Goal: Information Seeking & Learning: Understand process/instructions

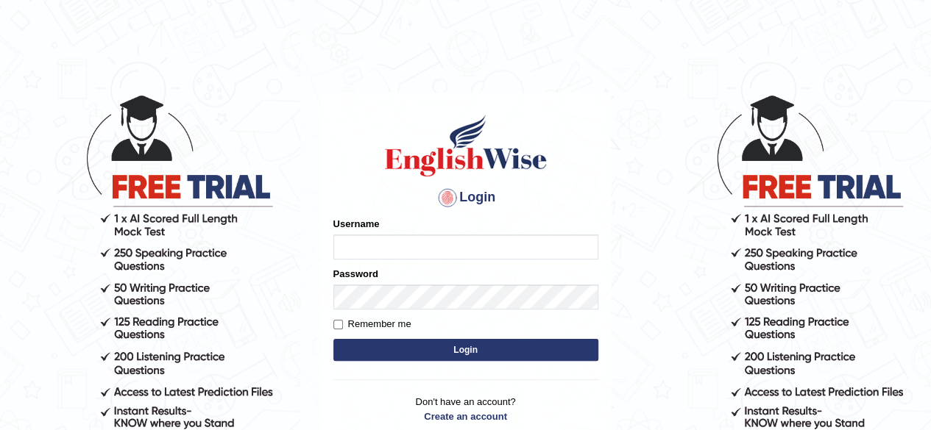
click at [373, 253] on input "Username" at bounding box center [465, 247] width 265 height 25
type input "Damanjit"
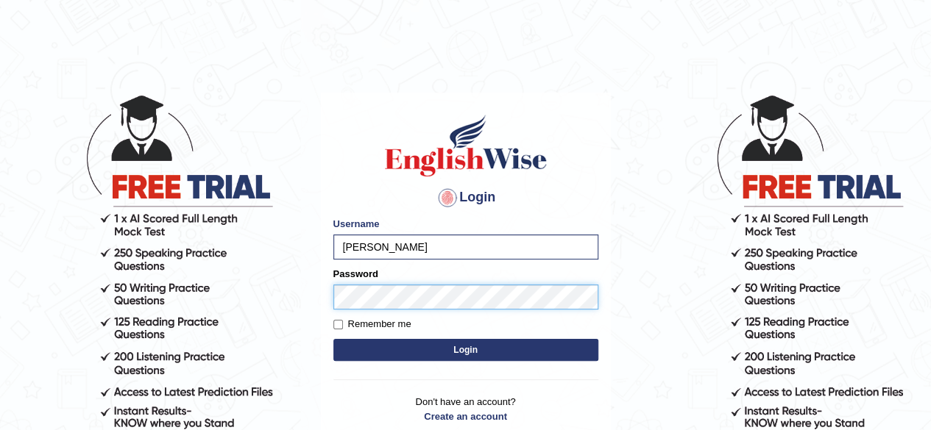
click at [333, 339] on button "Login" at bounding box center [465, 350] width 265 height 22
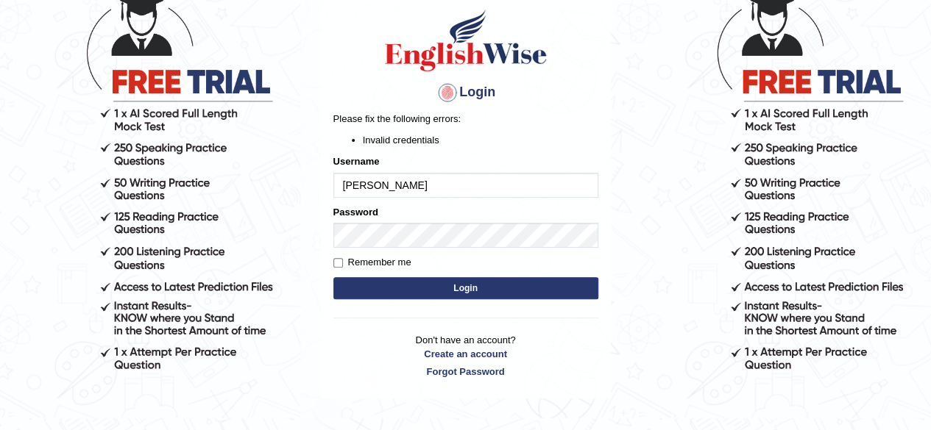
scroll to position [106, 0]
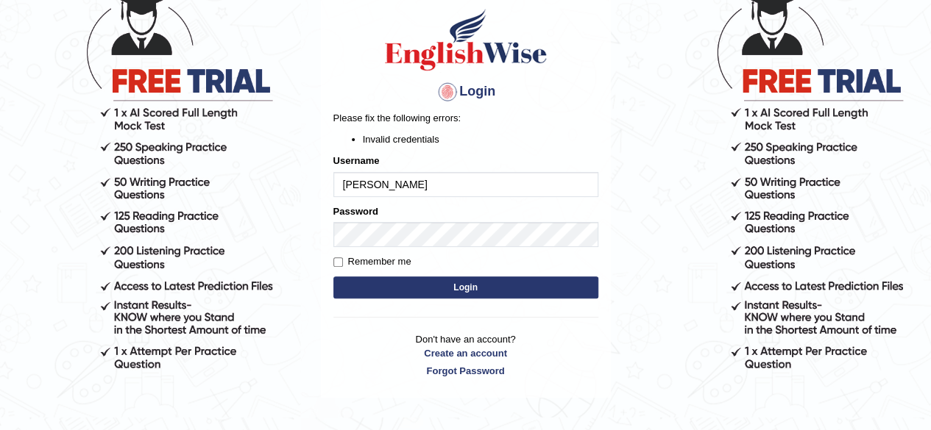
click at [452, 292] on button "Login" at bounding box center [465, 288] width 265 height 22
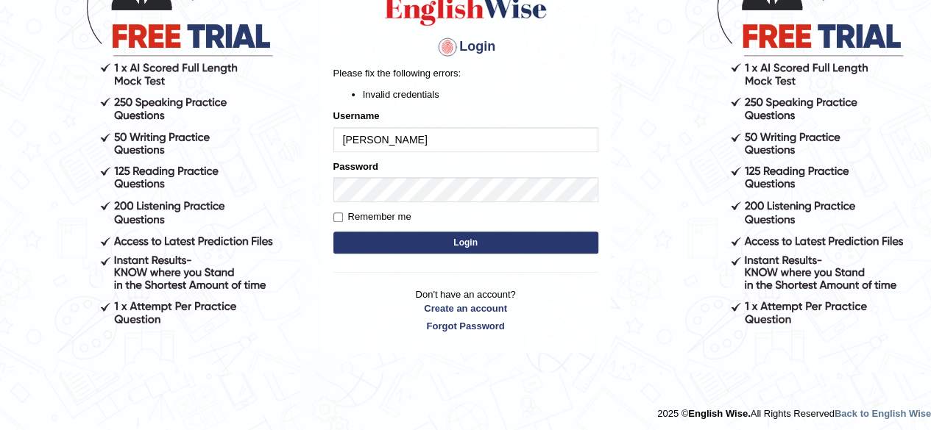
scroll to position [153, 0]
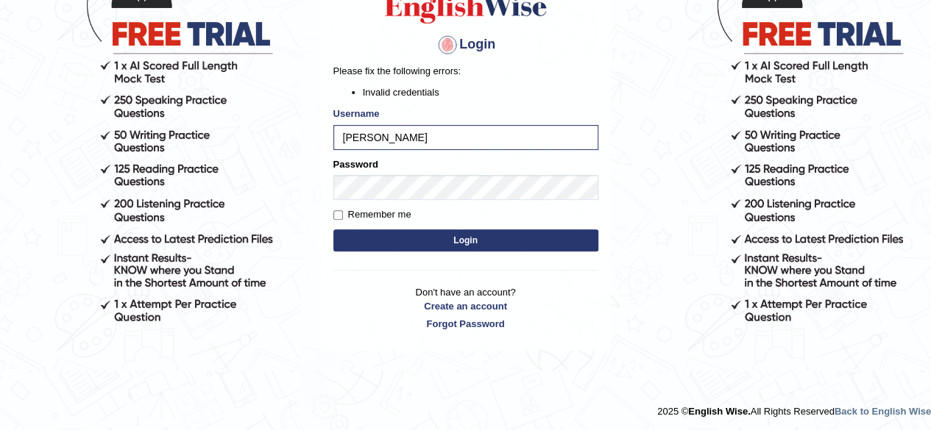
click at [439, 242] on button "Login" at bounding box center [465, 241] width 265 height 22
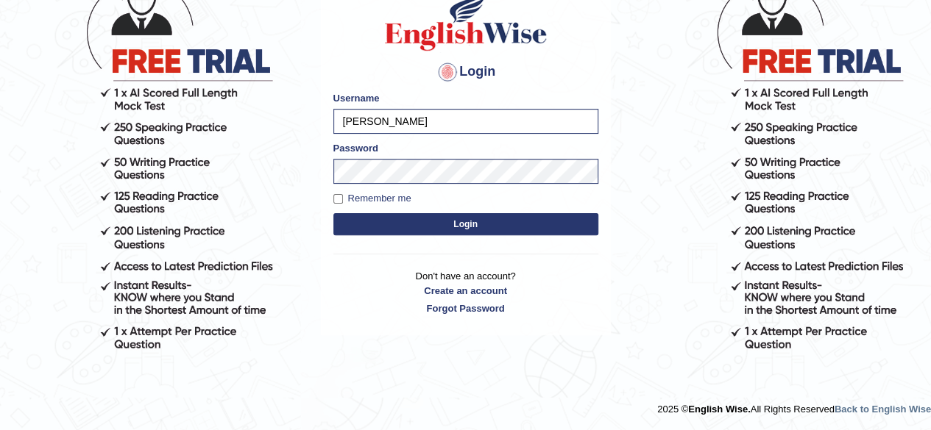
scroll to position [126, 0]
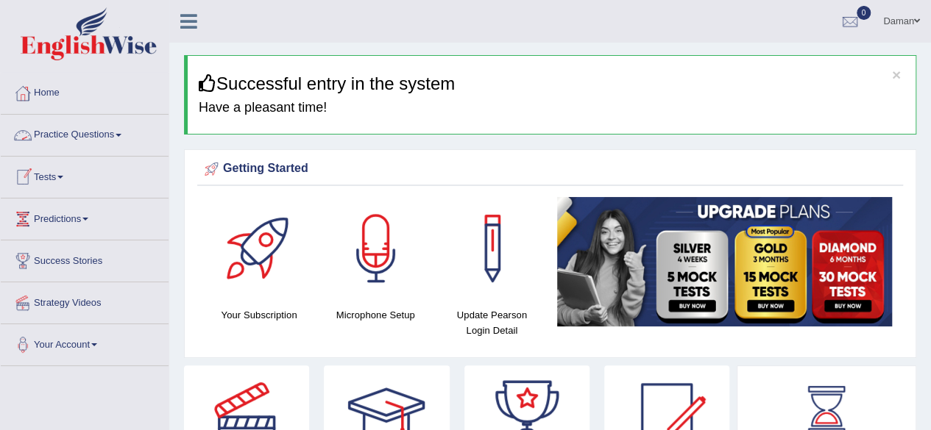
click at [90, 132] on link "Practice Questions" at bounding box center [85, 133] width 168 height 37
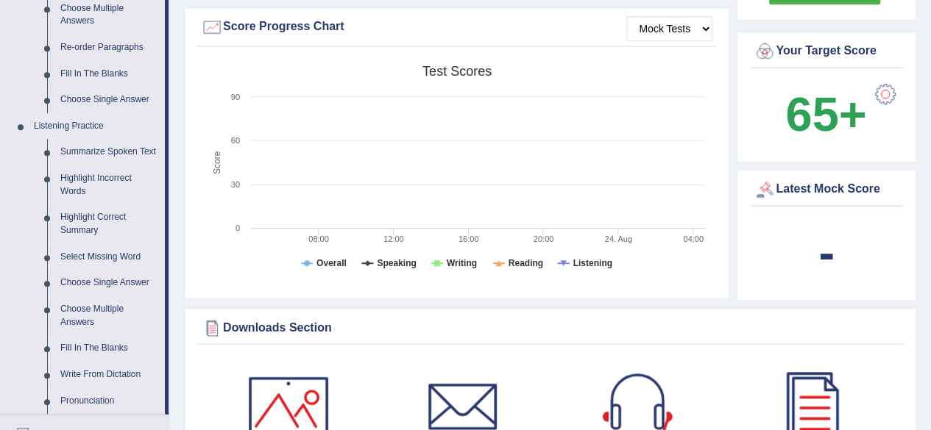
scroll to position [527, 0]
click at [125, 152] on link "Summarize Spoken Text" at bounding box center [109, 153] width 111 height 26
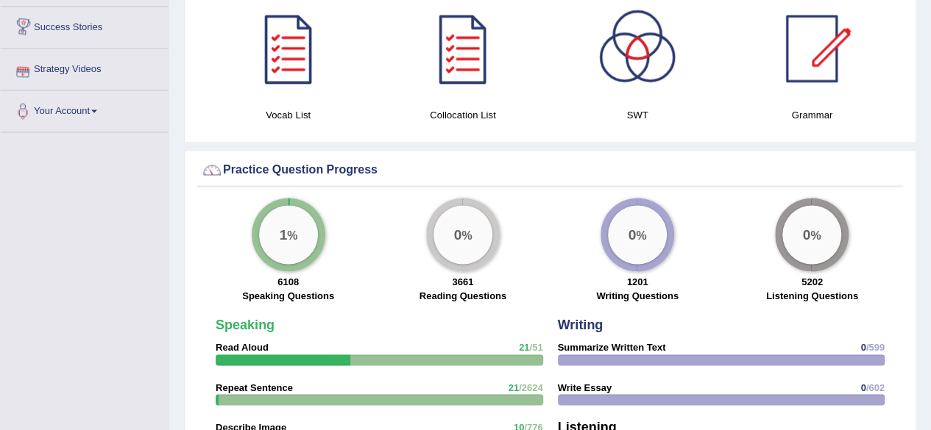
scroll to position [1047, 0]
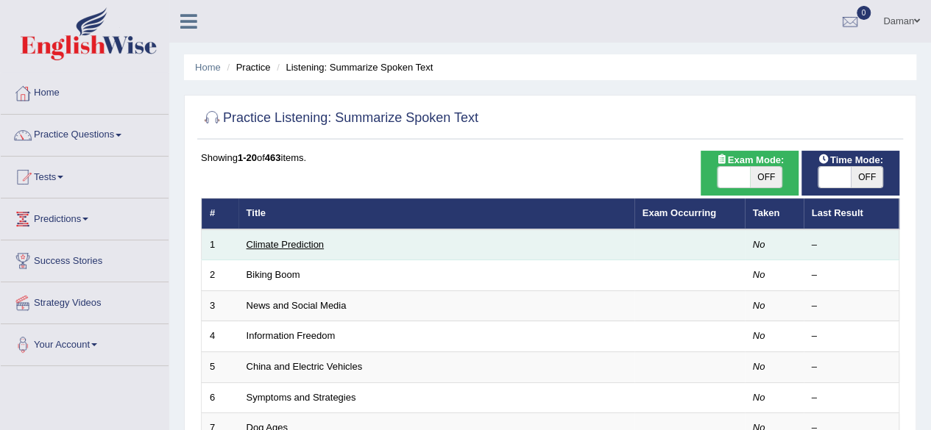
click at [300, 244] on link "Climate Prediction" at bounding box center [285, 244] width 78 height 11
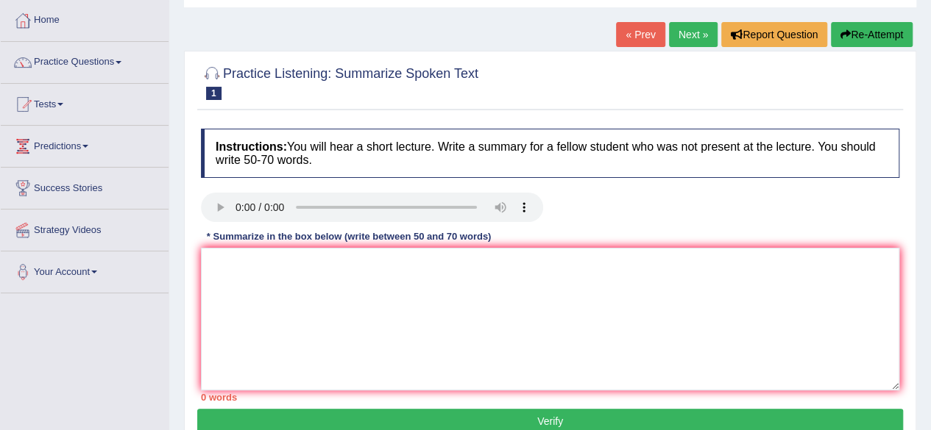
scroll to position [74, 0]
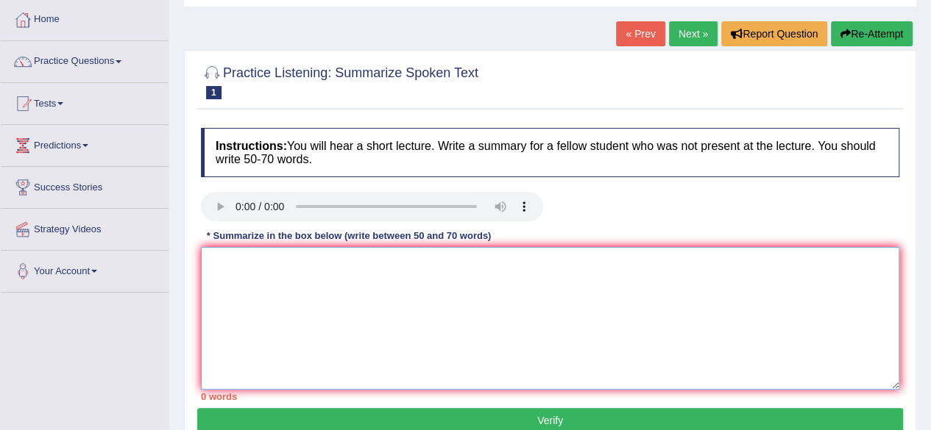
click at [252, 266] on textarea at bounding box center [550, 318] width 698 height 143
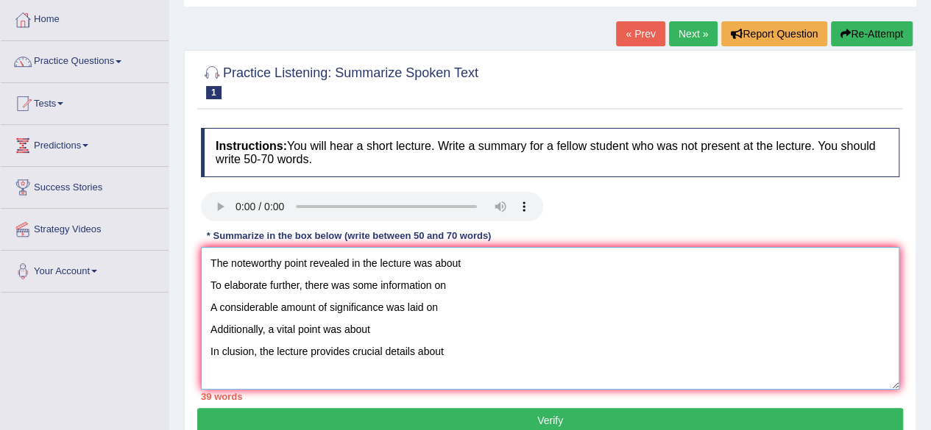
click at [505, 260] on textarea "The noteworthy point revealed in the lecture was about To elaborate further, th…" at bounding box center [550, 318] width 698 height 143
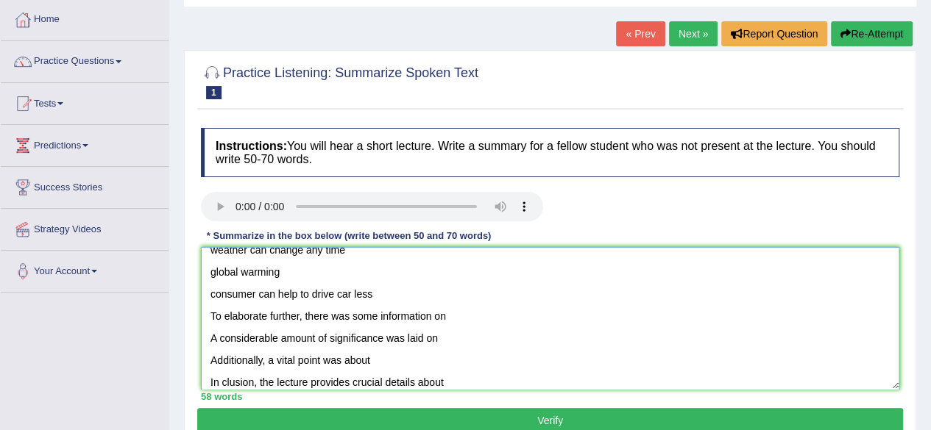
scroll to position [57, 0]
click at [456, 321] on textarea "The noteworthy point revealed in the lecture was about Green house gases rising…" at bounding box center [550, 318] width 698 height 143
drag, startPoint x: 210, startPoint y: 274, endPoint x: 297, endPoint y: 271, distance: 86.8
click at [297, 271] on textarea "The noteworthy point revealed in the lecture was about Green house gases rising…" at bounding box center [550, 318] width 698 height 143
click at [453, 316] on textarea "The noteworthy point revealed in the lecture was about Green house gases rising…" at bounding box center [550, 318] width 698 height 143
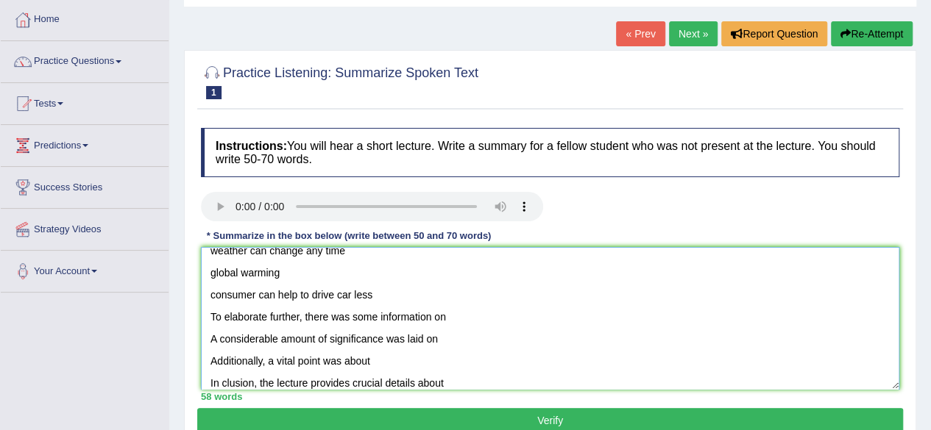
paste textarea "global warming"
click at [445, 316] on textarea "The noteworthy point revealed in the lecture was about Green house gases rising…" at bounding box center [550, 318] width 698 height 143
click at [521, 316] on textarea "The noteworthy point revealed in the lecture was about Green house gases rising…" at bounding box center [550, 318] width 698 height 143
click at [454, 335] on textarea "The noteworthy point revealed in the lecture was about Green house gases rising…" at bounding box center [550, 318] width 698 height 143
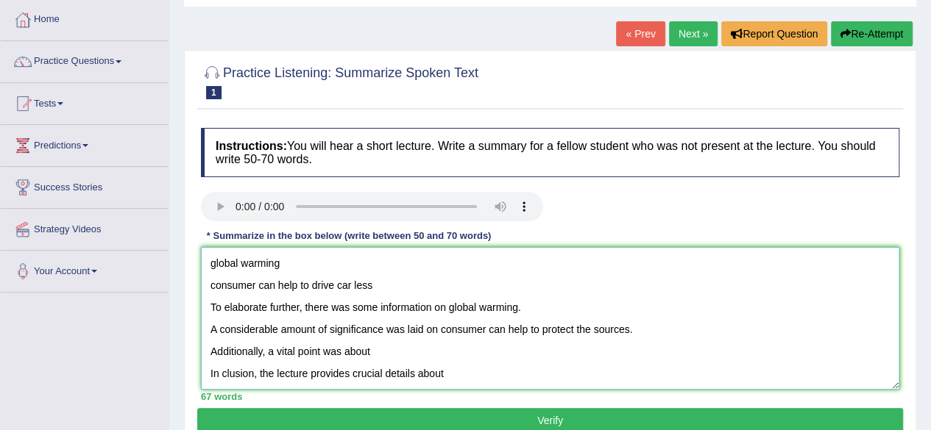
click at [387, 349] on textarea "The noteworthy point revealed in the lecture was about Green house gases rising…" at bounding box center [550, 318] width 698 height 143
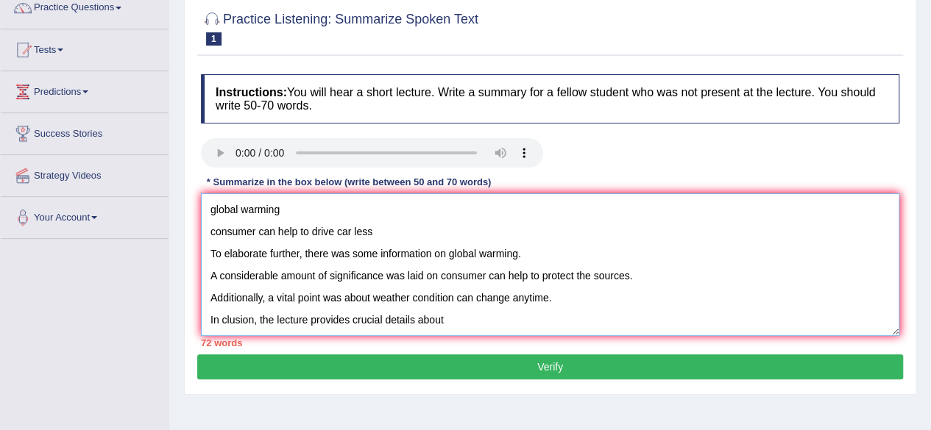
scroll to position [134, 0]
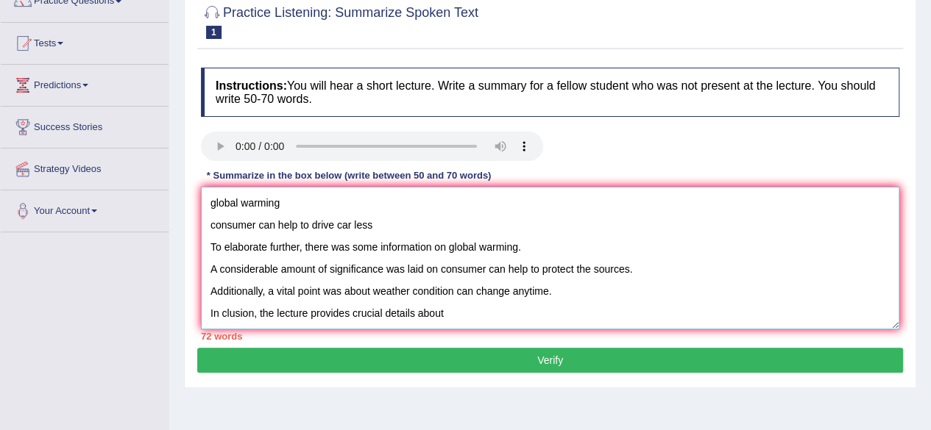
click at [453, 314] on textarea "The noteworthy point revealed in the lecture was about Green house gases rising…" at bounding box center [550, 258] width 698 height 143
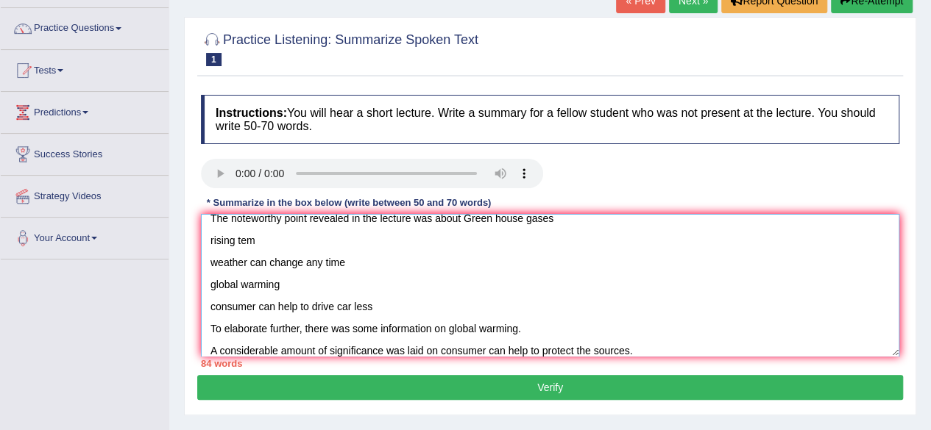
scroll to position [11, 0]
drag, startPoint x: 210, startPoint y: 308, endPoint x: 388, endPoint y: 313, distance: 178.2
click at [388, 313] on textarea "The noteworthy point revealed in the lecture was about Green house gases rising…" at bounding box center [550, 285] width 698 height 143
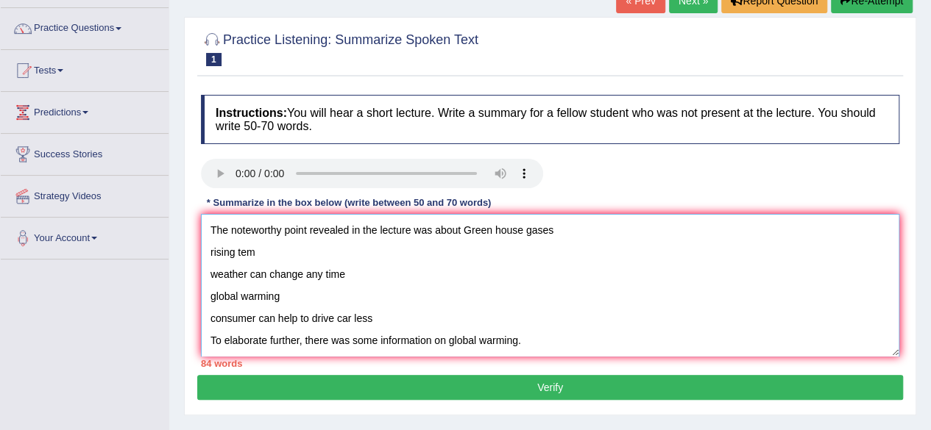
click at [269, 255] on textarea "The noteworthy point revealed in the lecture was about Green house gases rising…" at bounding box center [550, 285] width 698 height 143
click at [292, 295] on textarea "The noteworthy point revealed in the lecture was about Green house gases rising…" at bounding box center [550, 285] width 698 height 143
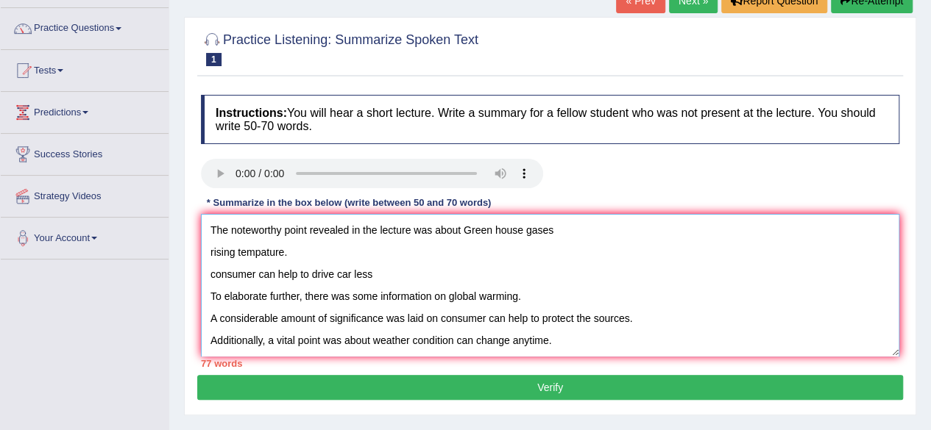
click at [265, 249] on textarea "The noteworthy point revealed in the lecture was about Green house gases rising…" at bounding box center [550, 285] width 698 height 143
click at [209, 250] on textarea "The noteworthy point revealed in the lecture was about Green house gases rising…" at bounding box center [550, 285] width 698 height 143
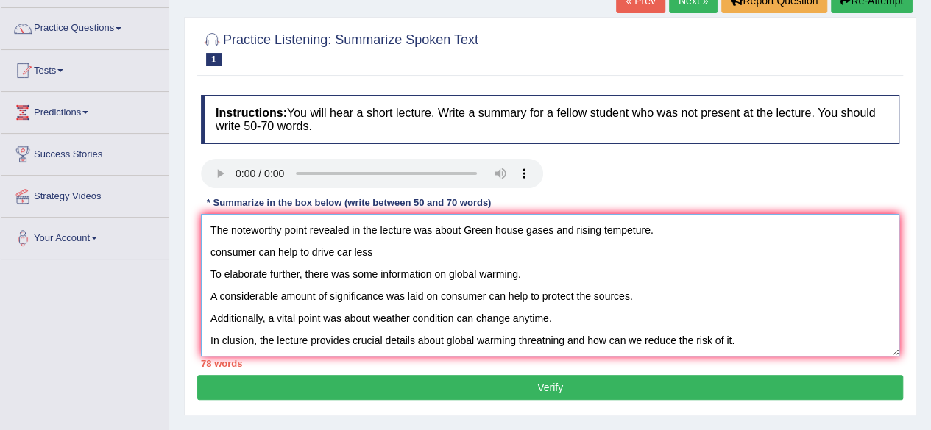
drag, startPoint x: 210, startPoint y: 250, endPoint x: 375, endPoint y: 248, distance: 164.8
click at [375, 248] on textarea "The noteworthy point revealed in the lecture was about Green house gases and ri…" at bounding box center [550, 285] width 698 height 143
click at [210, 270] on textarea "The noteworthy point revealed in the lecture was about Green house gases and ri…" at bounding box center [550, 285] width 698 height 143
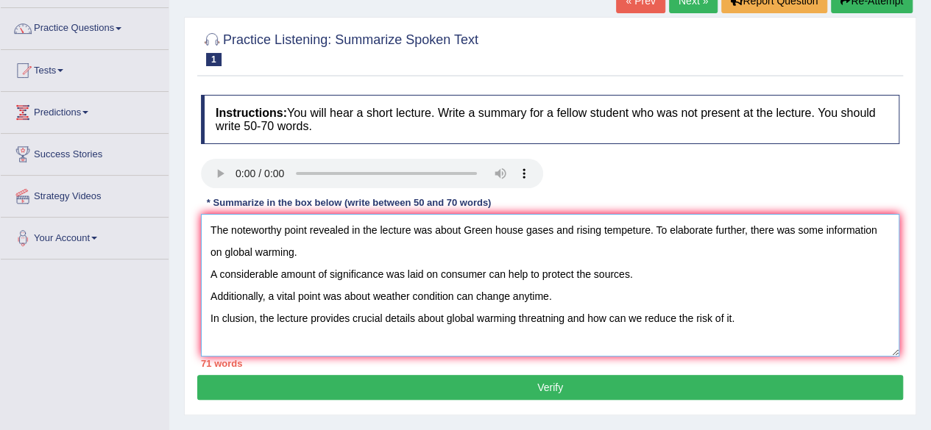
click at [210, 274] on textarea "The noteworthy point revealed in the lecture was about Green house gases and ri…" at bounding box center [550, 285] width 698 height 143
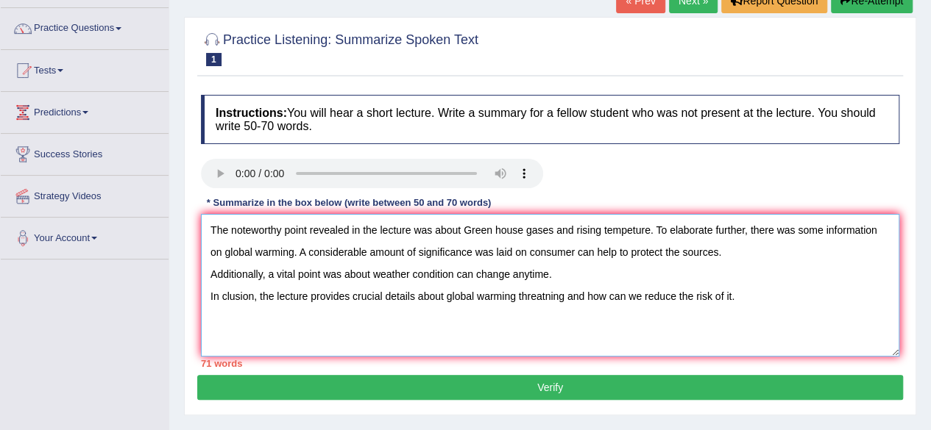
click at [210, 274] on textarea "The noteworthy point revealed in the lecture was about Green house gases and ri…" at bounding box center [550, 285] width 698 height 143
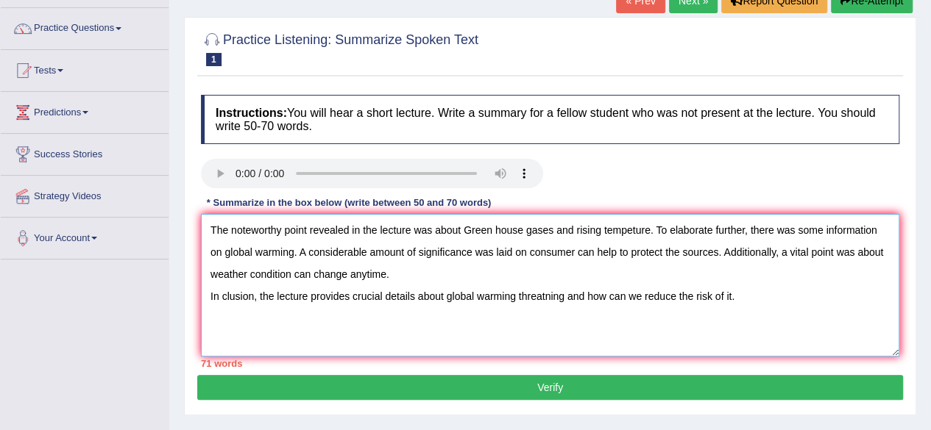
click at [210, 293] on textarea "The noteworthy point revealed in the lecture was about Green house gases and ri…" at bounding box center [550, 285] width 698 height 143
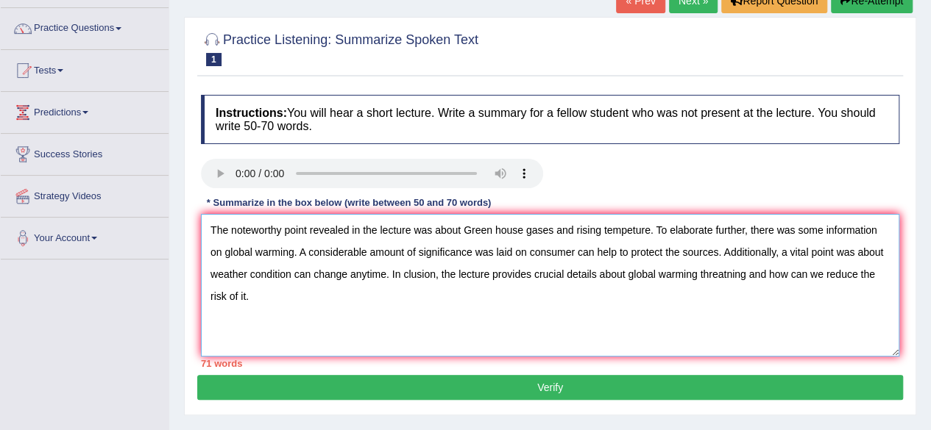
type textarea "The noteworthy point revealed in the lecture was about Green house gases and ri…"
click at [353, 386] on button "Verify" at bounding box center [550, 387] width 706 height 25
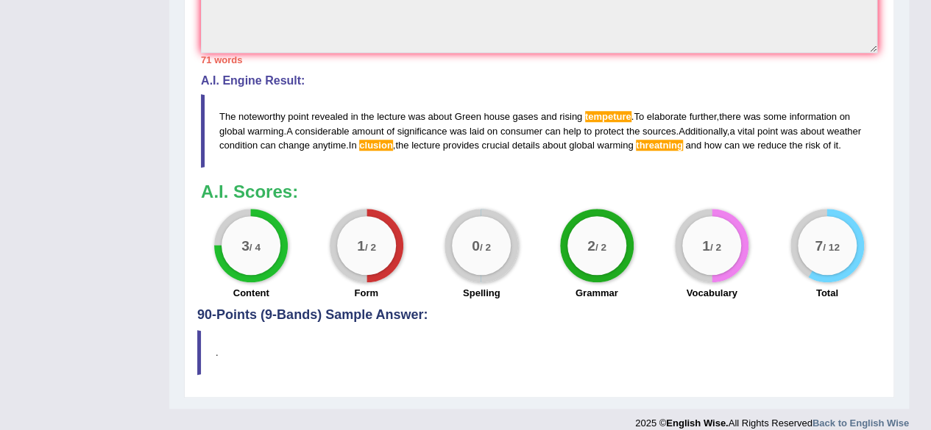
scroll to position [568, 0]
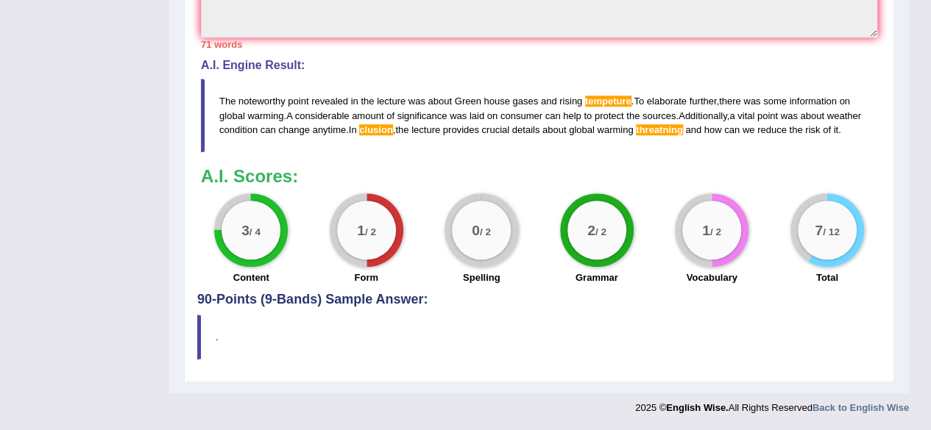
click at [199, 333] on blockquote "." at bounding box center [539, 337] width 684 height 45
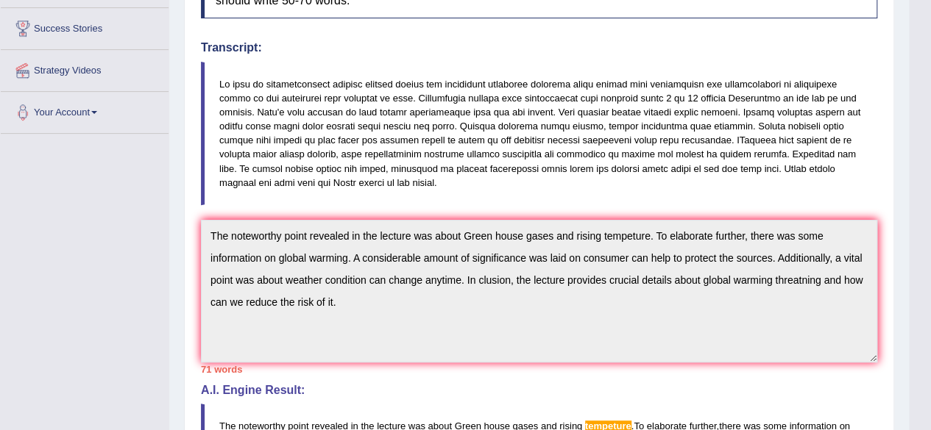
scroll to position [0, 0]
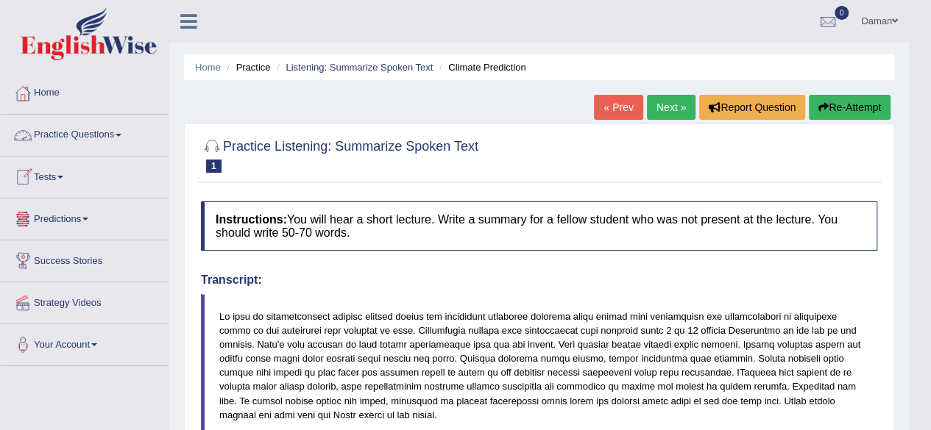
click at [93, 133] on link "Practice Questions" at bounding box center [85, 133] width 168 height 37
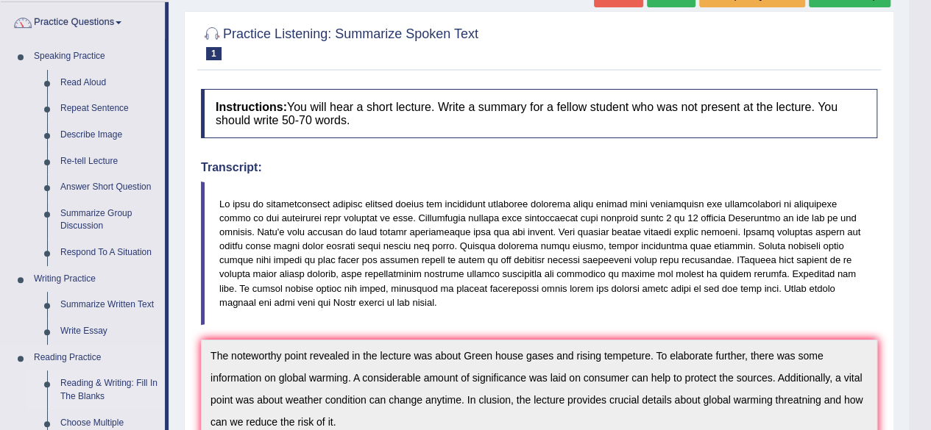
scroll to position [110, 0]
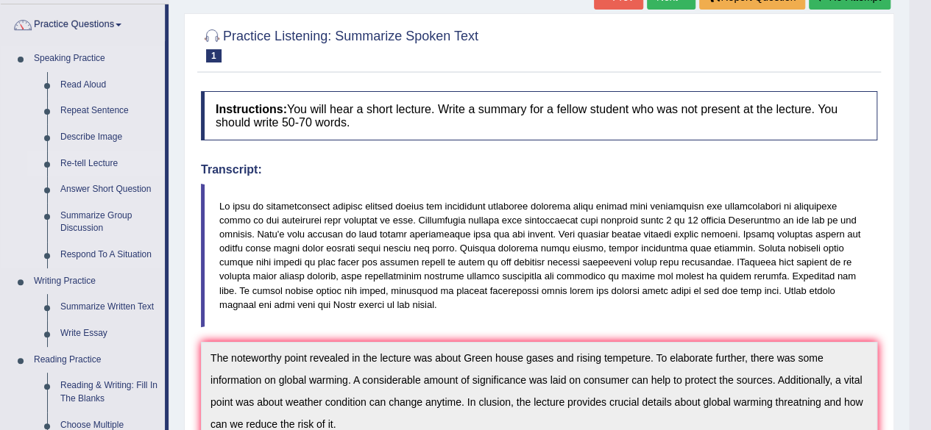
click at [100, 164] on link "Re-tell Lecture" at bounding box center [109, 164] width 111 height 26
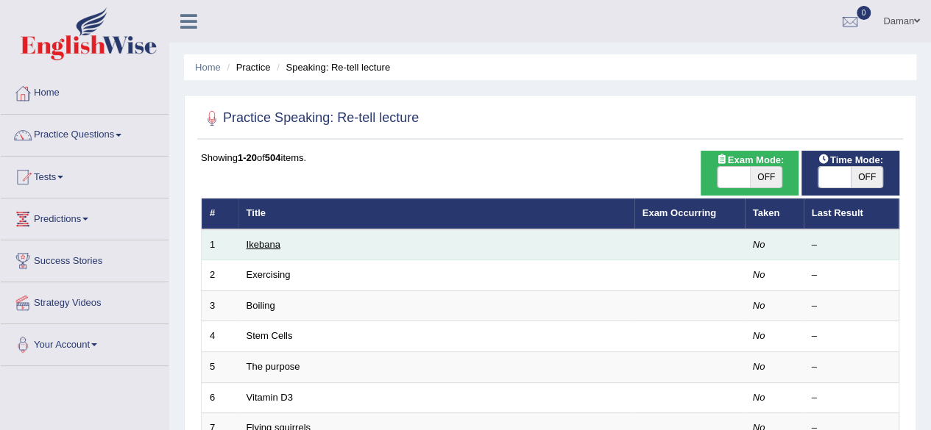
click at [271, 239] on link "Ikebana" at bounding box center [263, 244] width 34 height 11
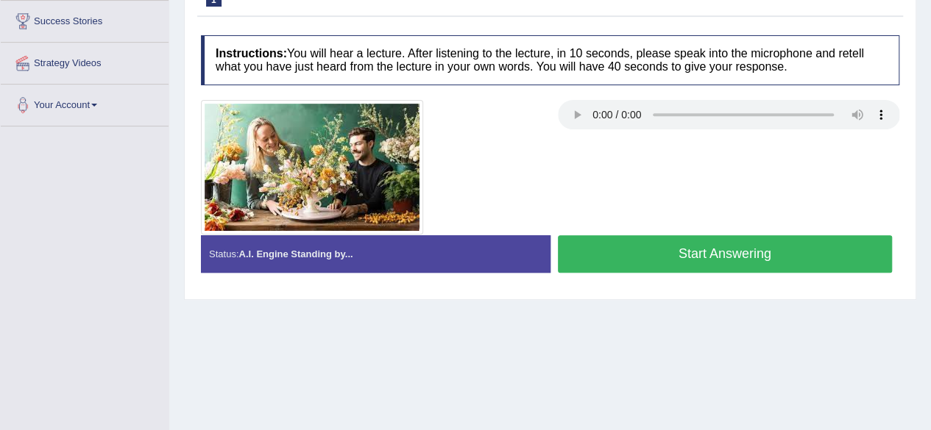
click at [637, 252] on button "Start Answering" at bounding box center [725, 254] width 335 height 38
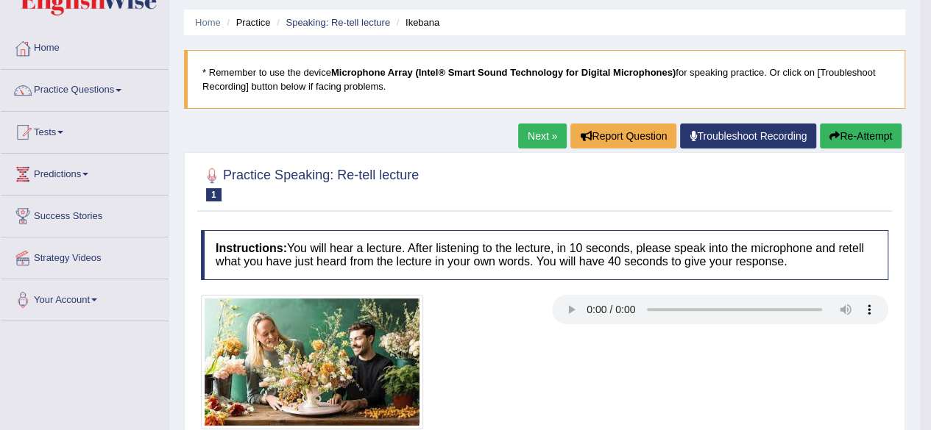
scroll to position [35, 0]
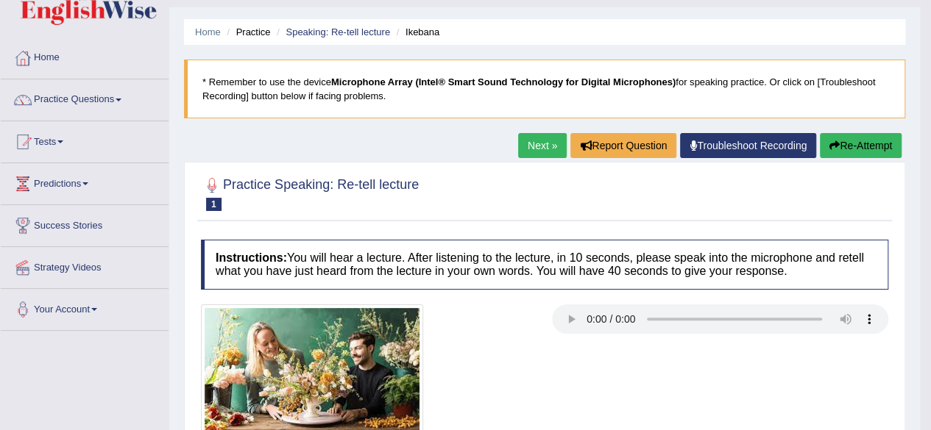
click at [527, 143] on link "Next »" at bounding box center [542, 145] width 49 height 25
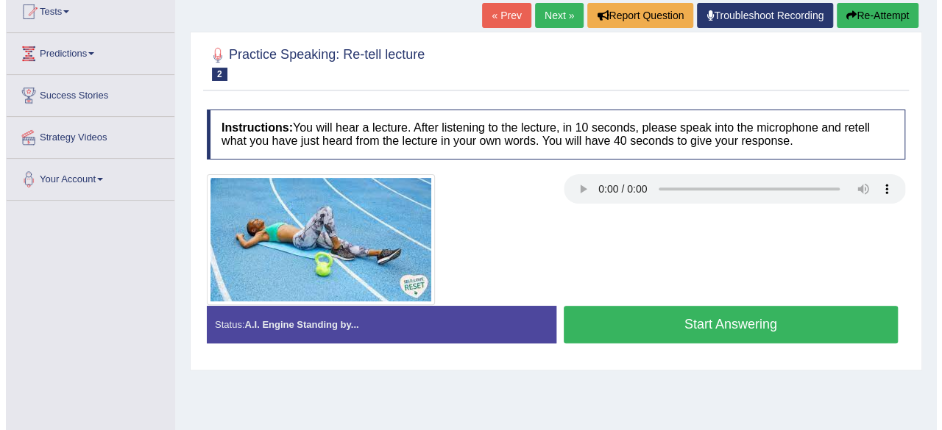
scroll to position [167, 0]
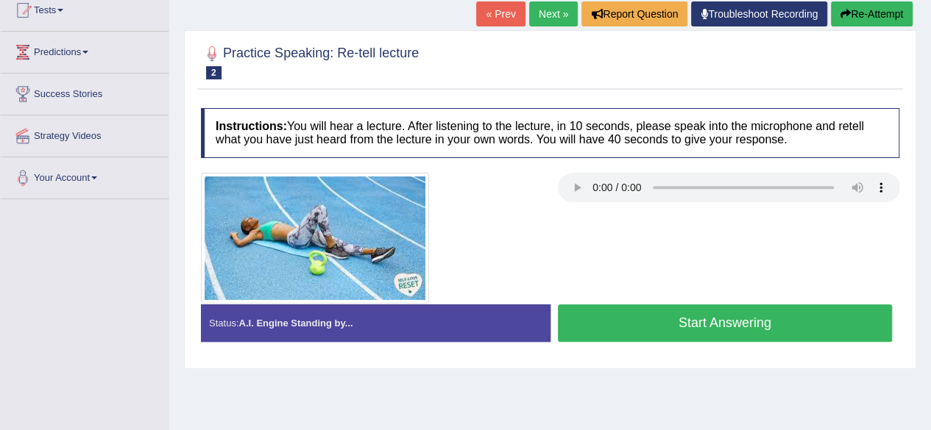
click at [639, 320] on button "Start Answering" at bounding box center [725, 324] width 335 height 38
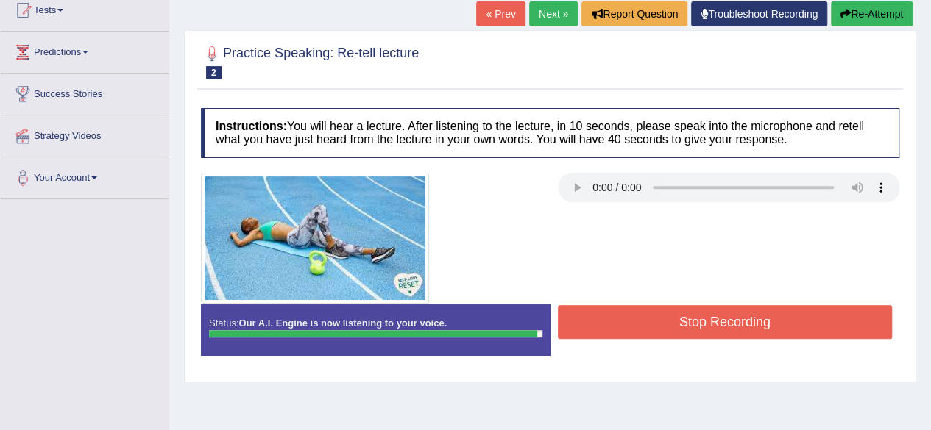
click at [639, 320] on button "Stop Recording" at bounding box center [725, 322] width 335 height 34
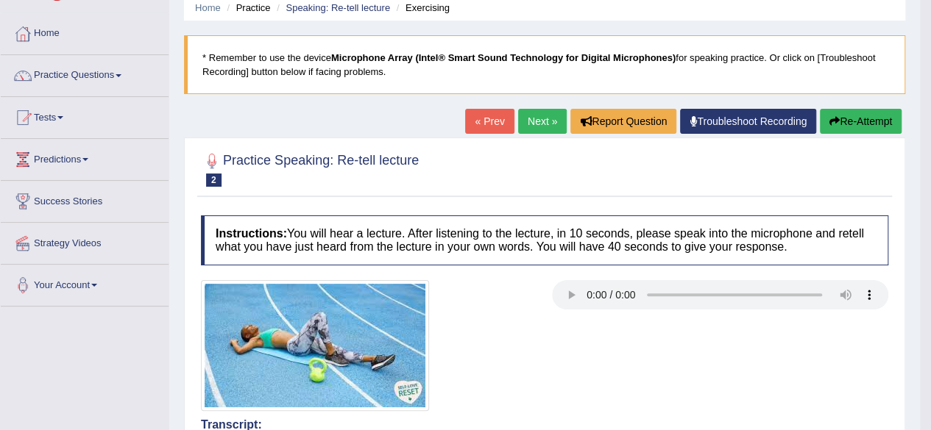
scroll to position [0, 0]
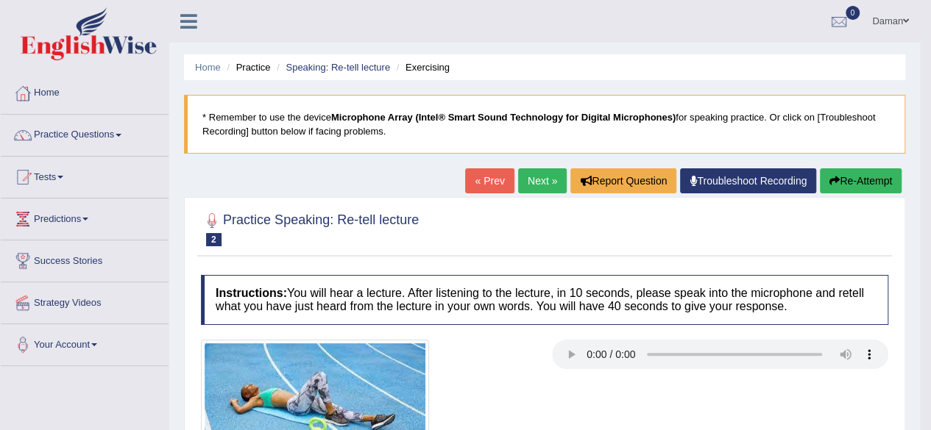
click at [537, 180] on link "Next »" at bounding box center [542, 180] width 49 height 25
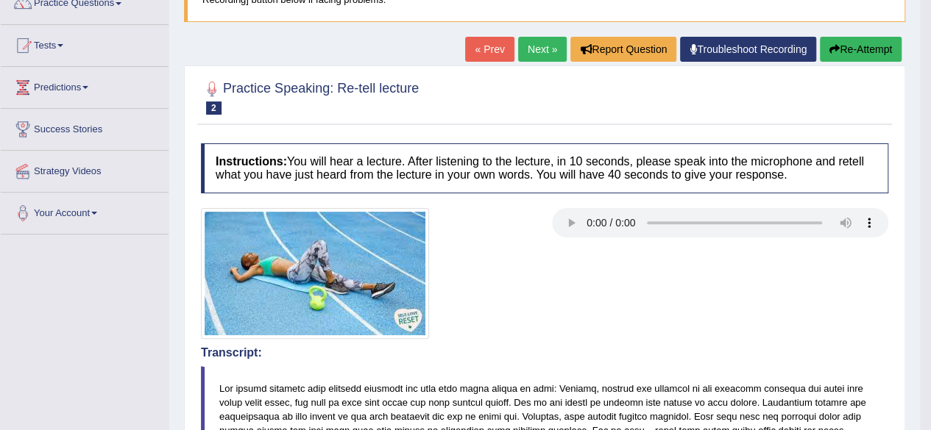
scroll to position [204, 0]
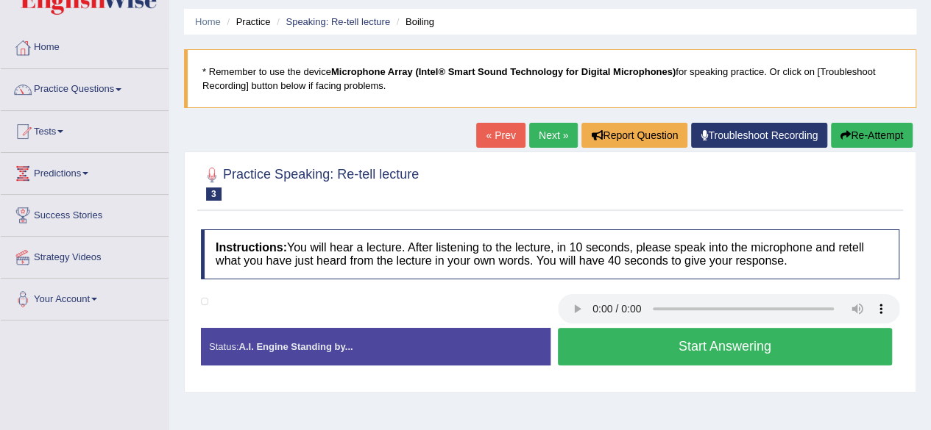
scroll to position [47, 0]
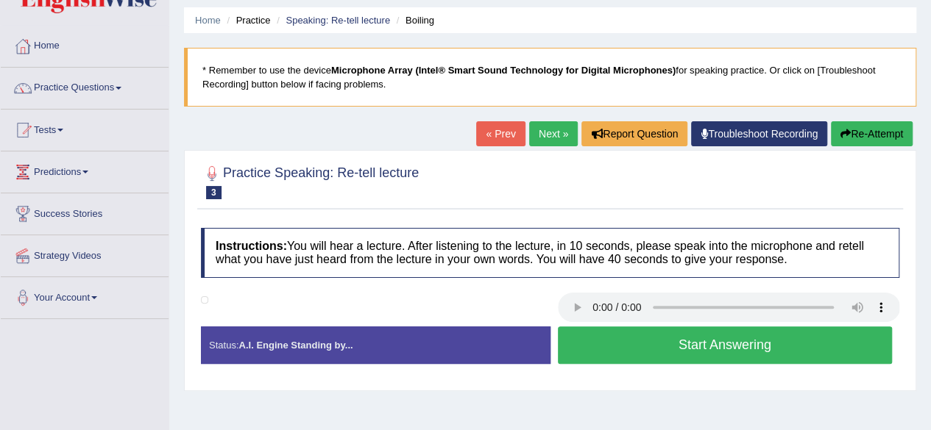
click at [637, 349] on button "Start Answering" at bounding box center [725, 346] width 335 height 38
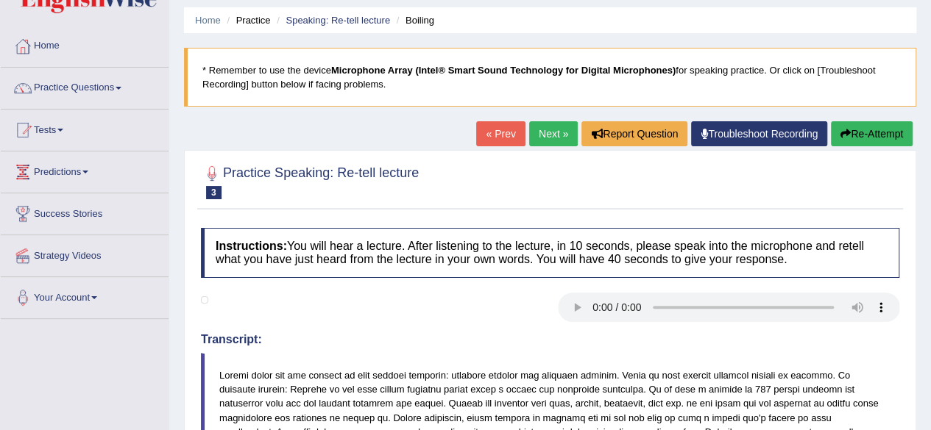
drag, startPoint x: 637, startPoint y: 349, endPoint x: 706, endPoint y: 213, distance: 152.3
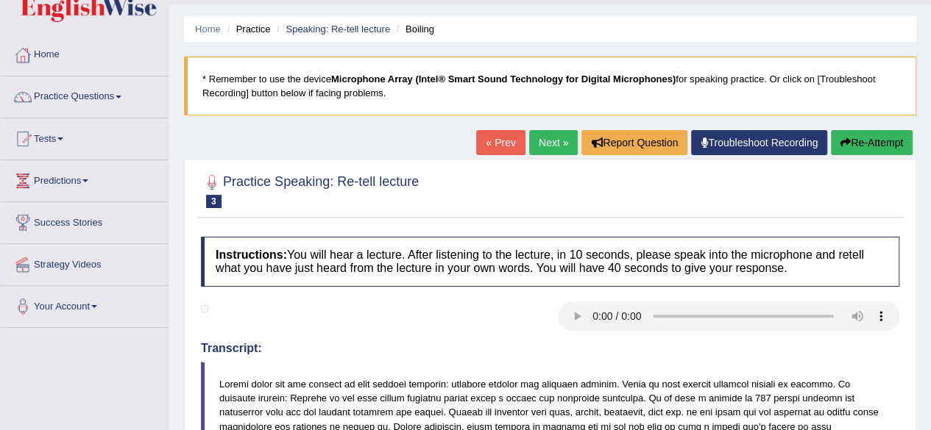
scroll to position [37, 0]
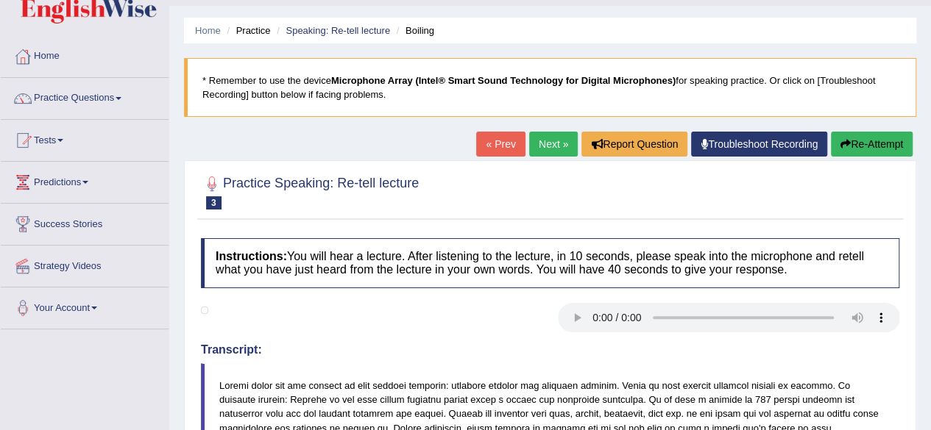
click at [845, 143] on icon "button" at bounding box center [845, 144] width 10 height 10
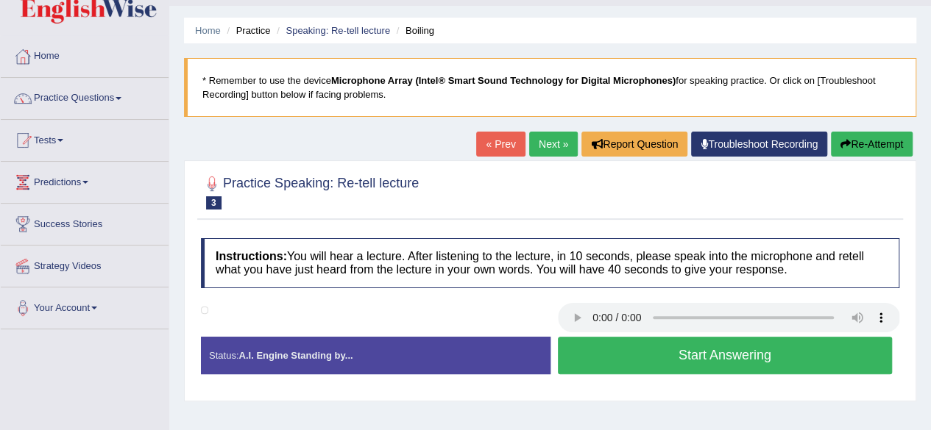
scroll to position [37, 0]
click at [667, 355] on button "Start Answering" at bounding box center [725, 356] width 335 height 38
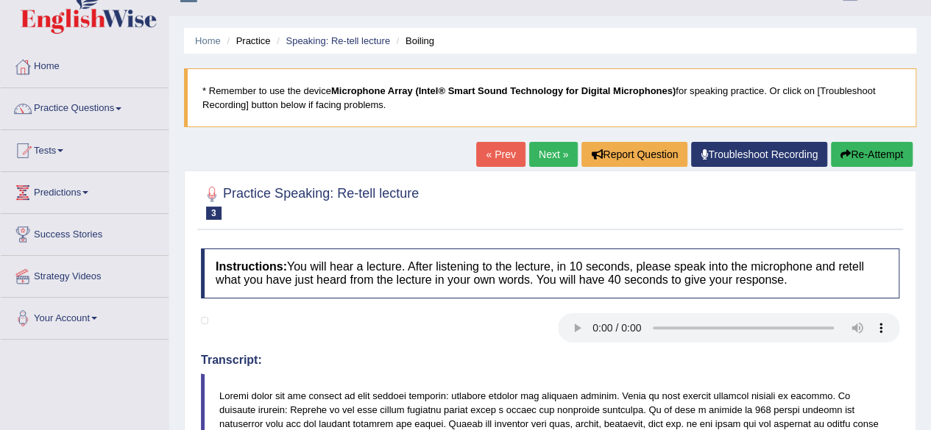
scroll to position [0, 0]
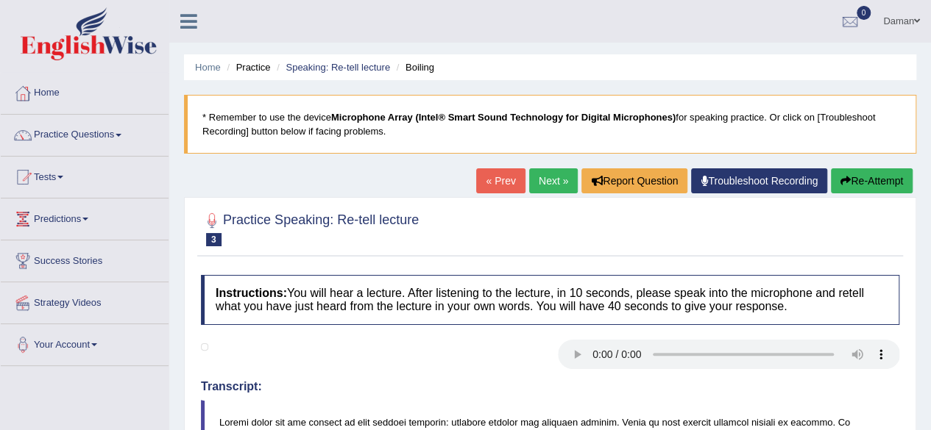
click at [731, 183] on link "Troubleshoot Recording" at bounding box center [759, 180] width 136 height 25
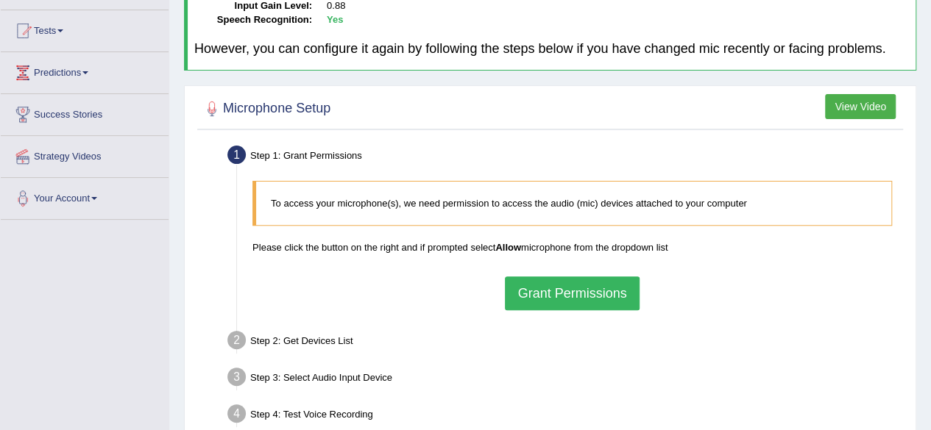
scroll to position [150, 0]
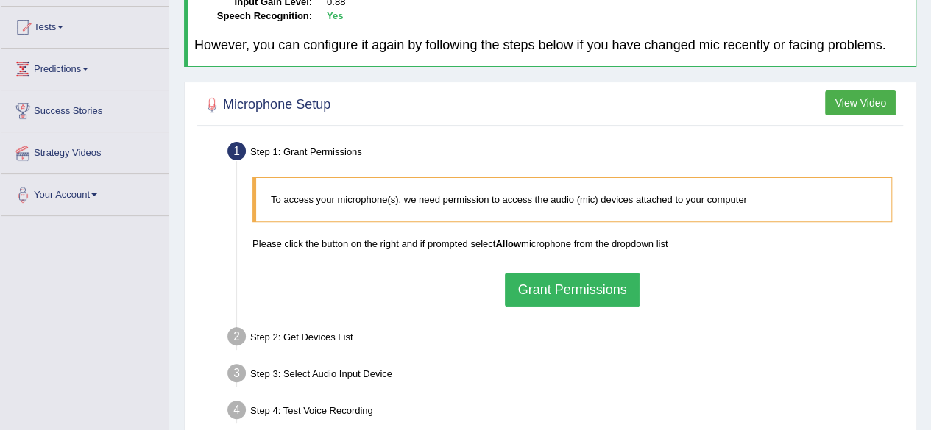
click at [558, 283] on button "Grant Permissions" at bounding box center [572, 290] width 134 height 34
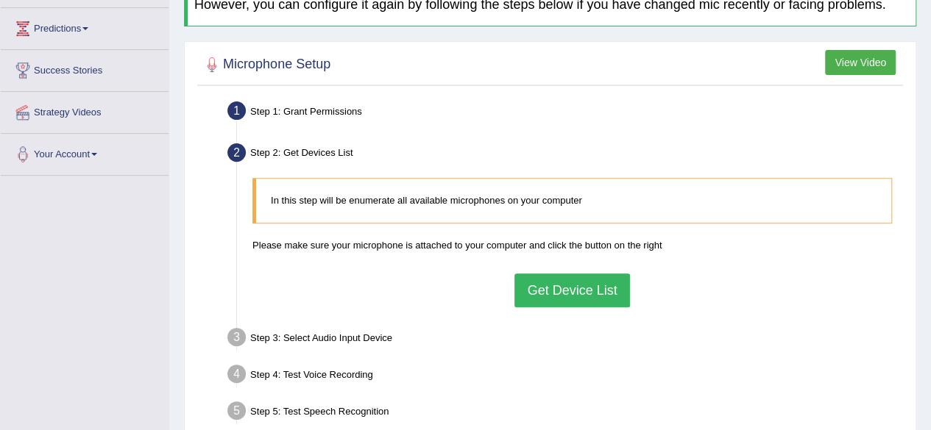
scroll to position [194, 0]
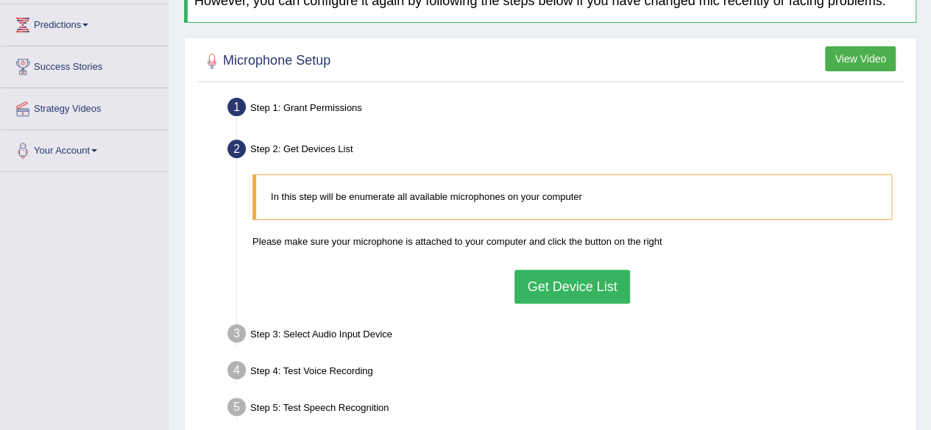
click at [562, 298] on button "Get Device List" at bounding box center [571, 287] width 115 height 34
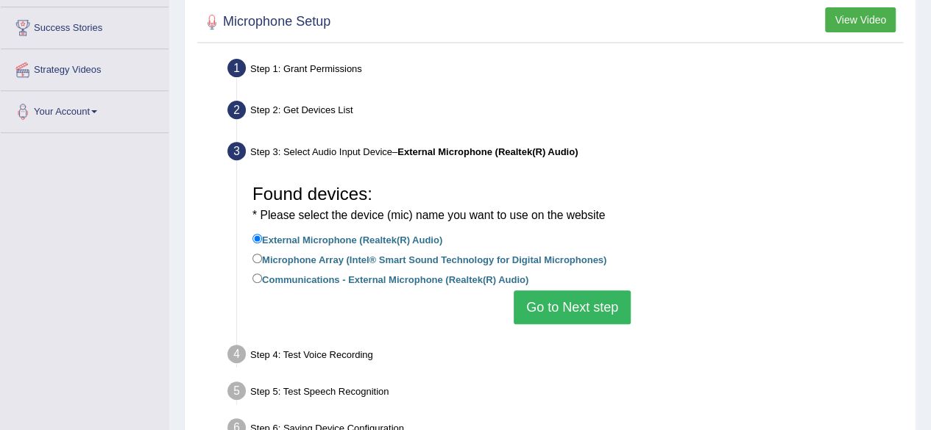
scroll to position [235, 0]
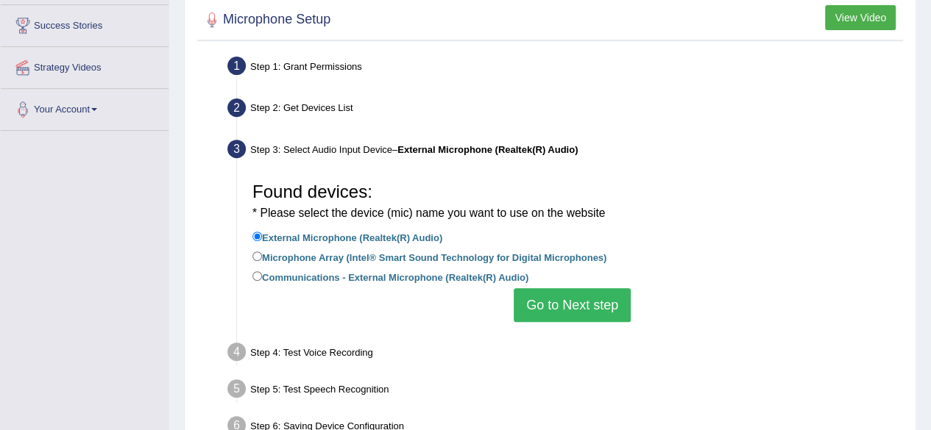
click at [562, 298] on button "Go to Next step" at bounding box center [572, 305] width 117 height 34
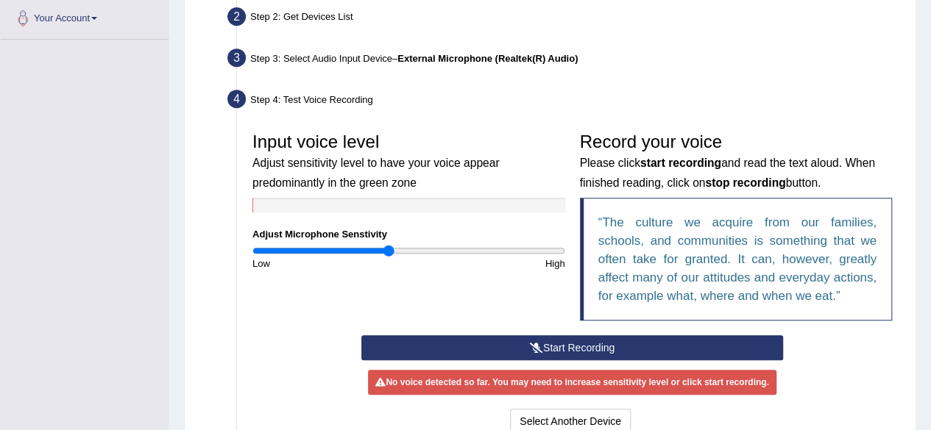
scroll to position [336, 0]
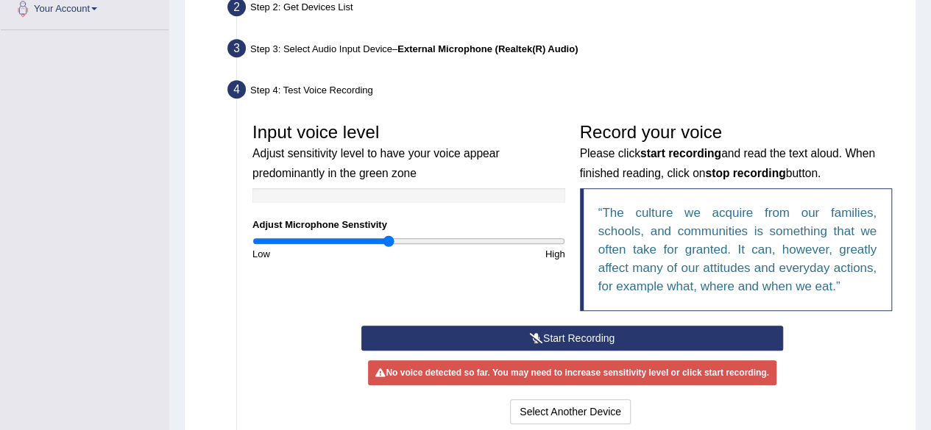
click at [546, 335] on button "Start Recording" at bounding box center [572, 338] width 422 height 25
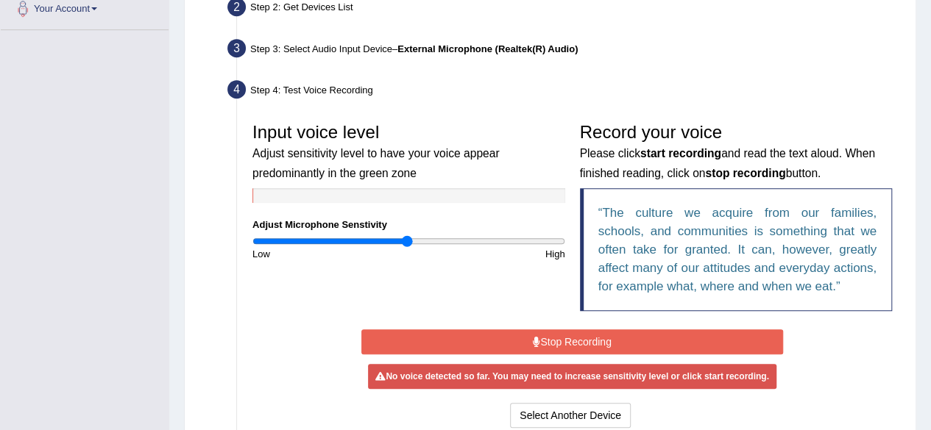
click at [406, 238] on input "range" at bounding box center [408, 241] width 313 height 12
click at [400, 238] on input "range" at bounding box center [408, 241] width 313 height 12
type input "1.14"
click at [428, 239] on input "range" at bounding box center [408, 241] width 313 height 12
click at [572, 417] on button "Select Another Device" at bounding box center [570, 415] width 121 height 25
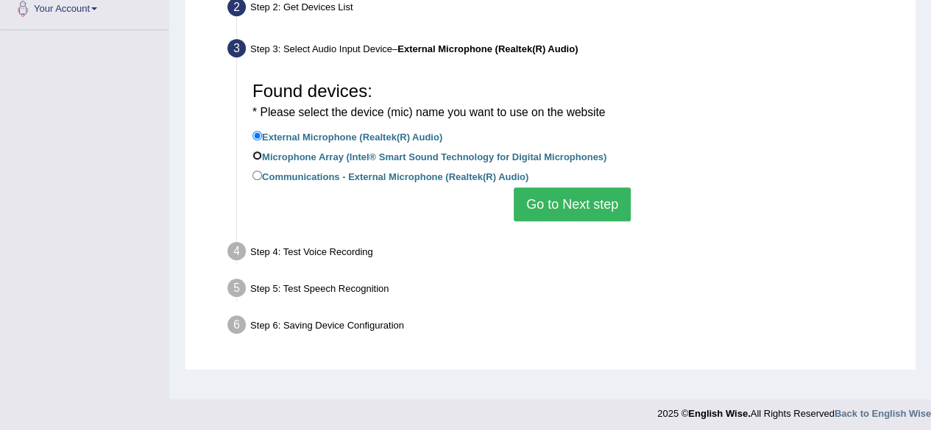
click at [258, 155] on input "Microphone Array (Intel® Smart Sound Technology for Digital Microphones)" at bounding box center [257, 156] width 10 height 10
radio input "true"
click at [569, 208] on button "Go to Next step" at bounding box center [572, 205] width 117 height 34
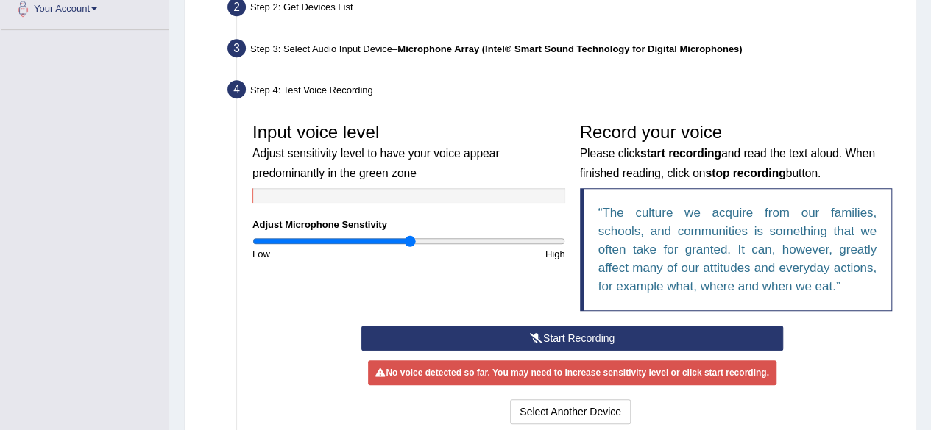
click at [410, 239] on input "range" at bounding box center [408, 241] width 313 height 12
click at [421, 238] on input "range" at bounding box center [408, 241] width 313 height 12
click at [398, 243] on input "range" at bounding box center [408, 241] width 313 height 12
click at [416, 239] on input "range" at bounding box center [408, 241] width 313 height 12
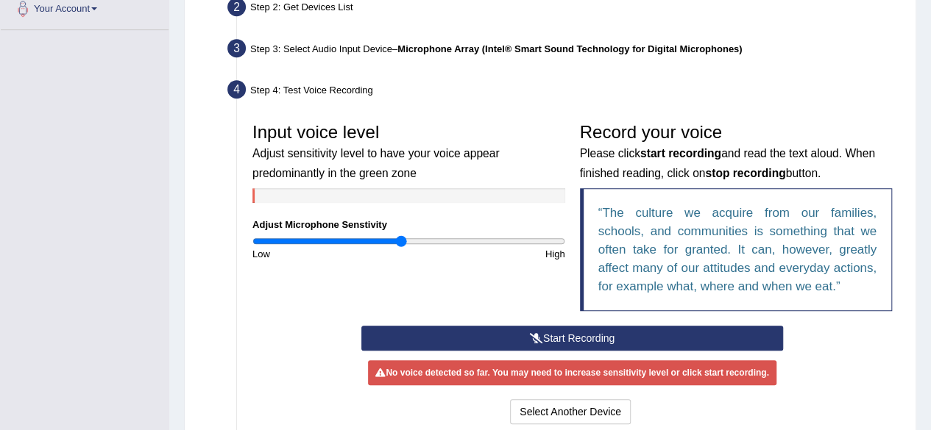
type input "0.96"
click at [402, 241] on input "range" at bounding box center [408, 241] width 313 height 12
click at [514, 338] on button "Start Recording" at bounding box center [572, 338] width 422 height 25
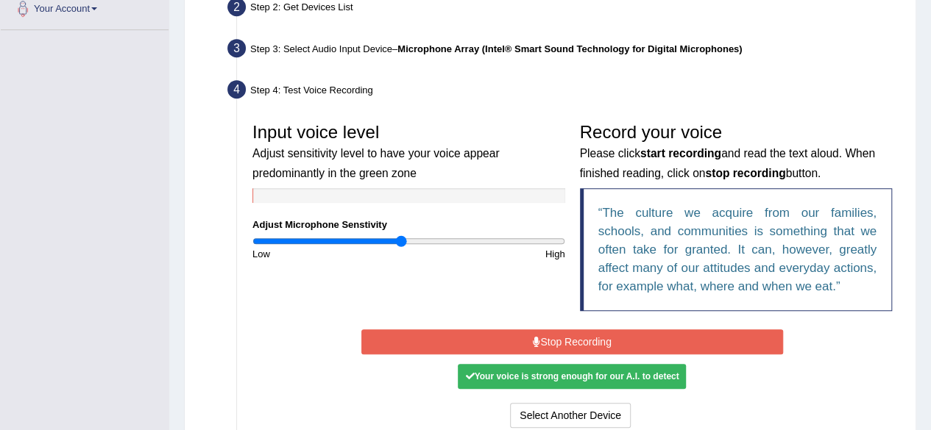
click at [564, 373] on div "Your voice is strong enough for our A.I. to detect" at bounding box center [572, 376] width 228 height 25
click at [601, 377] on div "Your voice is strong enough for our A.I. to detect" at bounding box center [572, 376] width 228 height 25
click at [595, 345] on button "Stop Recording" at bounding box center [572, 342] width 422 height 25
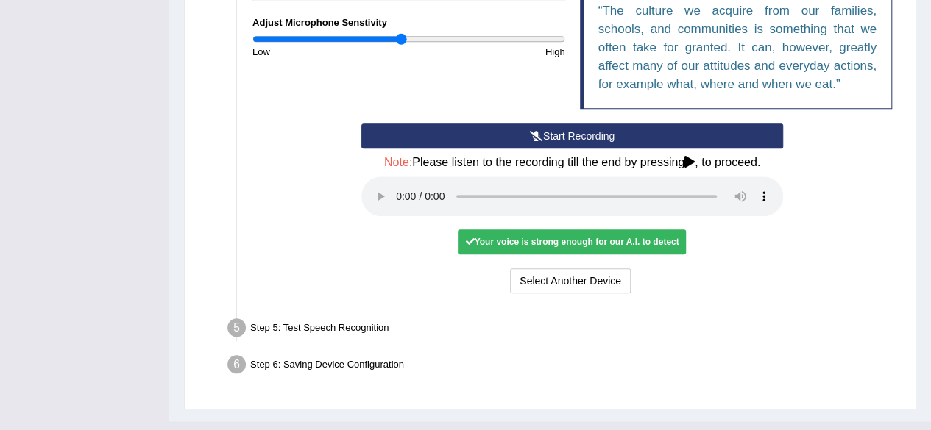
scroll to position [540, 0]
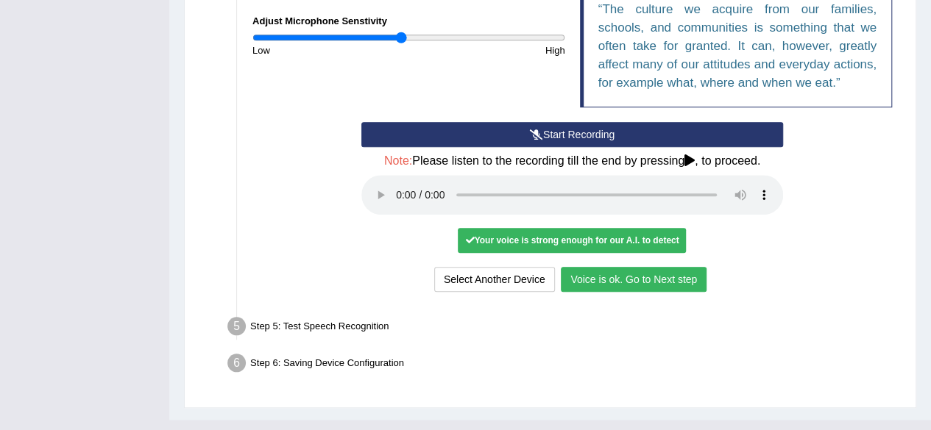
click at [647, 280] on button "Voice is ok. Go to Next step" at bounding box center [634, 279] width 146 height 25
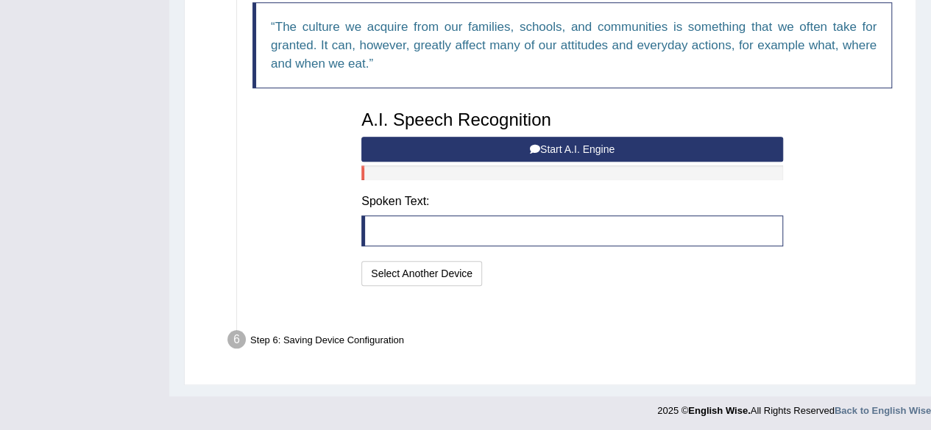
scroll to position [505, 0]
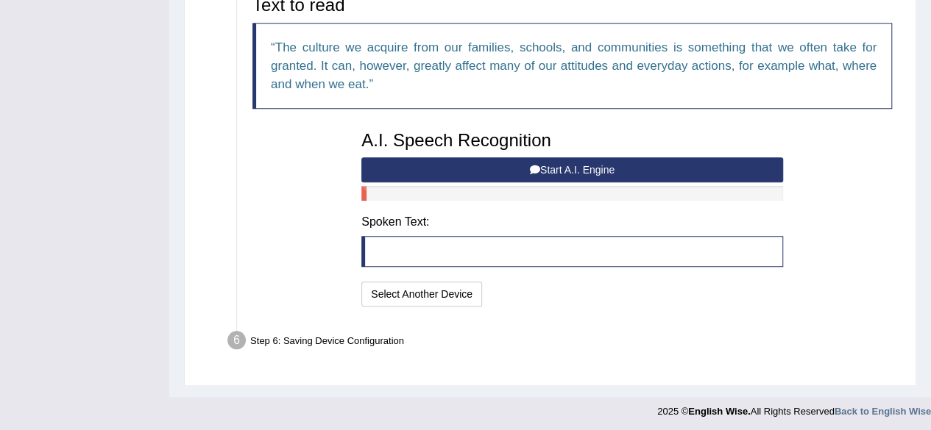
click at [636, 164] on button "Start A.I. Engine" at bounding box center [572, 169] width 422 height 25
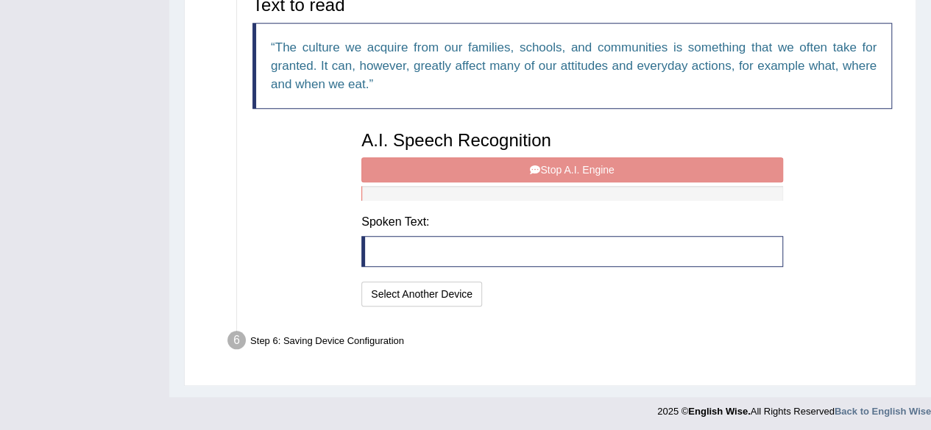
click at [620, 166] on div "A.I. Speech Recognition Start A.I. Engine Stop A.I. Engine Note: Please listen …" at bounding box center [572, 217] width 436 height 187
click at [577, 165] on div "A.I. Speech Recognition Start A.I. Engine Stop A.I. Engine Note: Please listen …" at bounding box center [572, 217] width 436 height 187
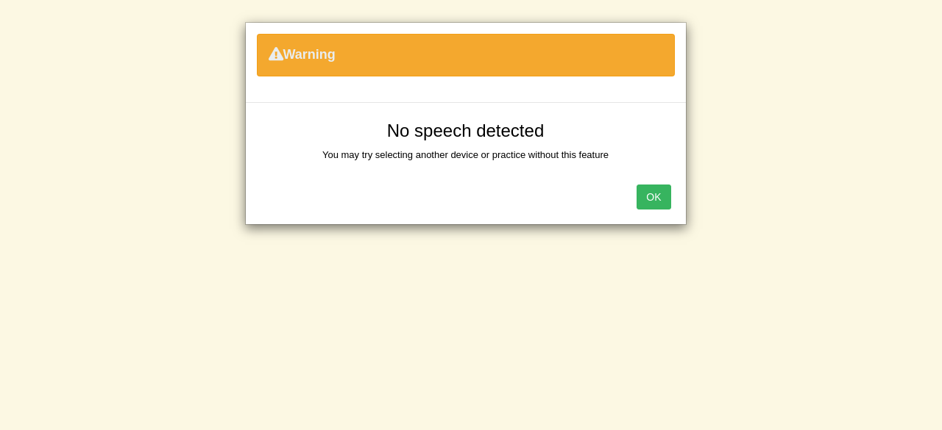
click at [577, 165] on div "Warning No speech detected You may try selecting another device or practice wit…" at bounding box center [465, 123] width 441 height 203
click at [646, 195] on button "OK" at bounding box center [653, 197] width 34 height 25
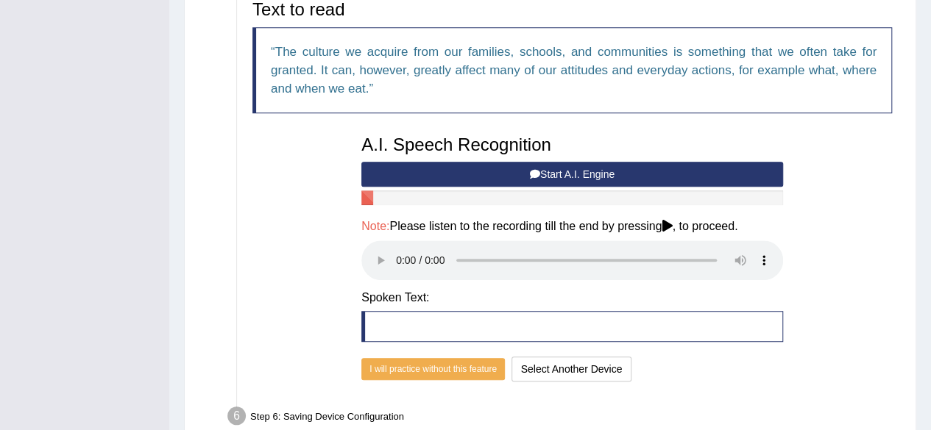
scroll to position [499, 0]
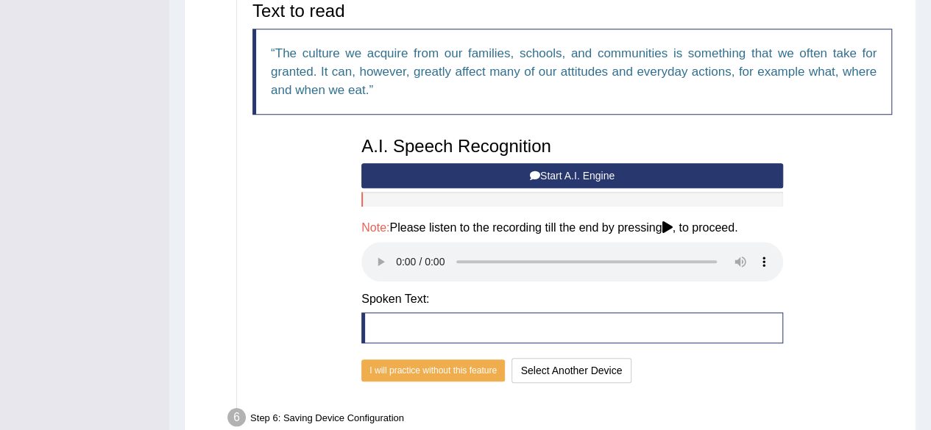
click at [527, 170] on button "Start A.I. Engine" at bounding box center [572, 175] width 422 height 25
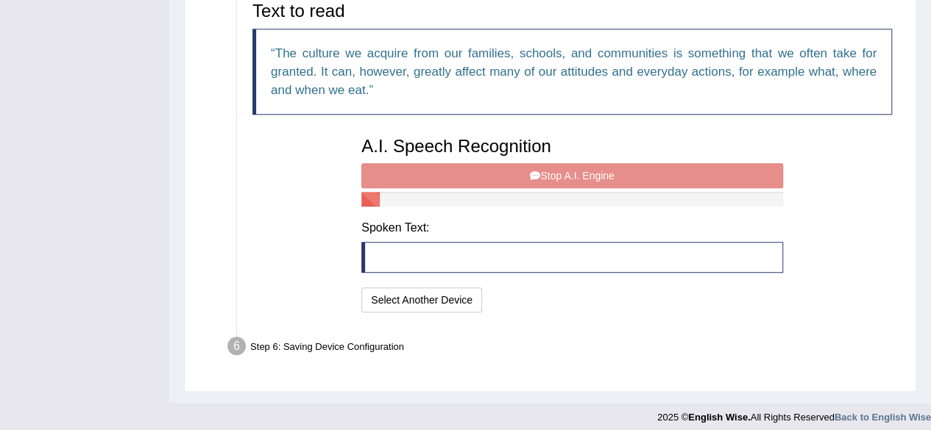
click at [513, 171] on div "A.I. Speech Recognition Start A.I. Engine Stop A.I. Engine Note: Please listen …" at bounding box center [572, 222] width 436 height 187
click at [415, 299] on button "Select Another Device" at bounding box center [421, 300] width 121 height 25
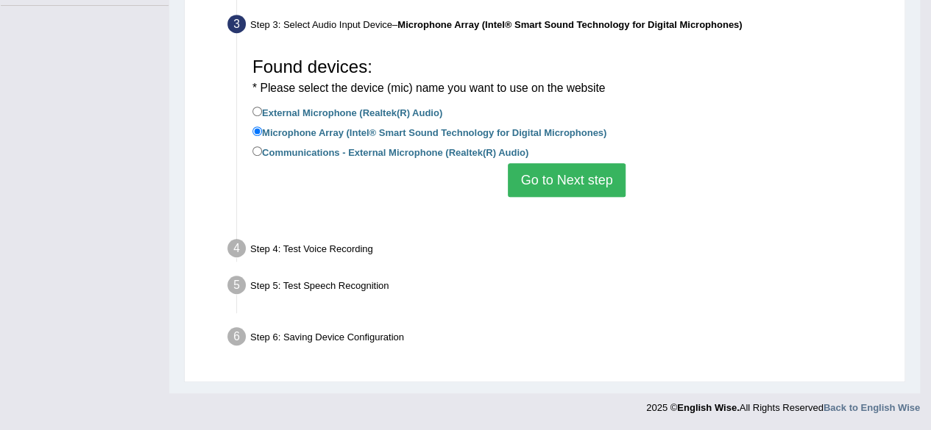
scroll to position [341, 0]
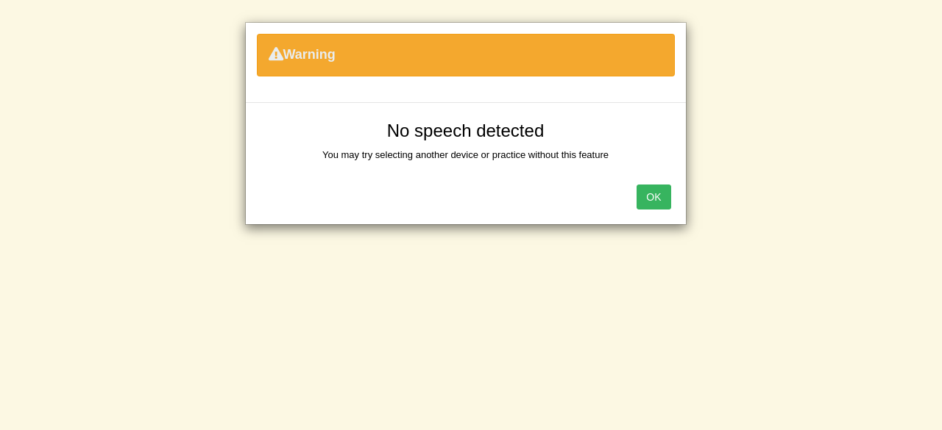
click at [658, 199] on button "OK" at bounding box center [653, 197] width 34 height 25
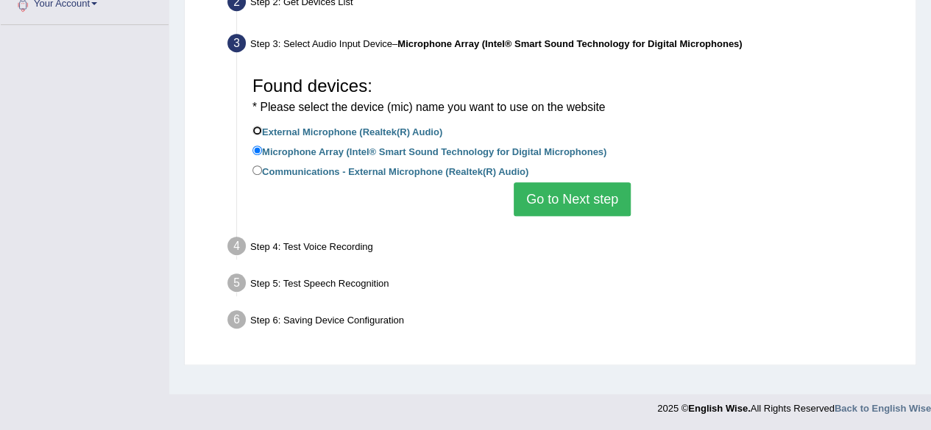
click at [258, 127] on input "External Microphone (Realtek(R) Audio)" at bounding box center [257, 131] width 10 height 10
radio input "true"
click at [545, 200] on button "Go to Next step" at bounding box center [572, 199] width 117 height 34
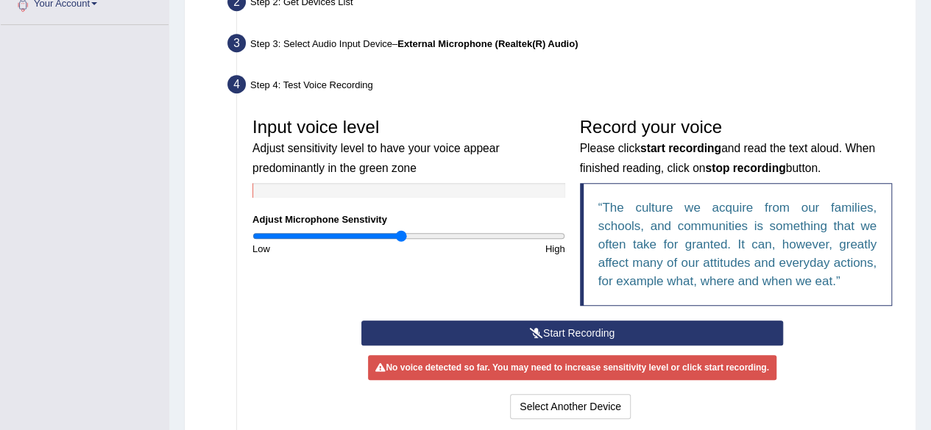
click at [538, 330] on icon at bounding box center [536, 333] width 13 height 10
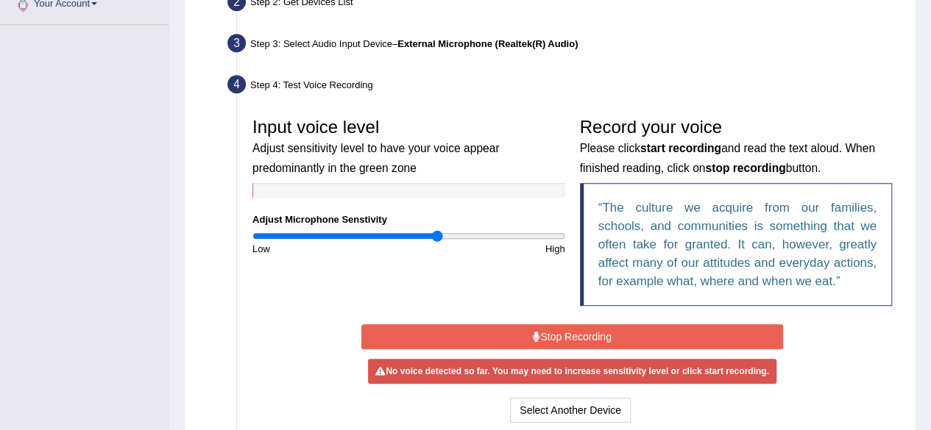
click at [438, 230] on input "range" at bounding box center [408, 236] width 313 height 12
type input "1.36"
click at [462, 233] on input "range" at bounding box center [408, 236] width 313 height 12
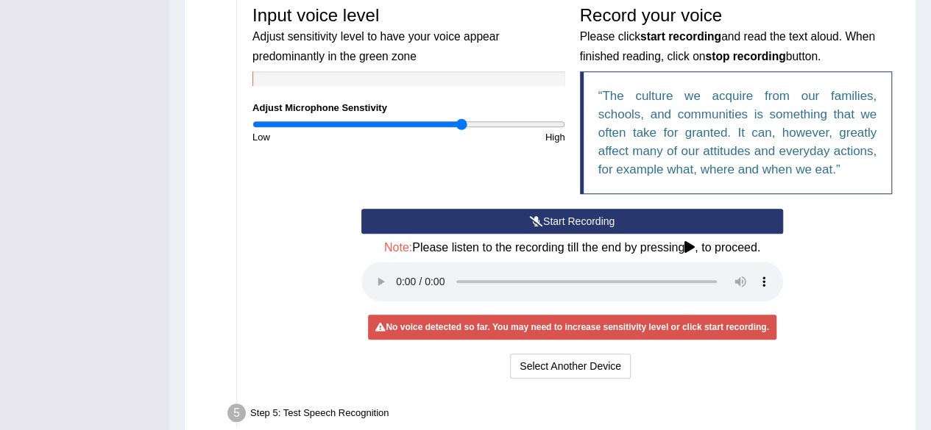
scroll to position [453, 0]
click at [560, 221] on button "Start Recording" at bounding box center [572, 221] width 422 height 25
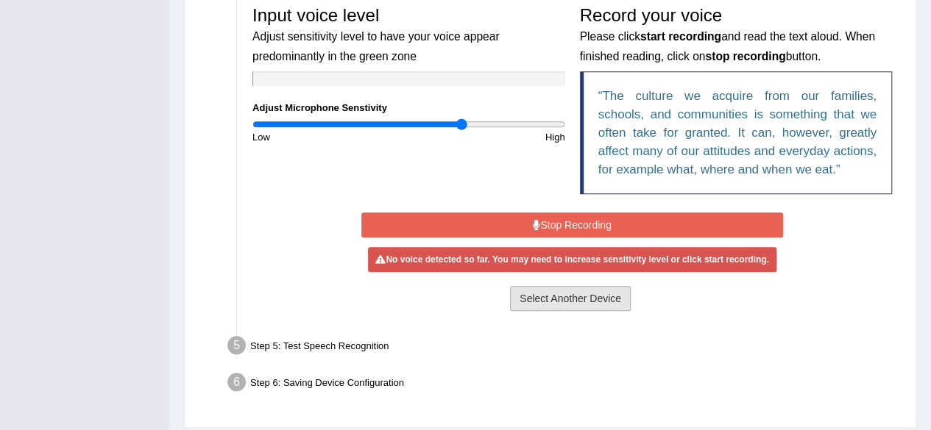
click at [537, 294] on button "Select Another Device" at bounding box center [570, 298] width 121 height 25
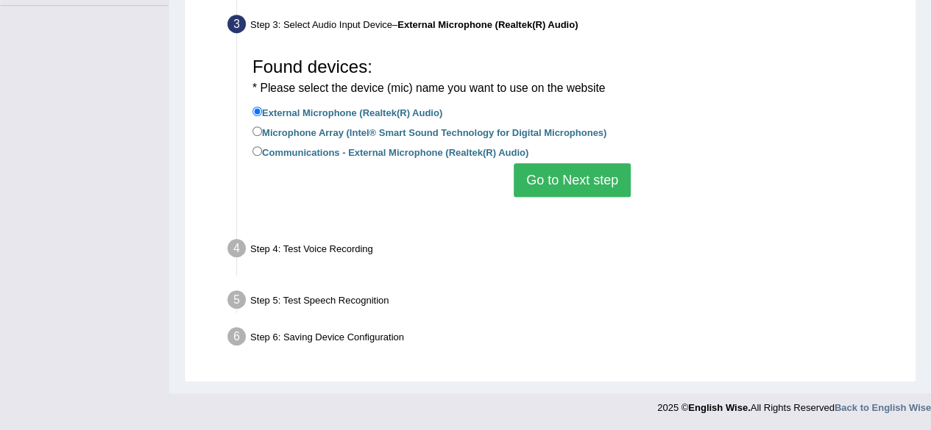
scroll to position [341, 0]
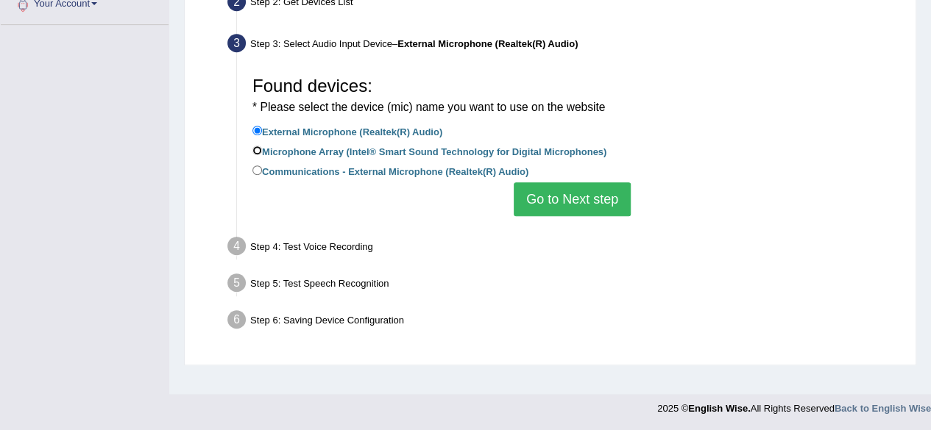
click at [258, 149] on input "Microphone Array (Intel® Smart Sound Technology for Digital Microphones)" at bounding box center [257, 151] width 10 height 10
radio input "true"
click at [547, 204] on button "Go to Next step" at bounding box center [572, 199] width 117 height 34
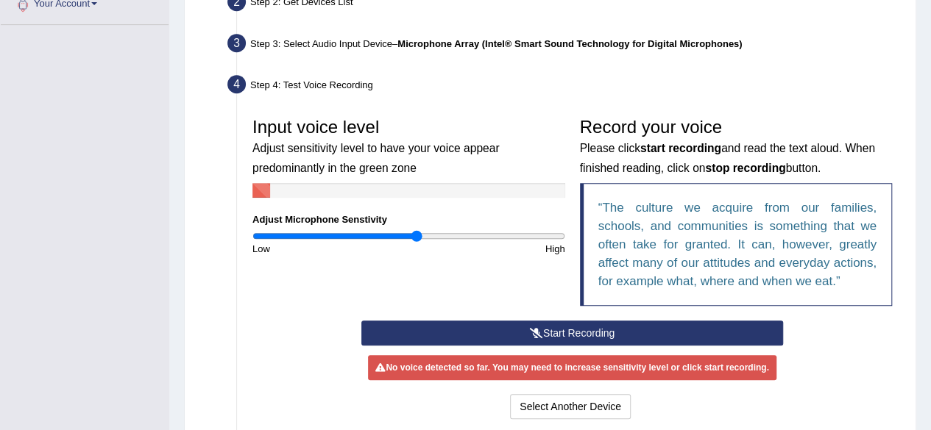
click at [417, 233] on input "range" at bounding box center [408, 236] width 313 height 12
click at [511, 333] on button "Start Recording" at bounding box center [572, 333] width 422 height 25
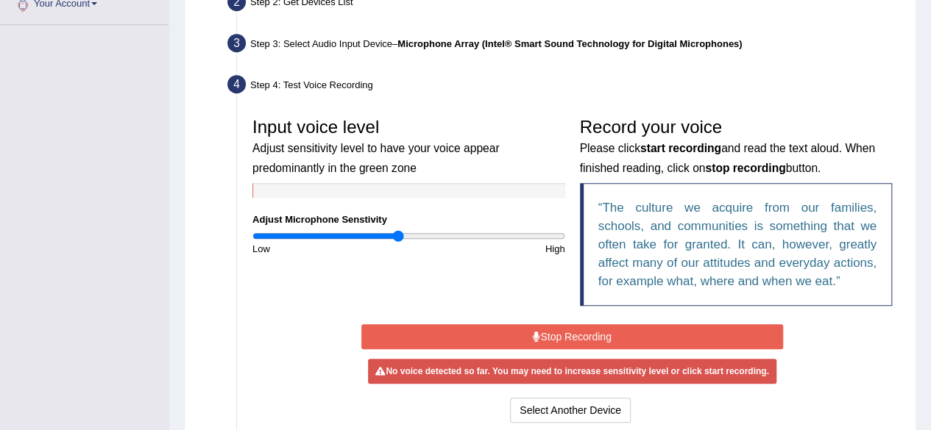
click at [399, 236] on input "range" at bounding box center [408, 236] width 313 height 12
type input "0.86"
click at [386, 235] on input "range" at bounding box center [408, 236] width 313 height 12
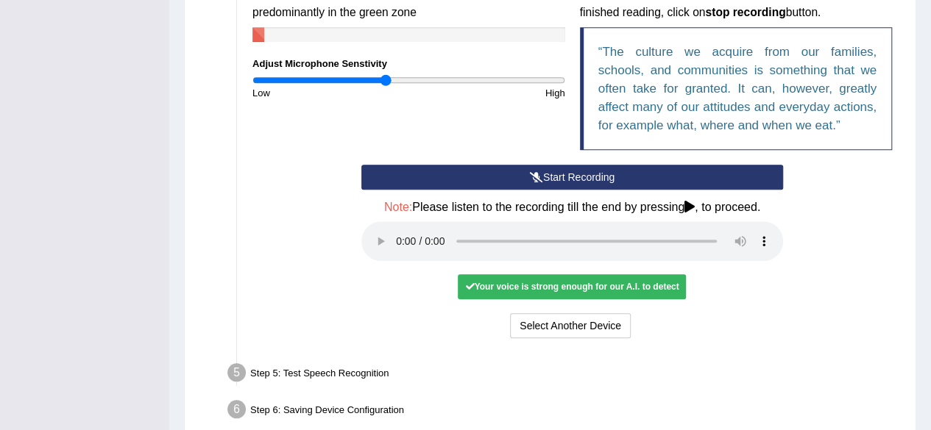
scroll to position [498, 0]
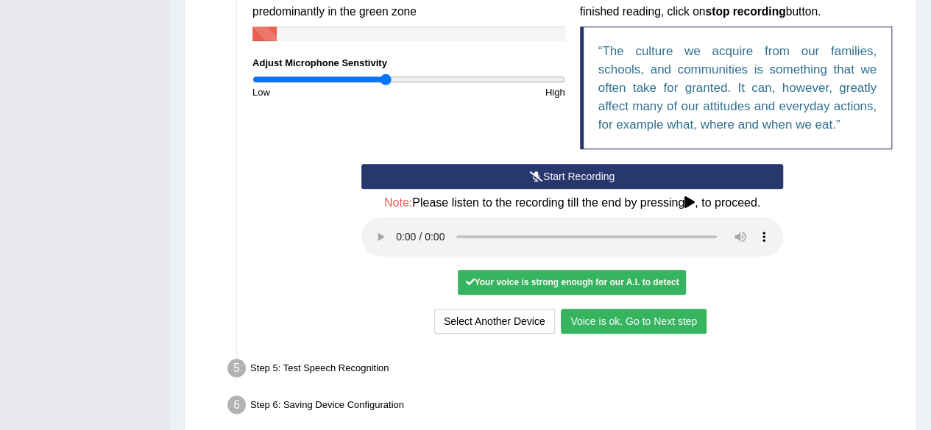
click at [653, 317] on button "Voice is ok. Go to Next step" at bounding box center [634, 321] width 146 height 25
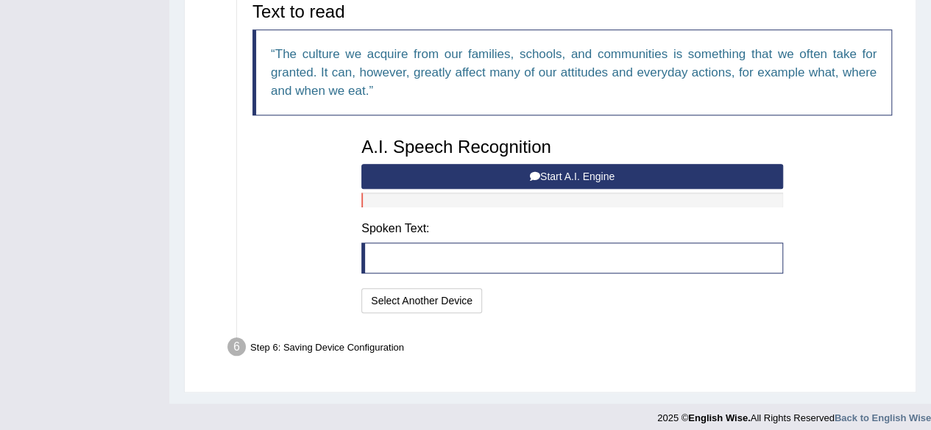
click at [611, 174] on button "Start A.I. Engine" at bounding box center [572, 176] width 422 height 25
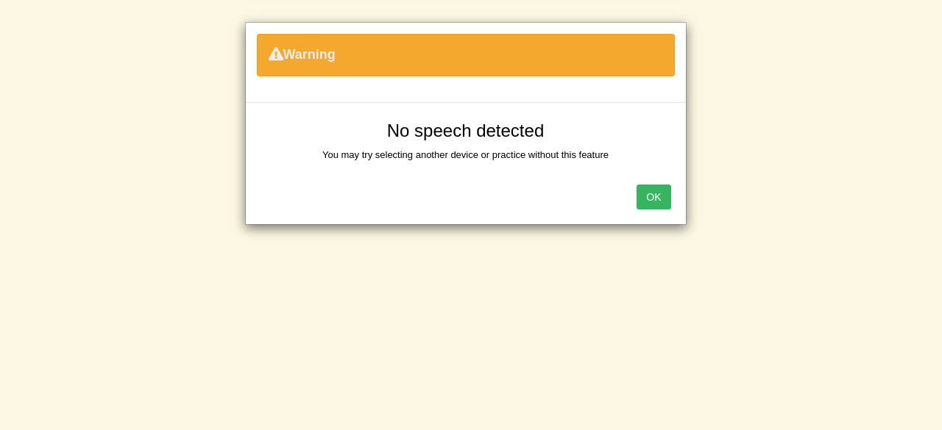
click at [659, 193] on button "OK" at bounding box center [653, 197] width 34 height 25
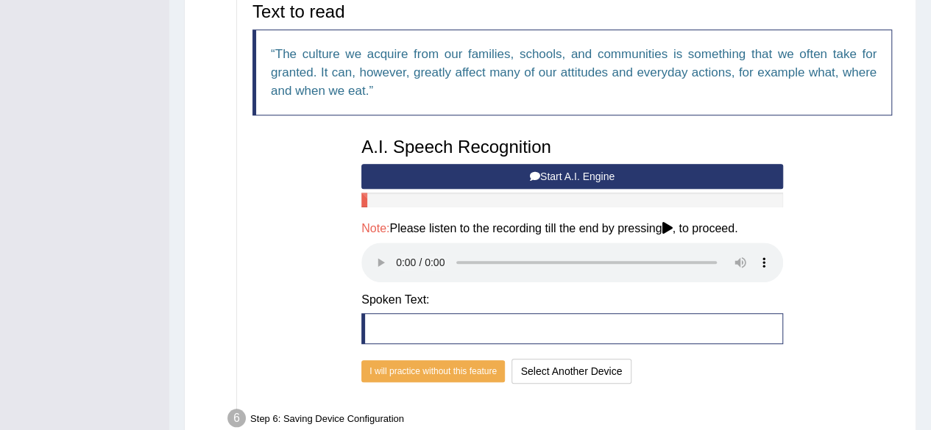
click at [500, 171] on button "Start A.I. Engine" at bounding box center [572, 176] width 422 height 25
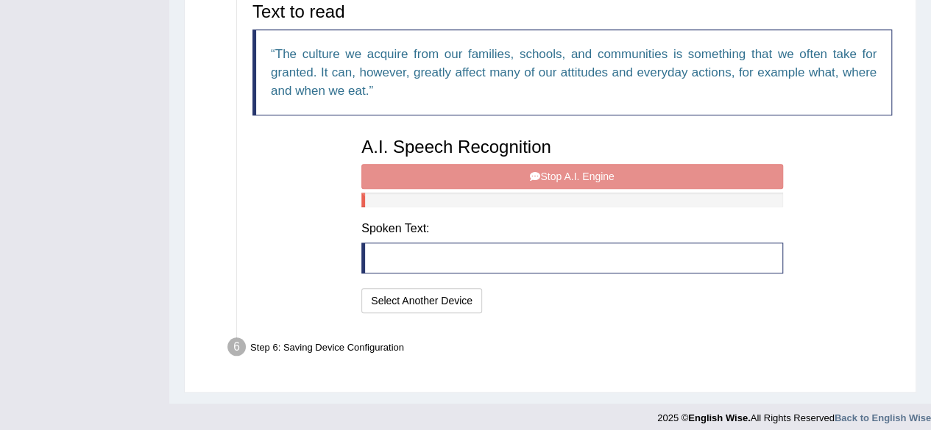
click at [423, 260] on blockquote at bounding box center [572, 258] width 422 height 31
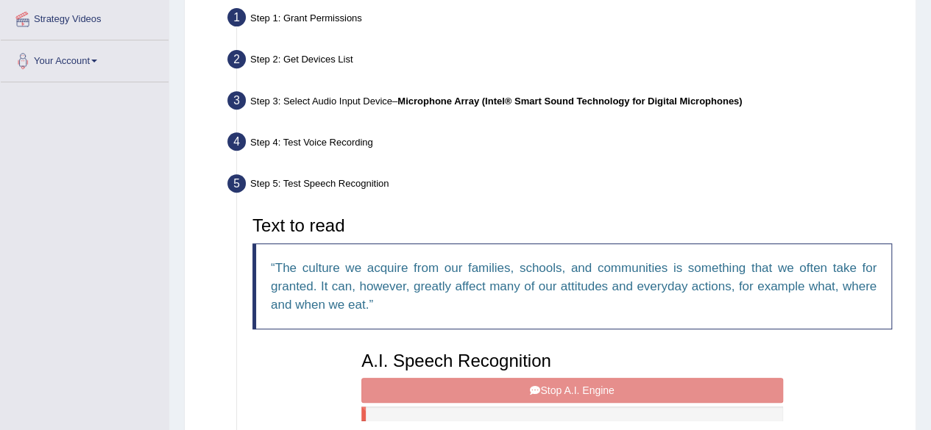
scroll to position [283, 0]
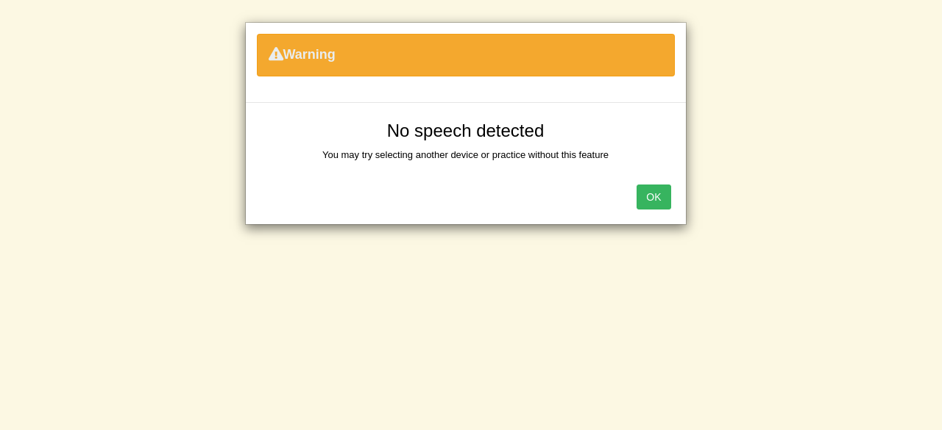
click at [656, 195] on button "OK" at bounding box center [653, 197] width 34 height 25
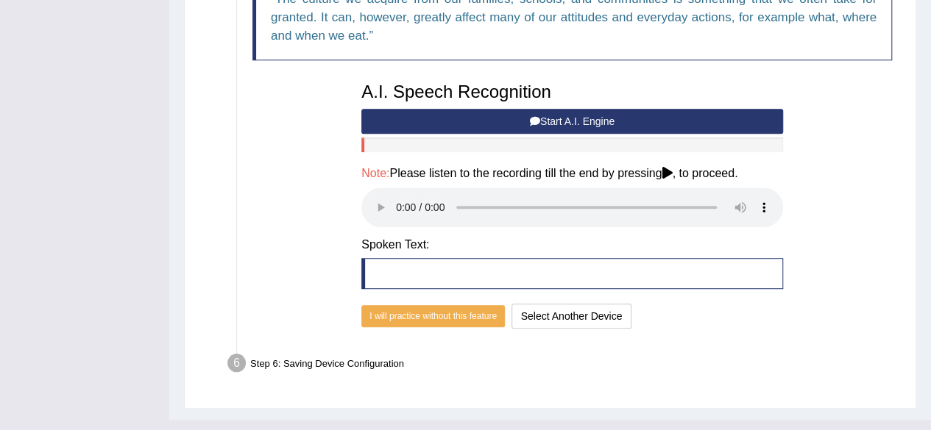
scroll to position [563, 0]
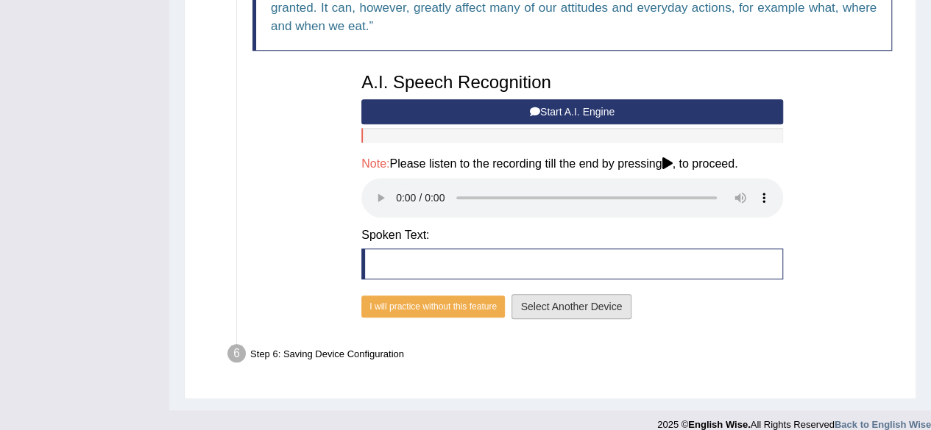
click at [530, 308] on button "Select Another Device" at bounding box center [571, 306] width 121 height 25
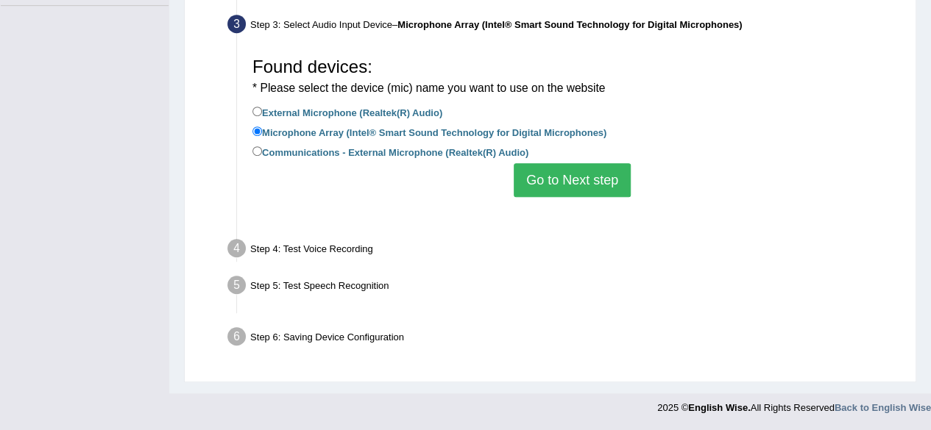
scroll to position [341, 0]
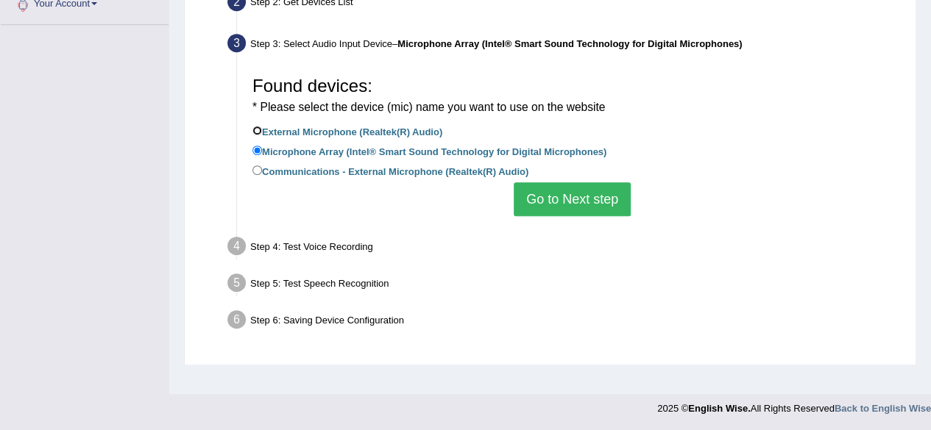
click at [258, 129] on input "External Microphone (Realtek(R) Audio)" at bounding box center [257, 131] width 10 height 10
radio input "true"
click at [544, 198] on button "Go to Next step" at bounding box center [572, 199] width 117 height 34
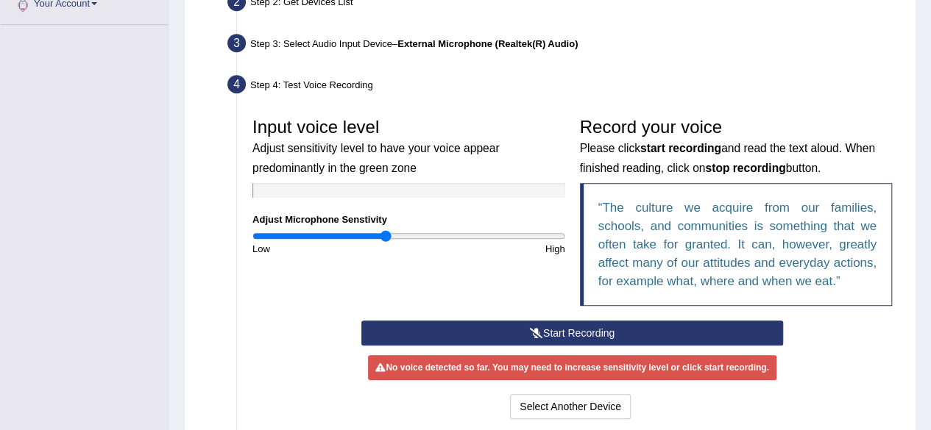
click at [488, 330] on button "Start Recording" at bounding box center [572, 333] width 422 height 25
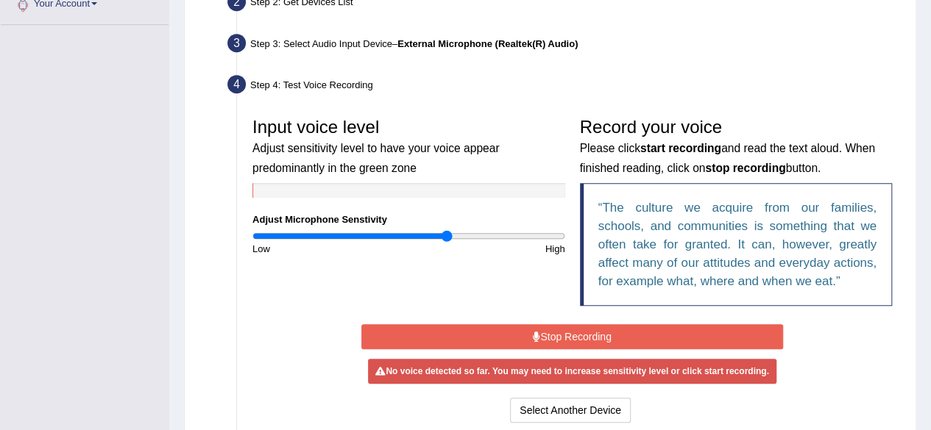
click at [446, 233] on input "range" at bounding box center [408, 236] width 313 height 12
type input "1"
click at [408, 236] on input "range" at bounding box center [408, 236] width 313 height 12
click at [528, 338] on button "Stop Recording" at bounding box center [572, 336] width 422 height 25
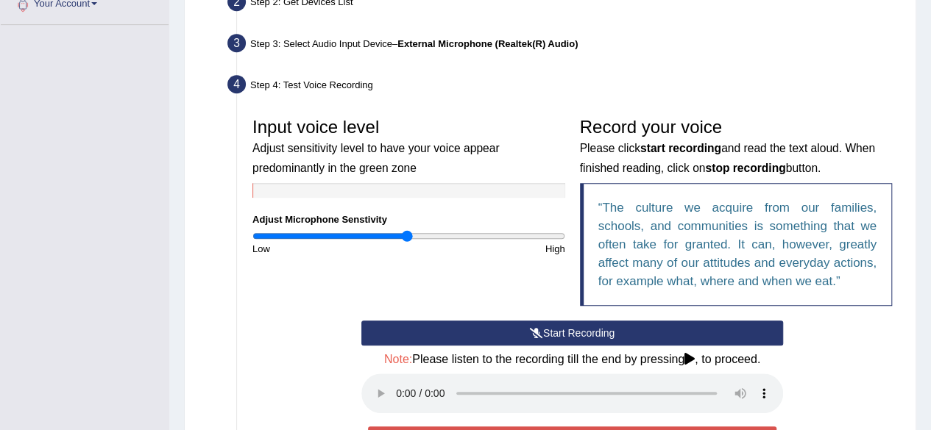
click at [530, 332] on icon at bounding box center [536, 333] width 13 height 10
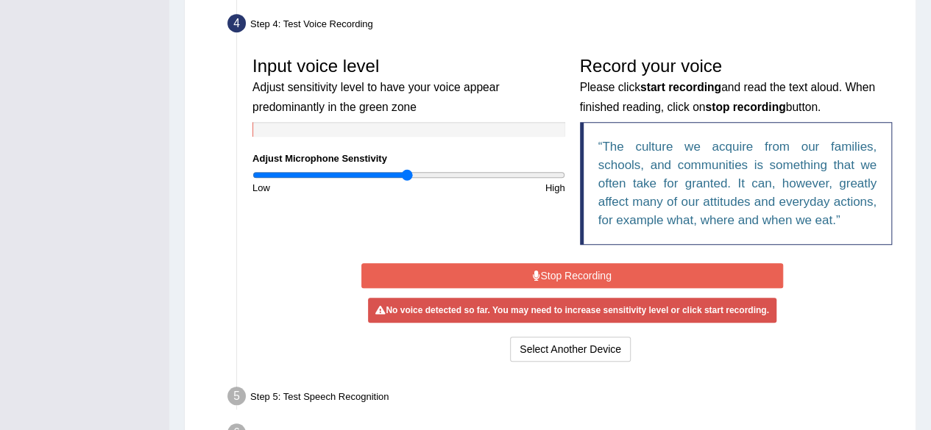
scroll to position [412, 0]
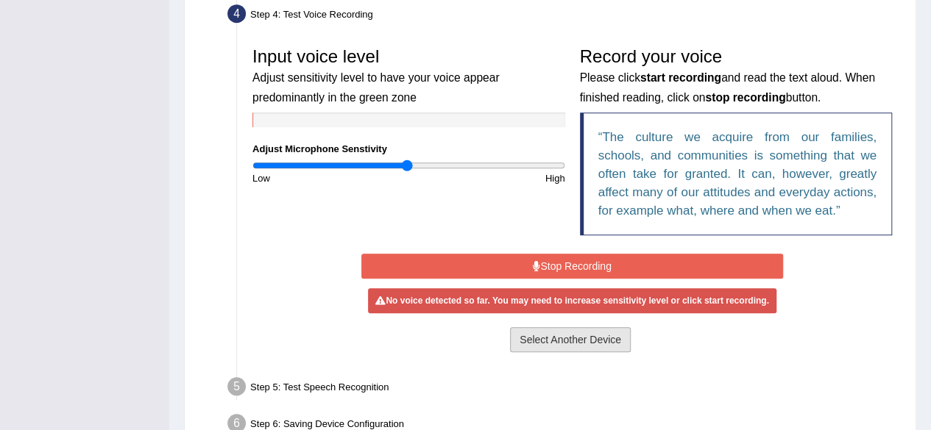
click at [587, 336] on button "Select Another Device" at bounding box center [570, 339] width 121 height 25
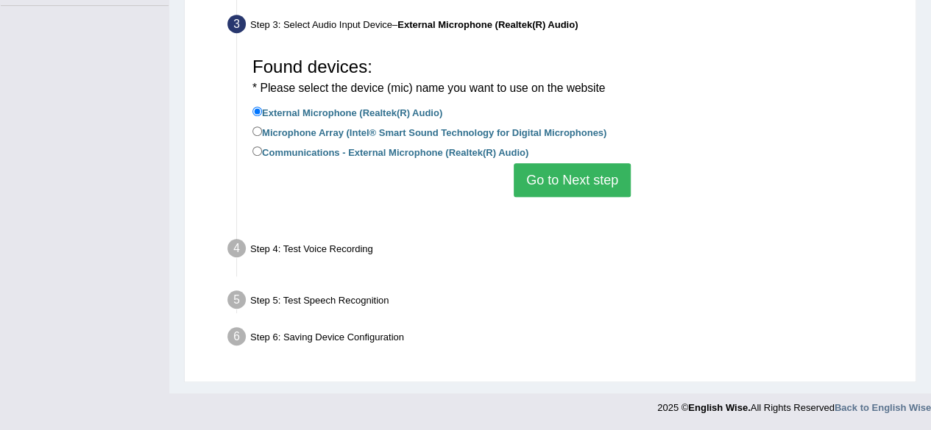
scroll to position [341, 0]
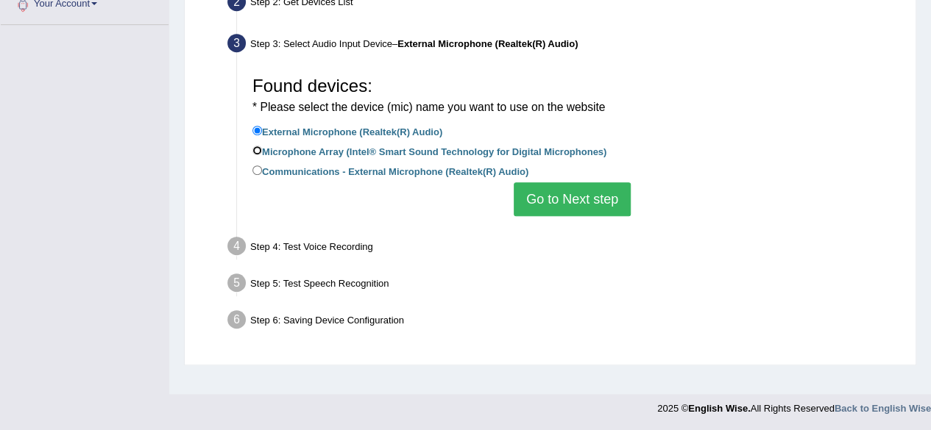
click at [258, 148] on input "Microphone Array (Intel® Smart Sound Technology for Digital Microphones)" at bounding box center [257, 151] width 10 height 10
radio input "true"
click at [547, 202] on button "Go to Next step" at bounding box center [572, 199] width 117 height 34
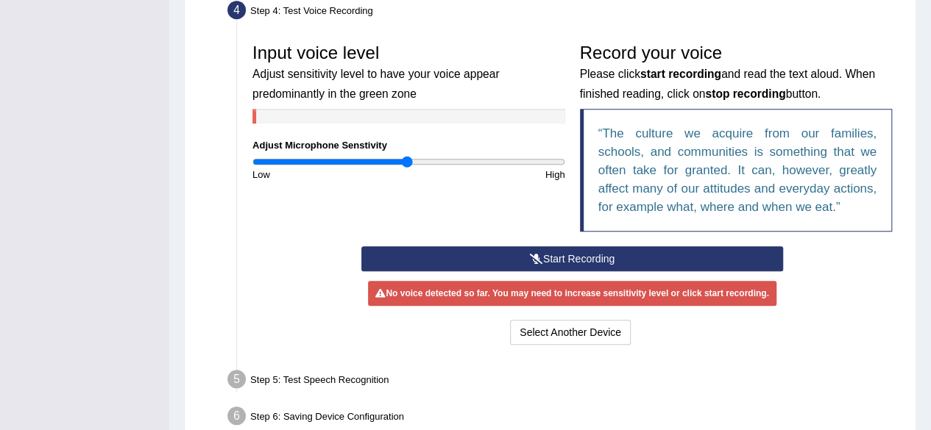
scroll to position [416, 0]
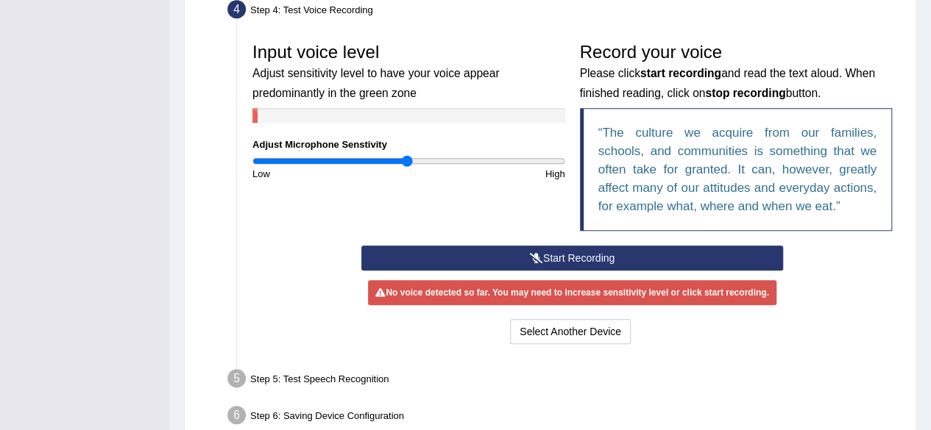
click at [539, 253] on icon at bounding box center [536, 258] width 13 height 10
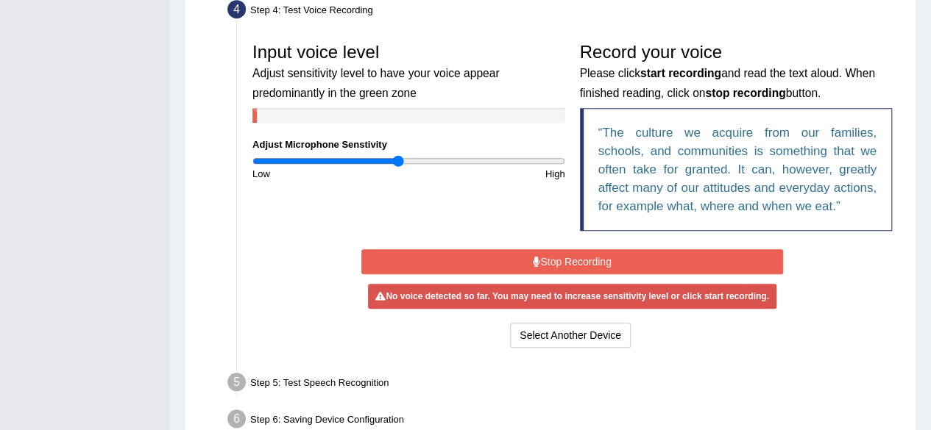
type input "0.94"
click at [397, 156] on input "range" at bounding box center [408, 161] width 313 height 12
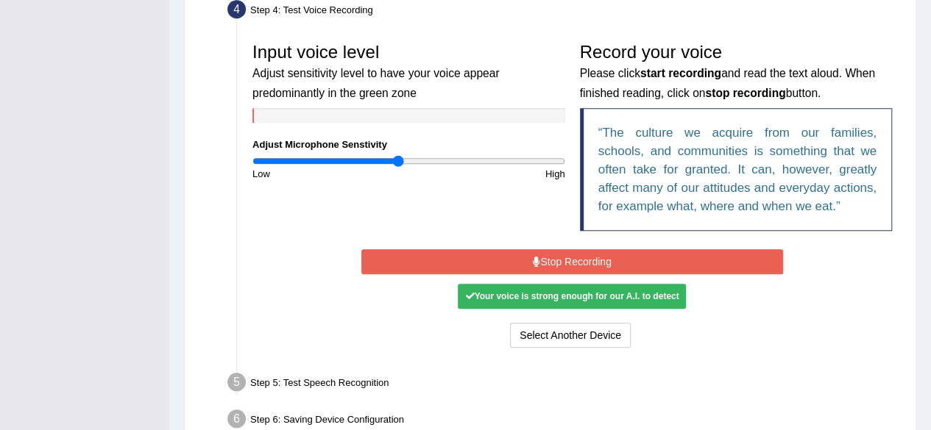
click at [572, 256] on button "Stop Recording" at bounding box center [572, 261] width 422 height 25
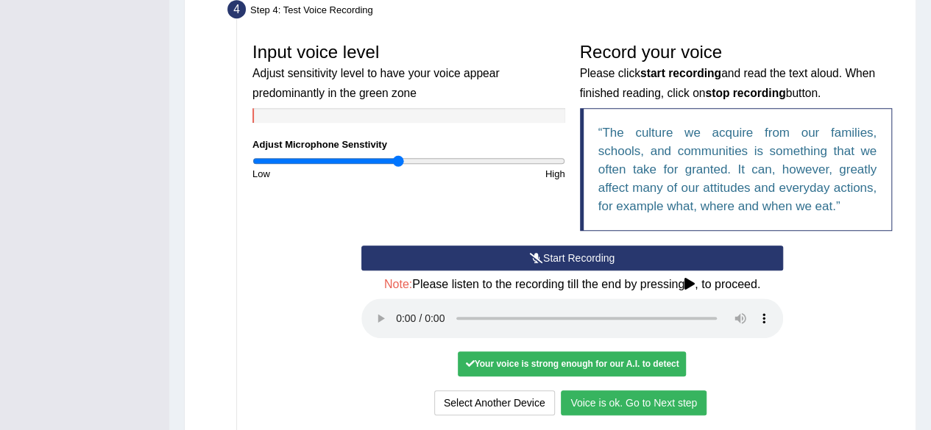
click at [620, 402] on button "Voice is ok. Go to Next step" at bounding box center [634, 403] width 146 height 25
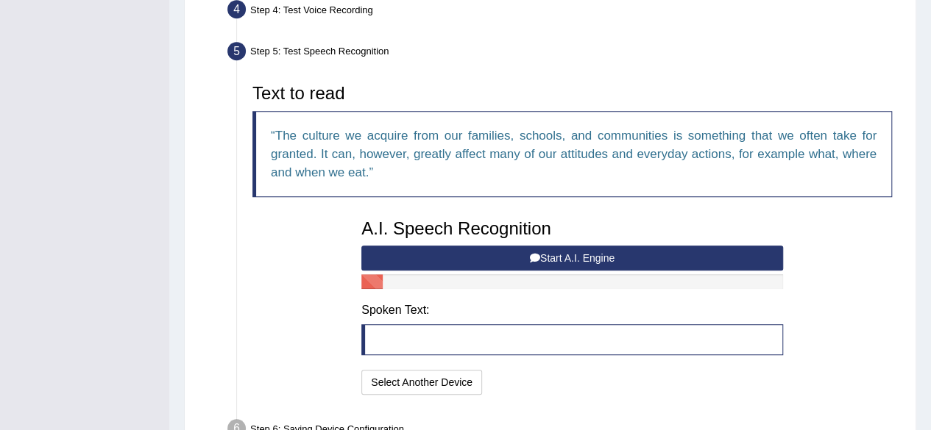
click at [608, 258] on button "Start A.I. Engine" at bounding box center [572, 258] width 422 height 25
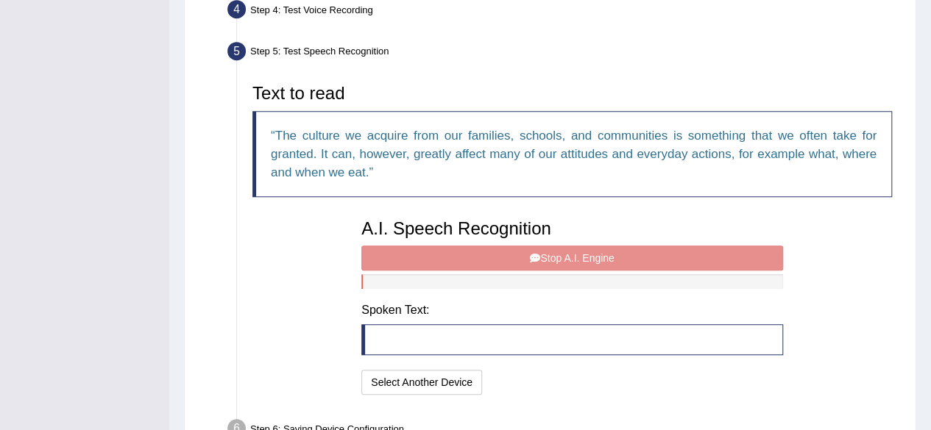
click at [401, 336] on blockquote at bounding box center [572, 339] width 422 height 31
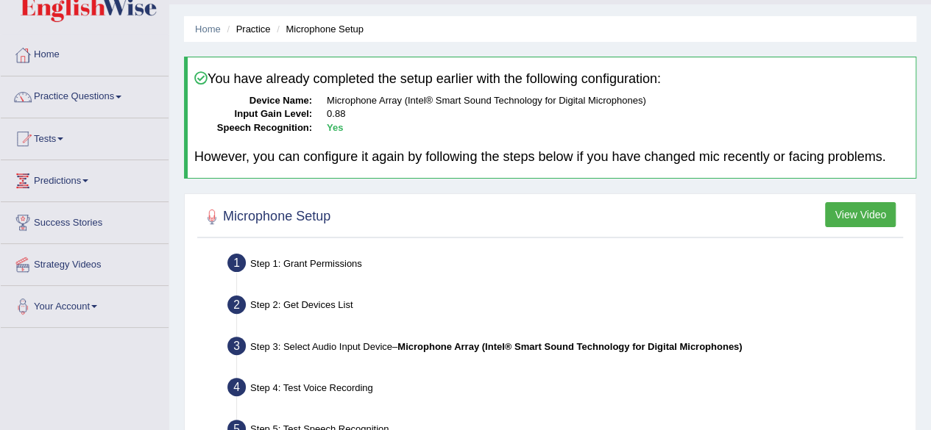
scroll to position [0, 0]
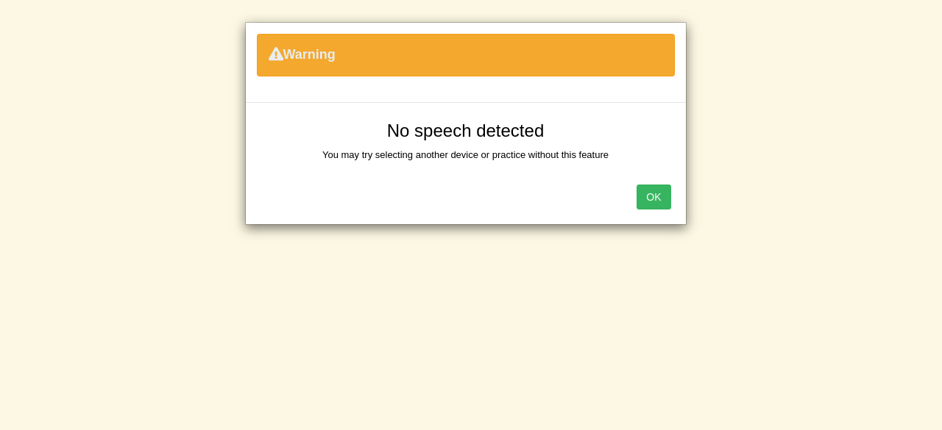
click at [650, 195] on button "OK" at bounding box center [653, 197] width 34 height 25
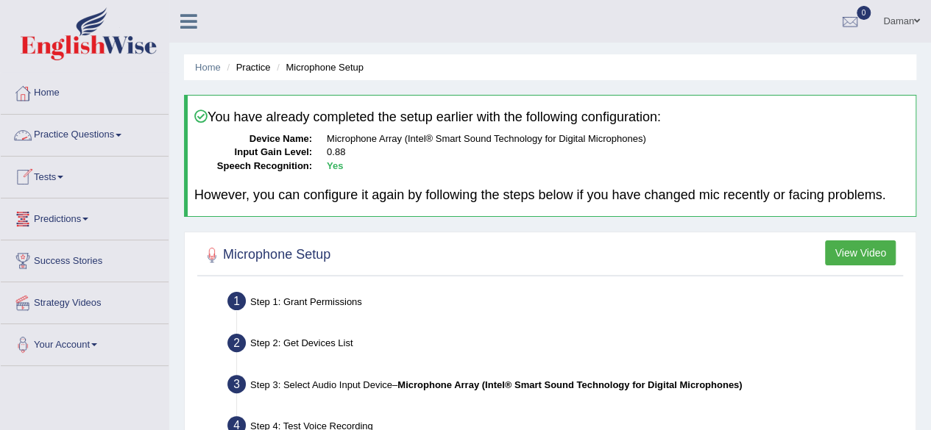
click at [96, 138] on link "Practice Questions" at bounding box center [85, 133] width 168 height 37
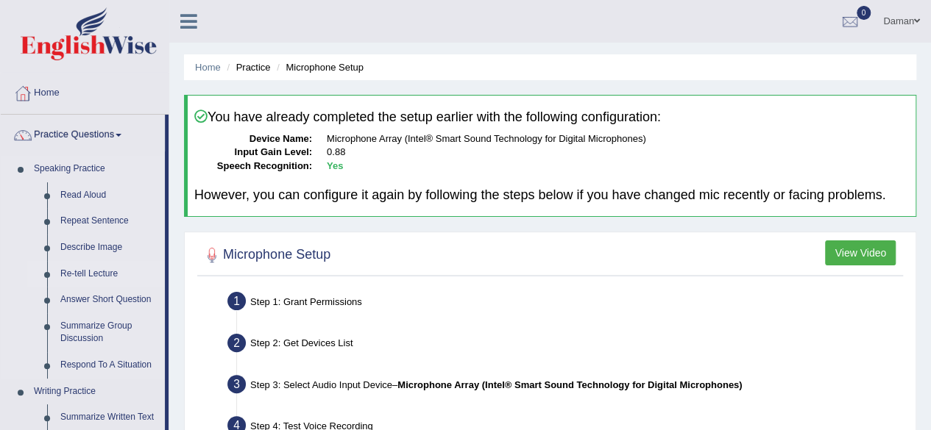
click at [93, 271] on link "Re-tell Lecture" at bounding box center [109, 274] width 111 height 26
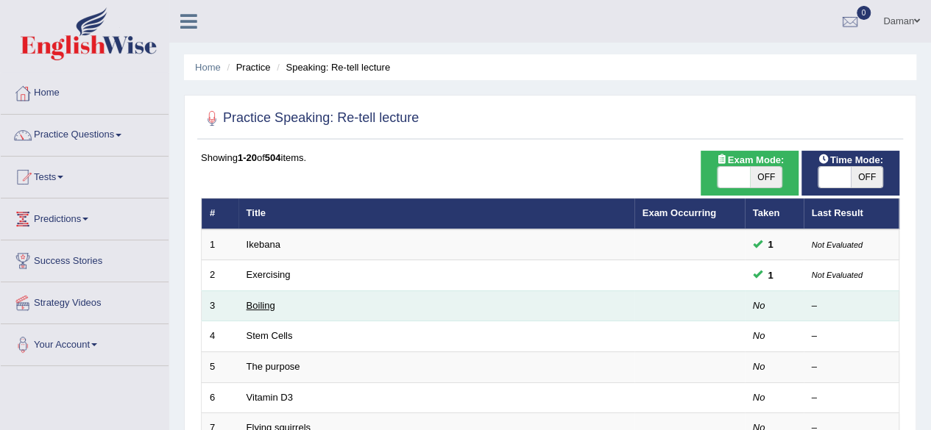
click at [271, 308] on link "Boiling" at bounding box center [260, 305] width 29 height 11
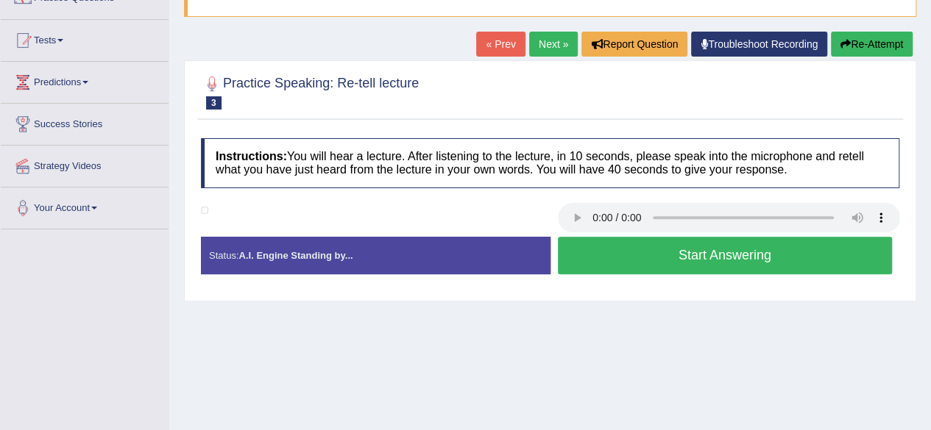
scroll to position [133, 0]
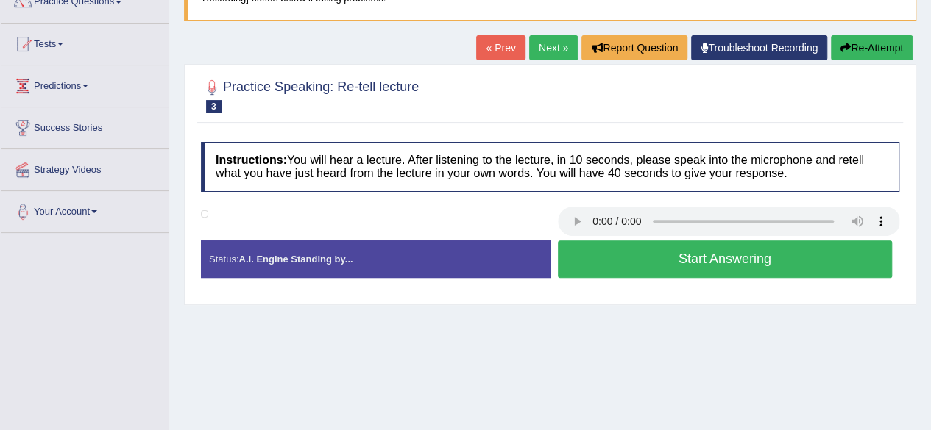
click at [615, 260] on button "Start Answering" at bounding box center [725, 260] width 335 height 38
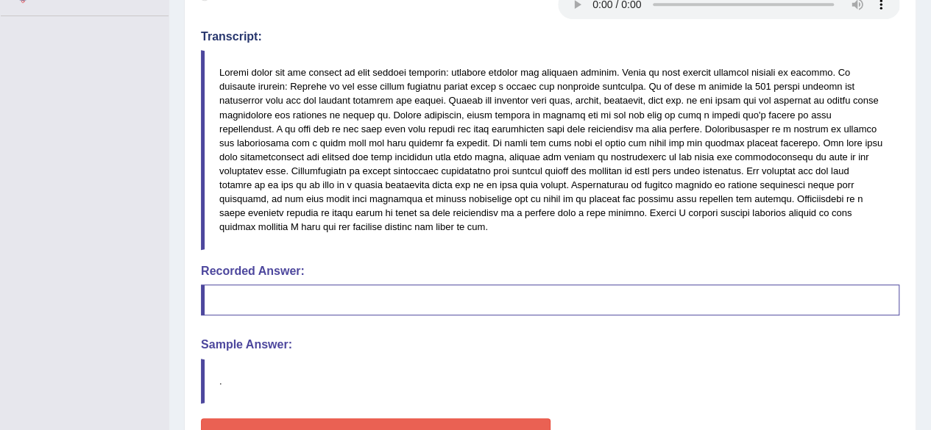
scroll to position [461, 0]
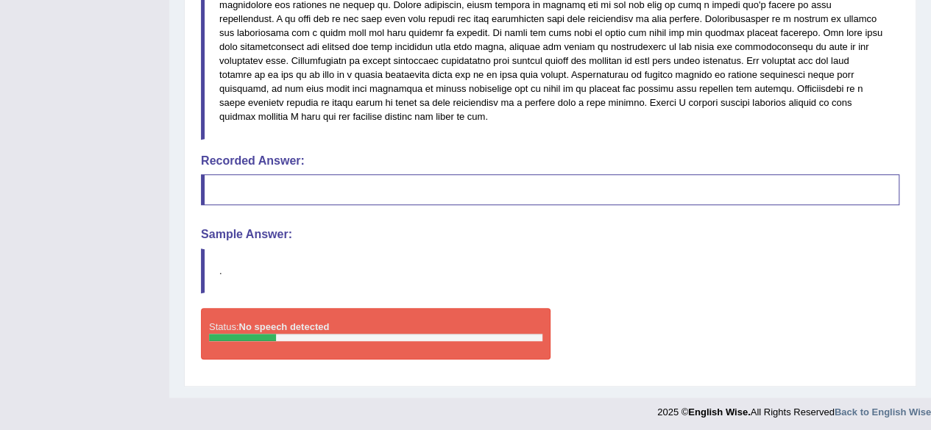
click at [349, 336] on div at bounding box center [375, 337] width 333 height 7
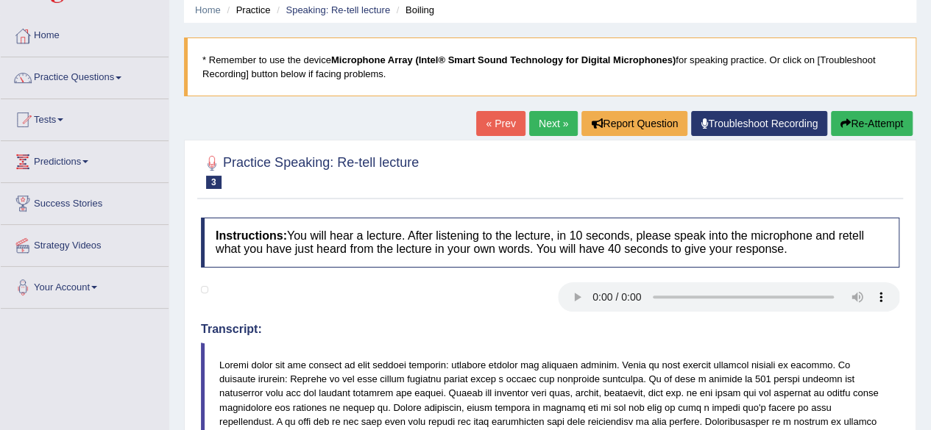
scroll to position [57, 0]
click at [547, 127] on link "Next »" at bounding box center [553, 123] width 49 height 25
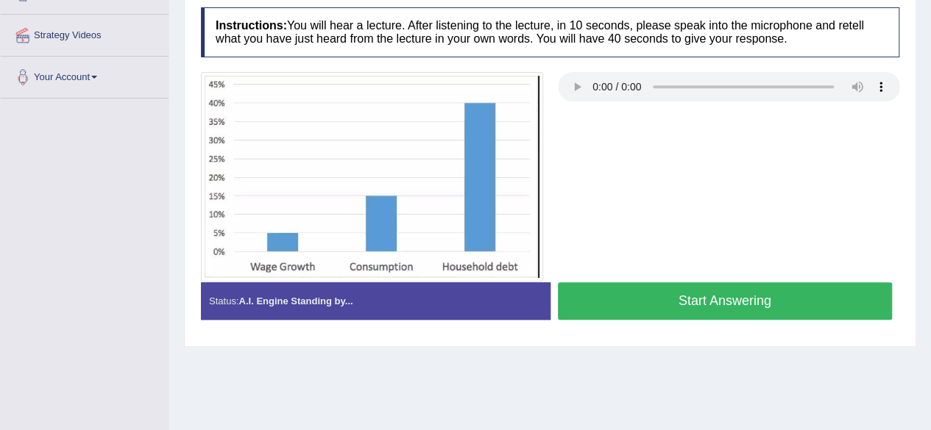
scroll to position [267, 0]
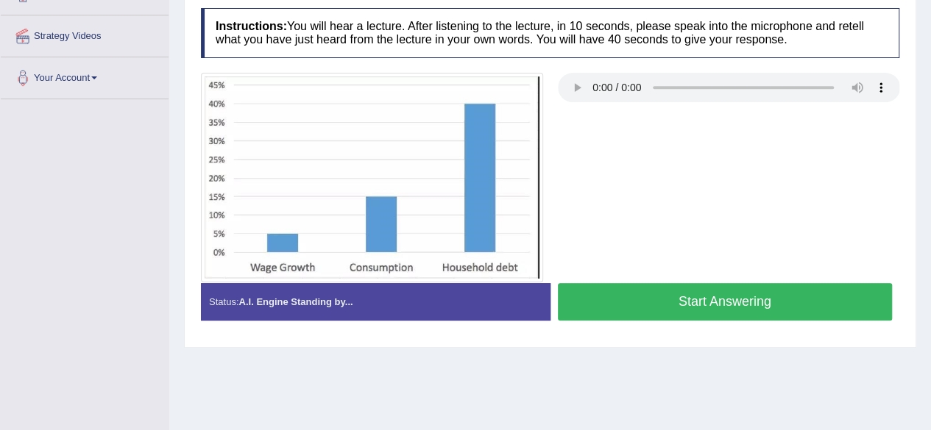
click at [777, 303] on button "Start Answering" at bounding box center [725, 302] width 335 height 38
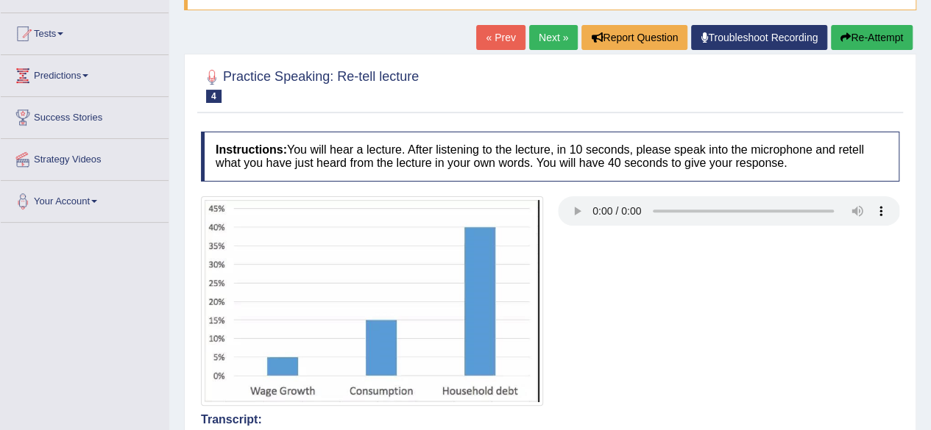
scroll to position [96, 0]
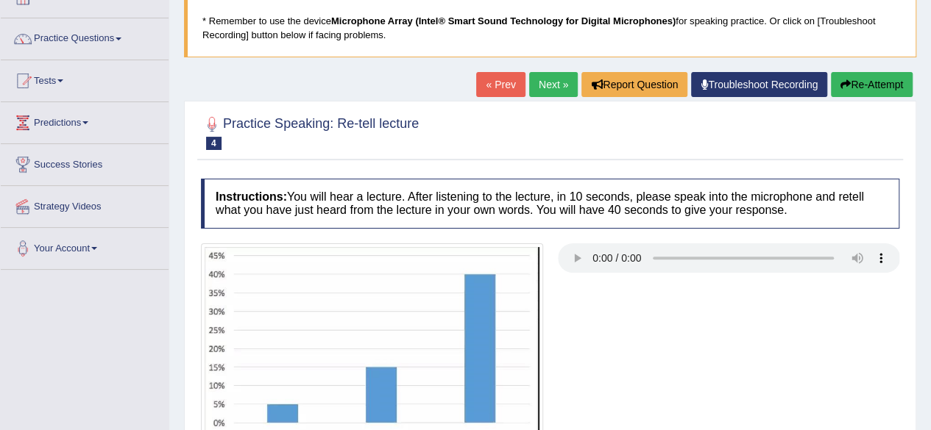
click at [728, 84] on link "Troubleshoot Recording" at bounding box center [759, 84] width 136 height 25
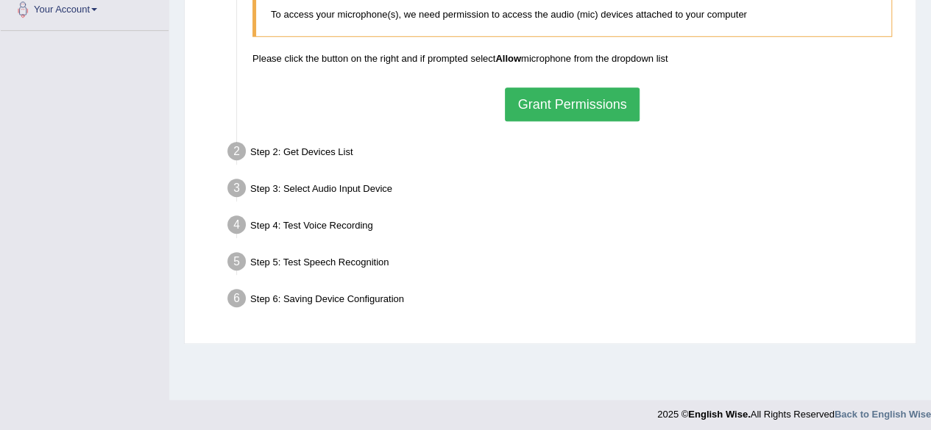
scroll to position [341, 0]
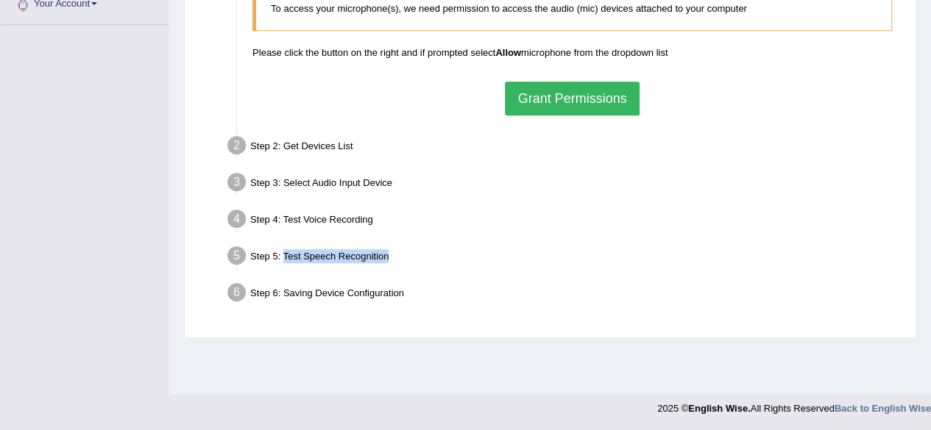
drag, startPoint x: 281, startPoint y: 246, endPoint x: 402, endPoint y: 258, distance: 122.0
click at [402, 258] on div "Step 5: Test Speech Recognition" at bounding box center [565, 258] width 688 height 32
copy div "Test Speech Recognition"
click at [541, 90] on button "Grant Permissions" at bounding box center [572, 99] width 134 height 34
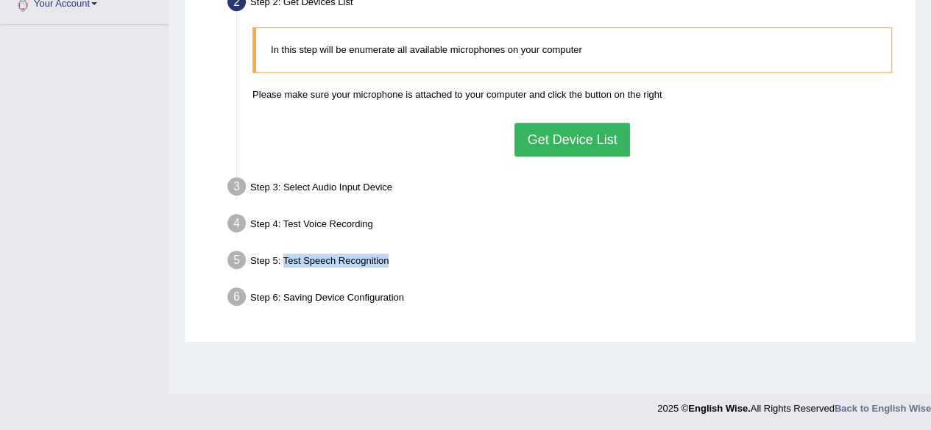
click at [547, 132] on button "Get Device List" at bounding box center [571, 140] width 115 height 34
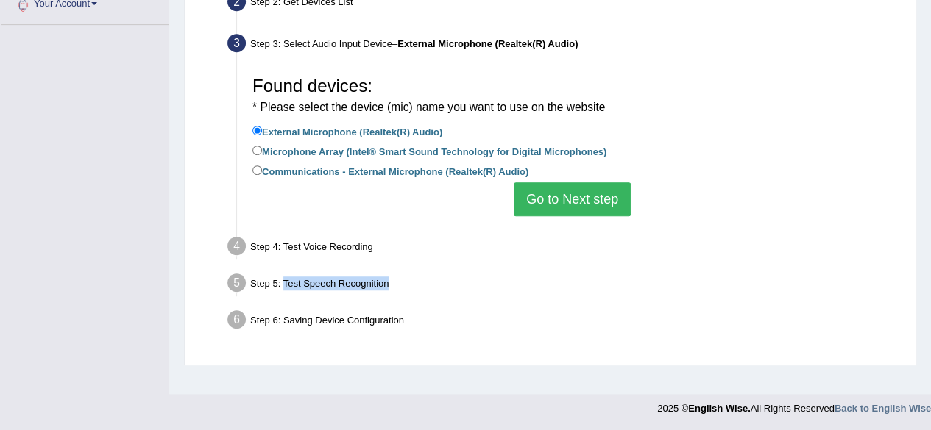
click at [561, 194] on button "Go to Next step" at bounding box center [572, 199] width 117 height 34
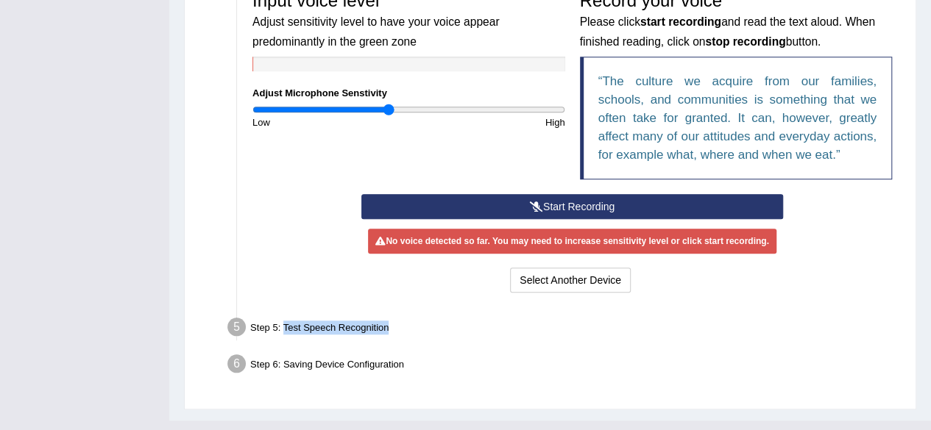
scroll to position [468, 0]
click at [561, 209] on button "Start Recording" at bounding box center [572, 206] width 422 height 25
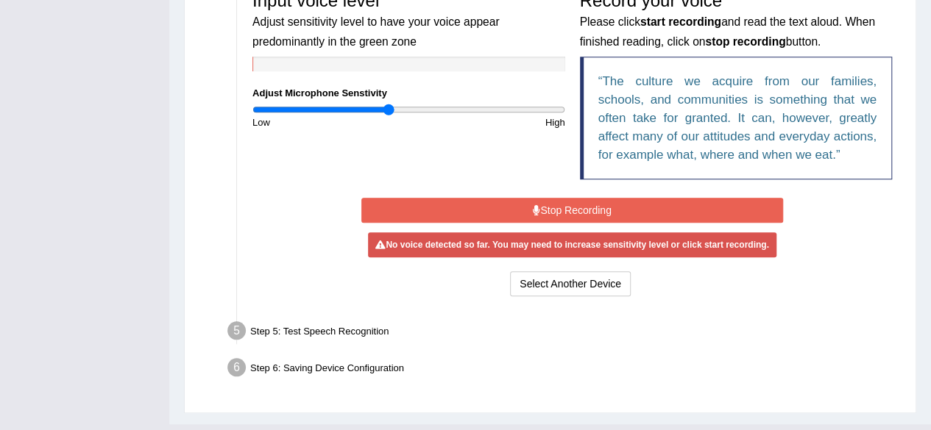
click at [328, 271] on div "Start Recording Stop Recording Note: Please listen to the recording till the en…" at bounding box center [572, 247] width 654 height 106
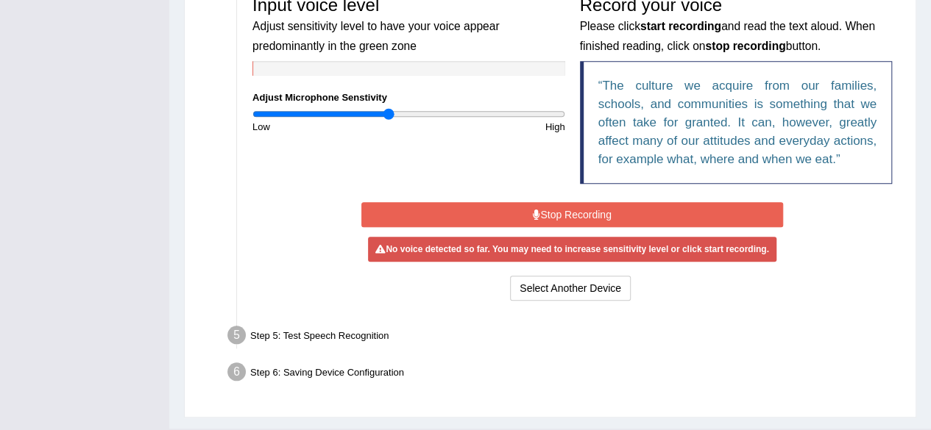
scroll to position [458, 0]
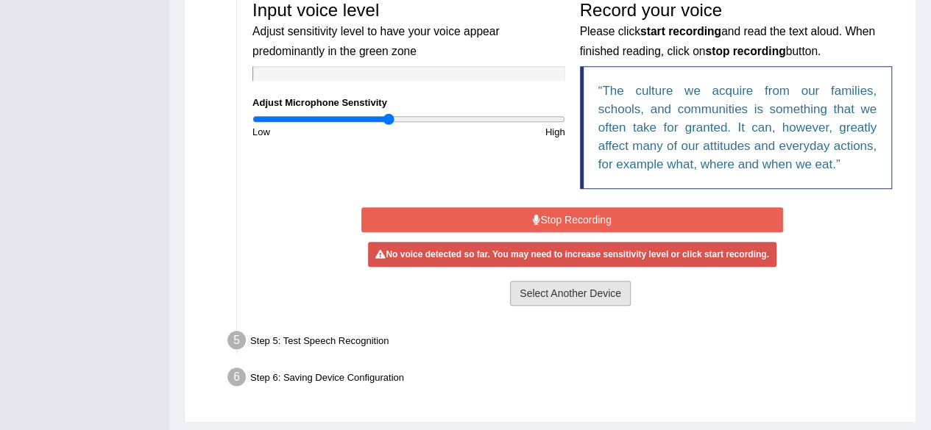
click at [565, 294] on button "Select Another Device" at bounding box center [570, 293] width 121 height 25
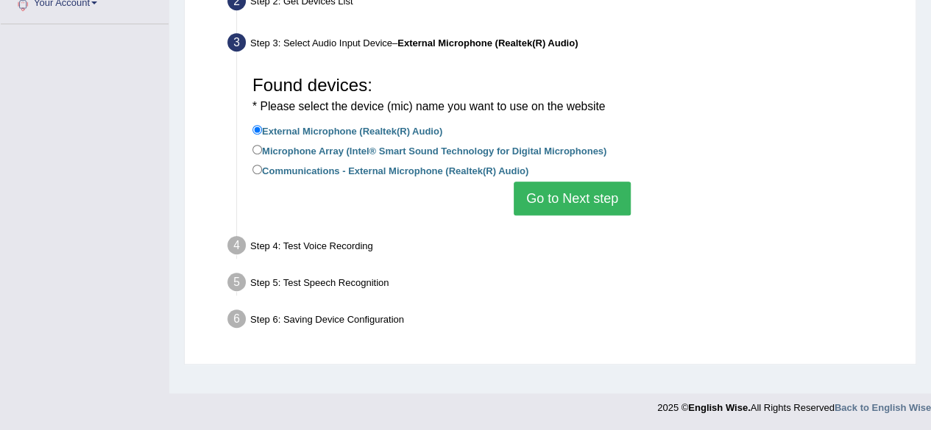
scroll to position [341, 0]
click at [255, 149] on input "Microphone Array (Intel® Smart Sound Technology for Digital Microphones)" at bounding box center [257, 151] width 10 height 10
radio input "true"
click at [557, 194] on button "Go to Next step" at bounding box center [572, 199] width 117 height 34
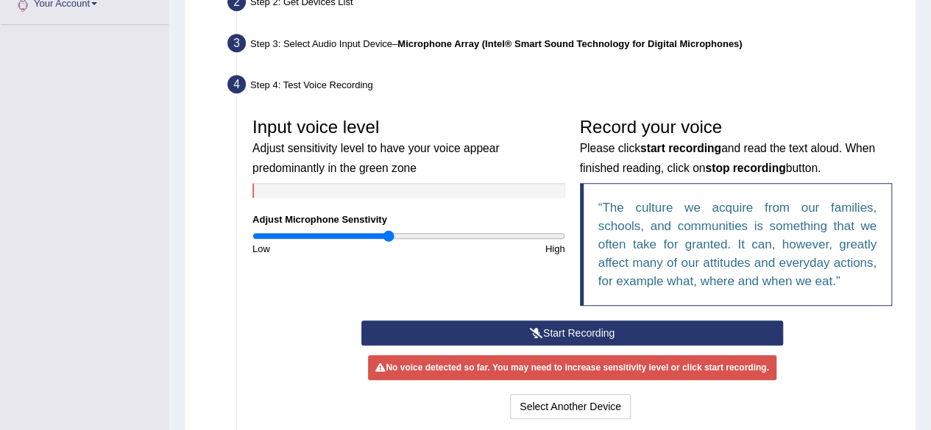
click at [514, 332] on button "Start Recording" at bounding box center [572, 333] width 422 height 25
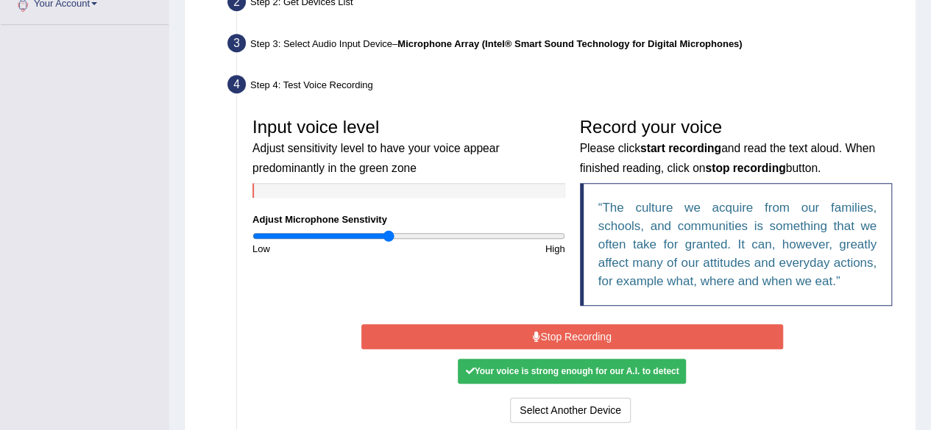
click at [583, 334] on button "Stop Recording" at bounding box center [572, 336] width 422 height 25
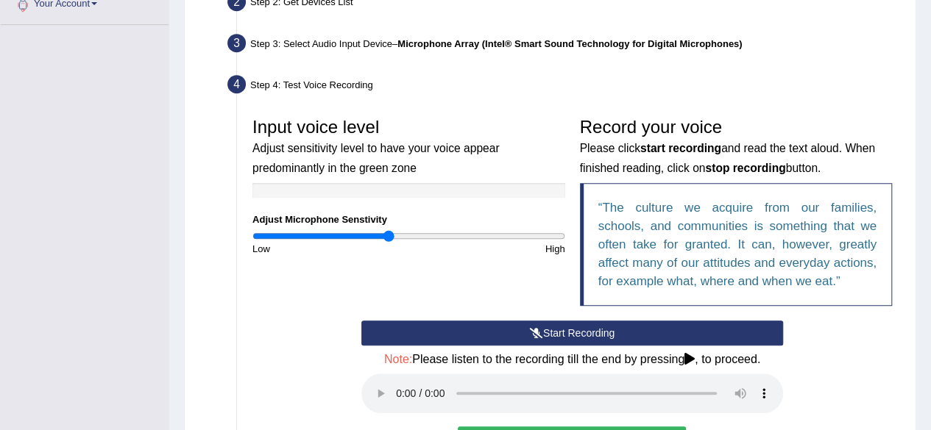
scroll to position [563, 0]
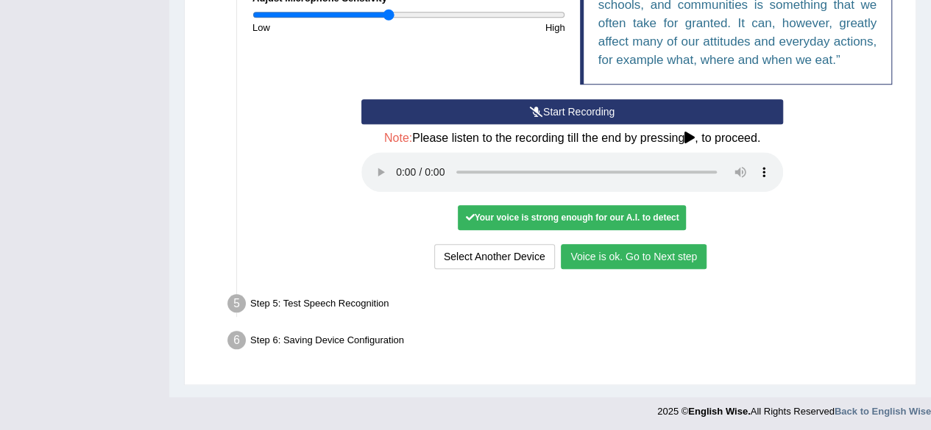
click at [668, 258] on button "Voice is ok. Go to Next step" at bounding box center [634, 256] width 146 height 25
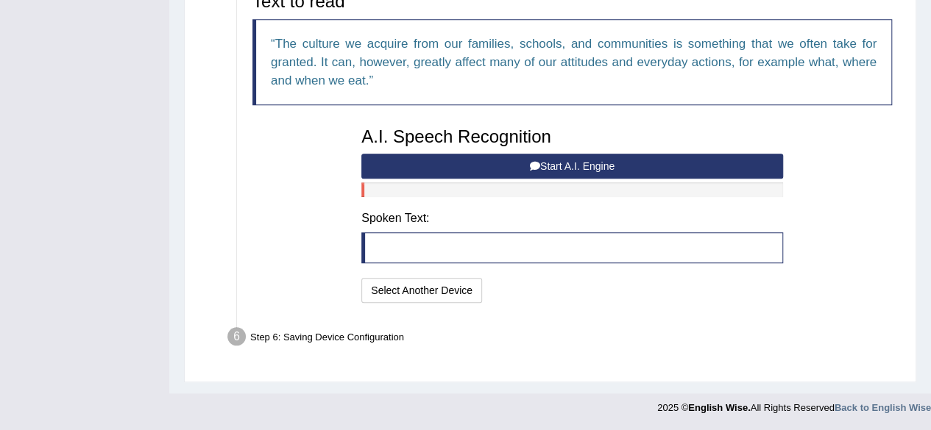
scroll to position [505, 0]
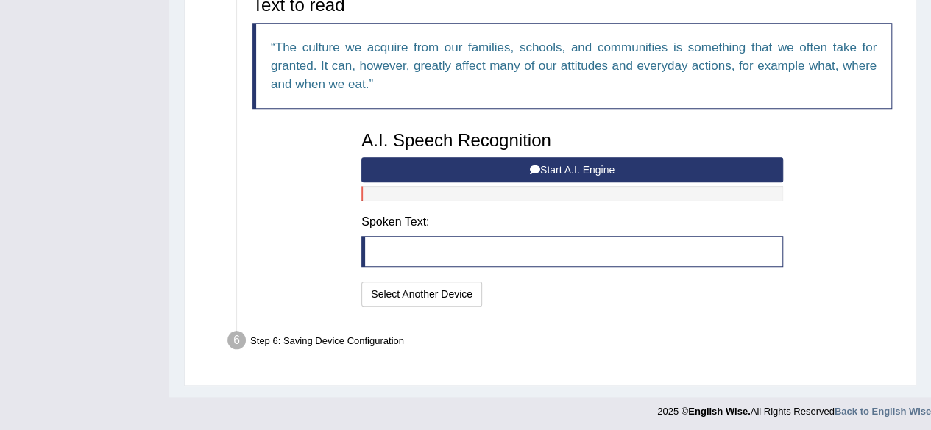
click at [624, 163] on button "Start A.I. Engine" at bounding box center [572, 169] width 422 height 25
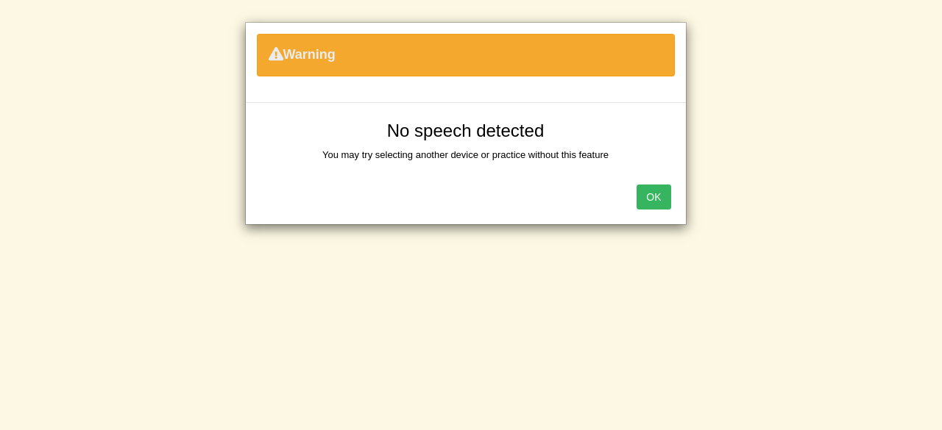
click at [650, 200] on button "OK" at bounding box center [653, 197] width 34 height 25
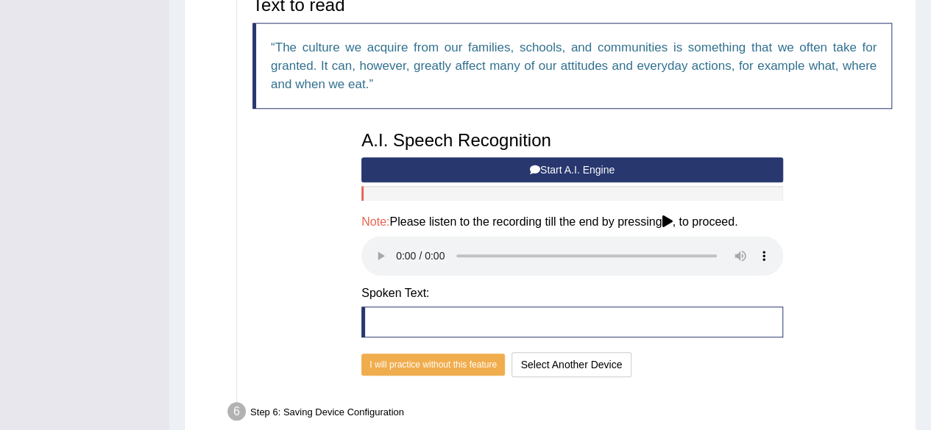
click at [605, 169] on button "Start A.I. Engine" at bounding box center [572, 169] width 422 height 25
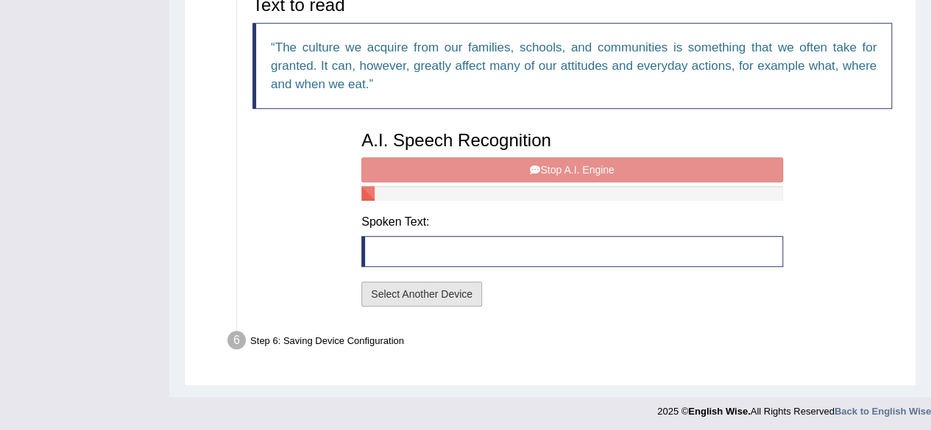
click at [402, 295] on button "Select Another Device" at bounding box center [421, 294] width 121 height 25
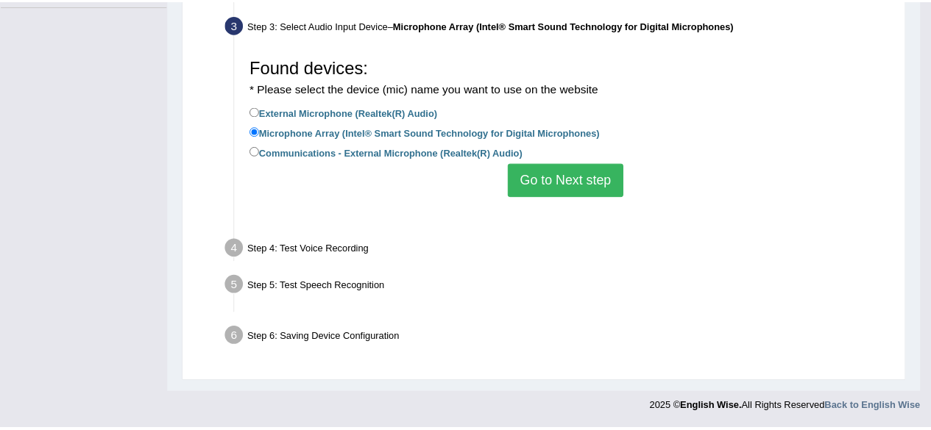
scroll to position [341, 0]
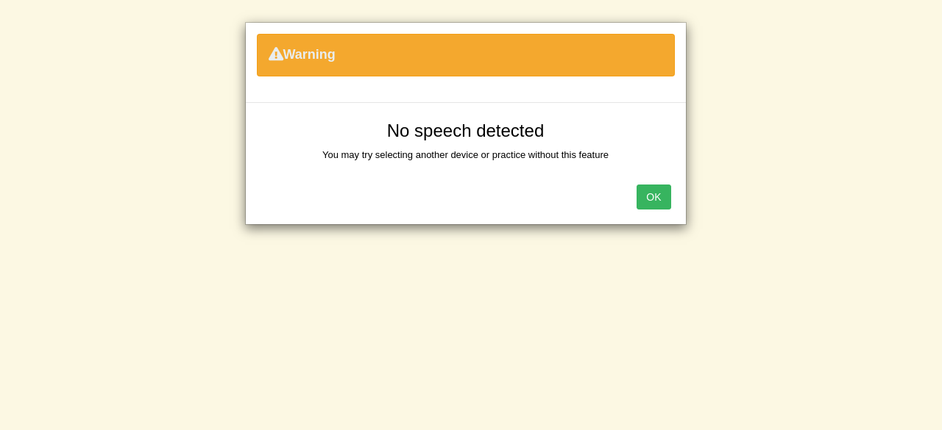
click at [659, 192] on button "OK" at bounding box center [653, 197] width 34 height 25
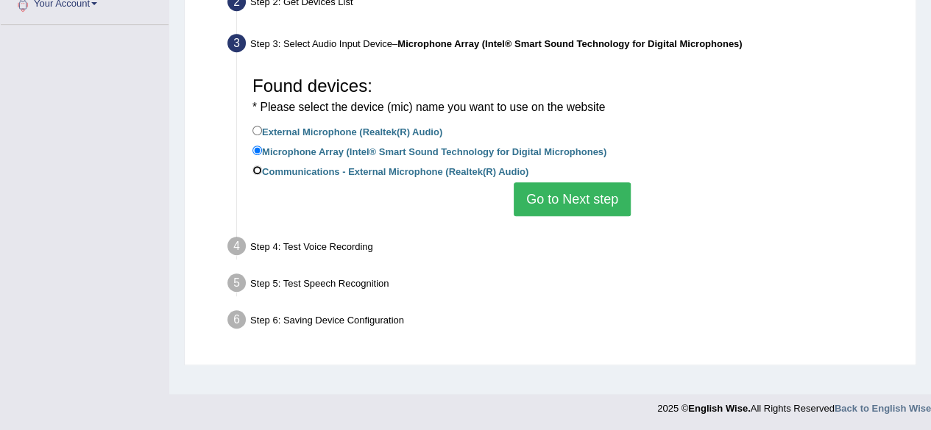
click at [258, 170] on input "Communications - External Microphone (Realtek(R) Audio)" at bounding box center [257, 171] width 10 height 10
radio input "true"
click at [558, 188] on button "Go to Next step" at bounding box center [572, 199] width 117 height 34
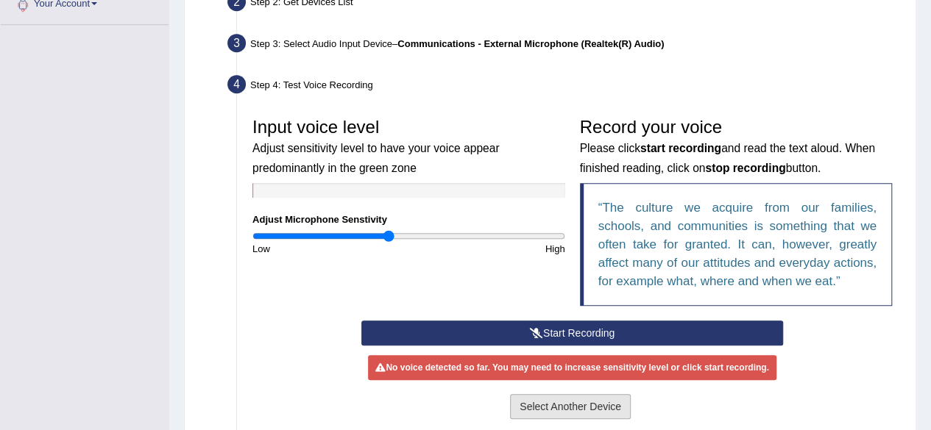
click at [600, 398] on button "Select Another Device" at bounding box center [570, 406] width 121 height 25
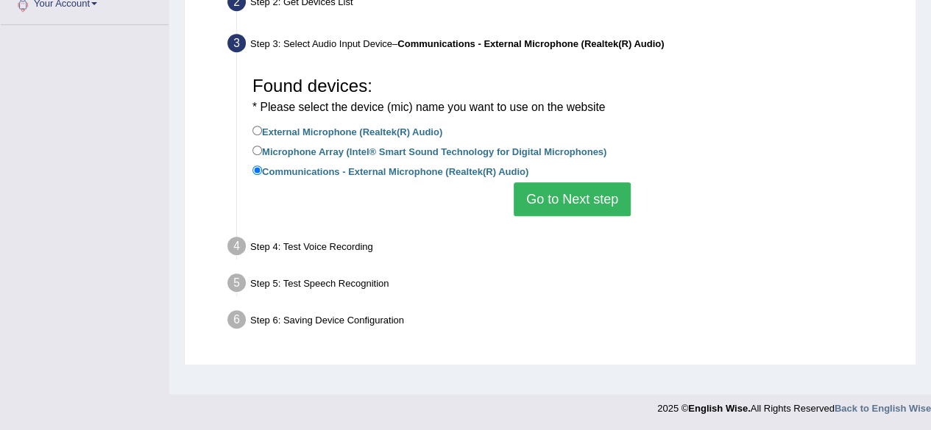
click at [402, 127] on label "External Microphone (Realtek(R) Audio)" at bounding box center [347, 131] width 190 height 16
click at [262, 127] on input "External Microphone (Realtek(R) Audio)" at bounding box center [257, 131] width 10 height 10
radio input "true"
click at [542, 191] on button "Go to Next step" at bounding box center [572, 199] width 117 height 34
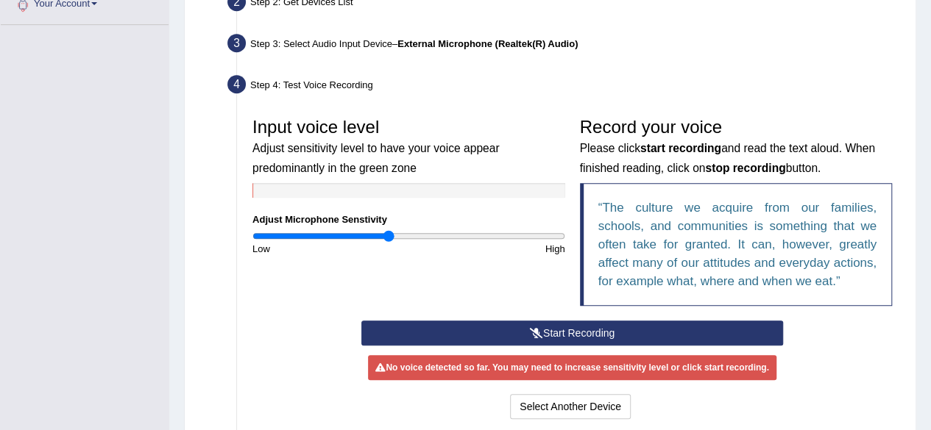
click at [627, 324] on button "Start Recording" at bounding box center [572, 333] width 422 height 25
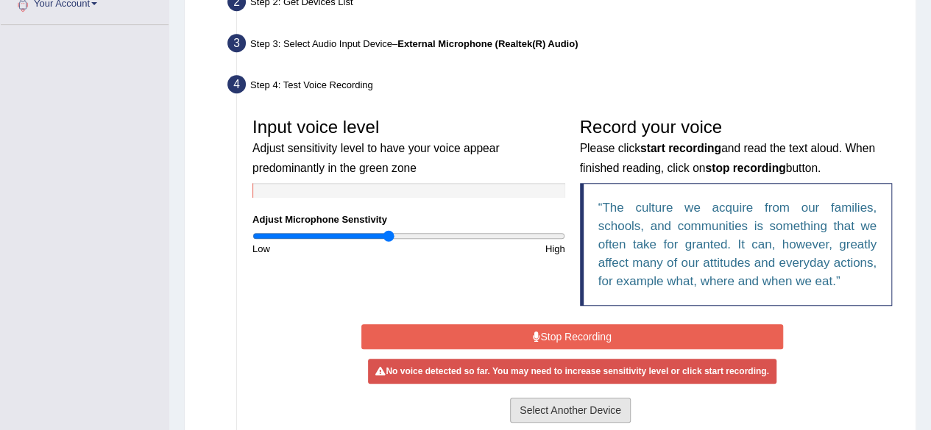
click at [590, 400] on button "Select Another Device" at bounding box center [570, 410] width 121 height 25
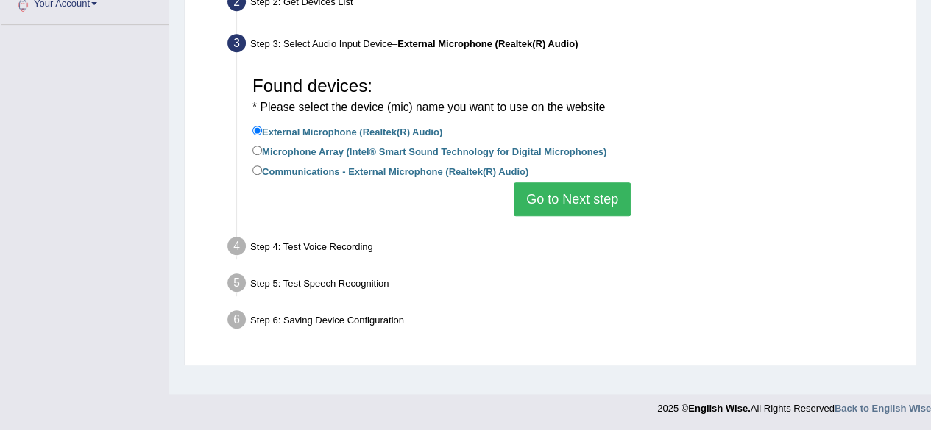
click at [317, 153] on label "Microphone Array (Intel® Smart Sound Technology for Digital Microphones)" at bounding box center [429, 151] width 354 height 16
click at [262, 153] on input "Microphone Array (Intel® Smart Sound Technology for Digital Microphones)" at bounding box center [257, 151] width 10 height 10
radio input "true"
click at [536, 198] on button "Go to Next step" at bounding box center [572, 199] width 117 height 34
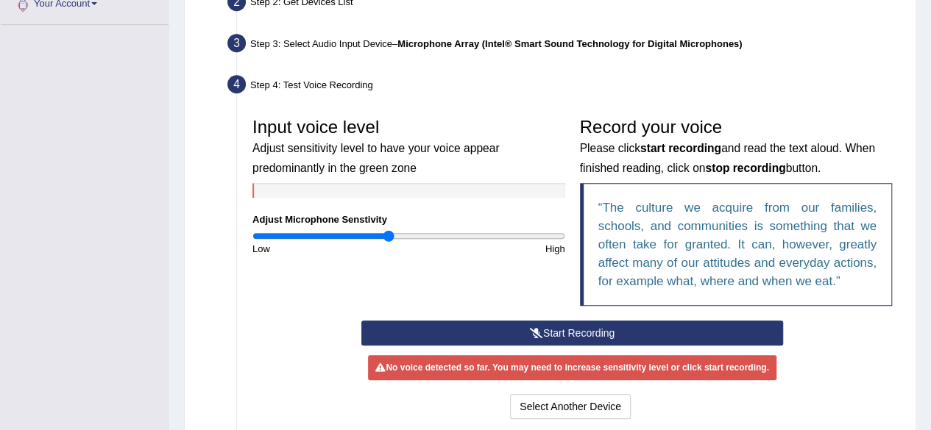
click at [578, 327] on button "Start Recording" at bounding box center [572, 333] width 422 height 25
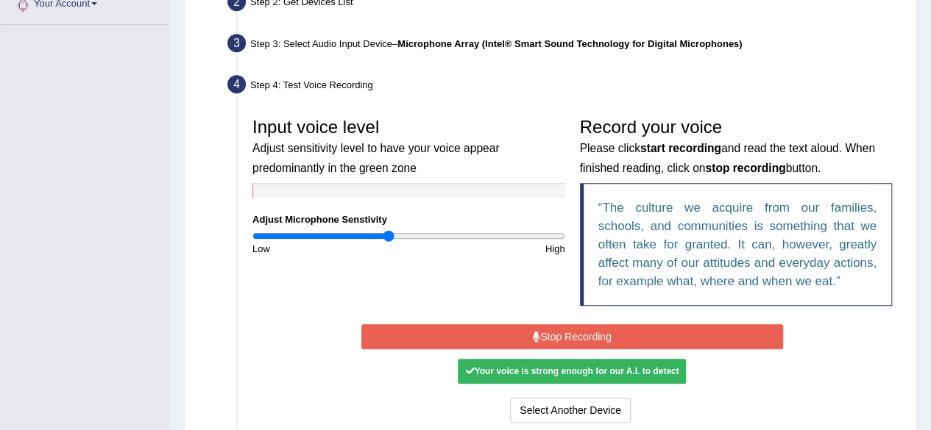
click at [720, 333] on button "Stop Recording" at bounding box center [572, 336] width 422 height 25
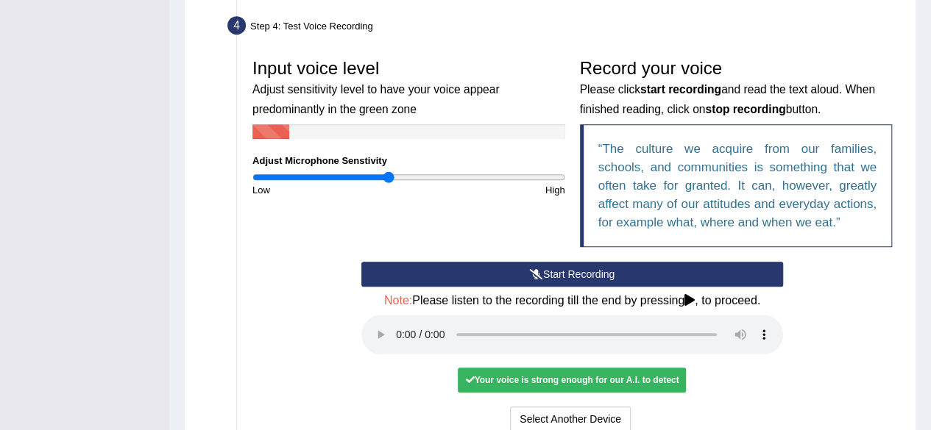
scroll to position [430, 0]
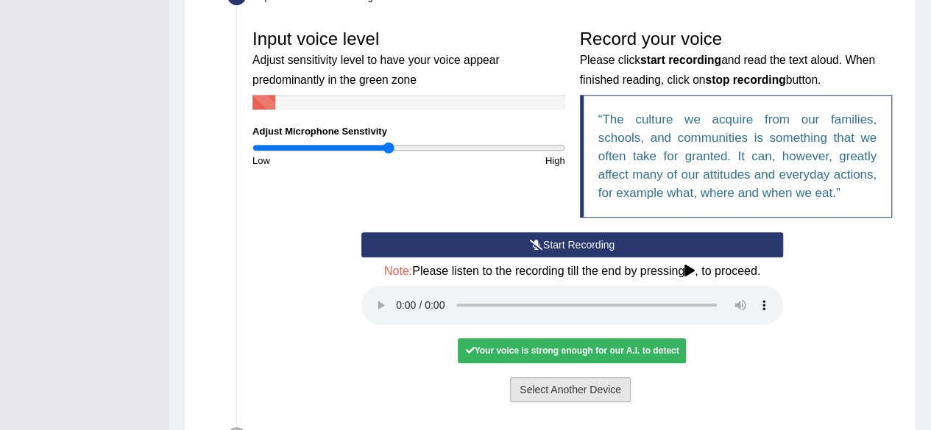
click at [592, 381] on button "Select Another Device" at bounding box center [570, 389] width 121 height 25
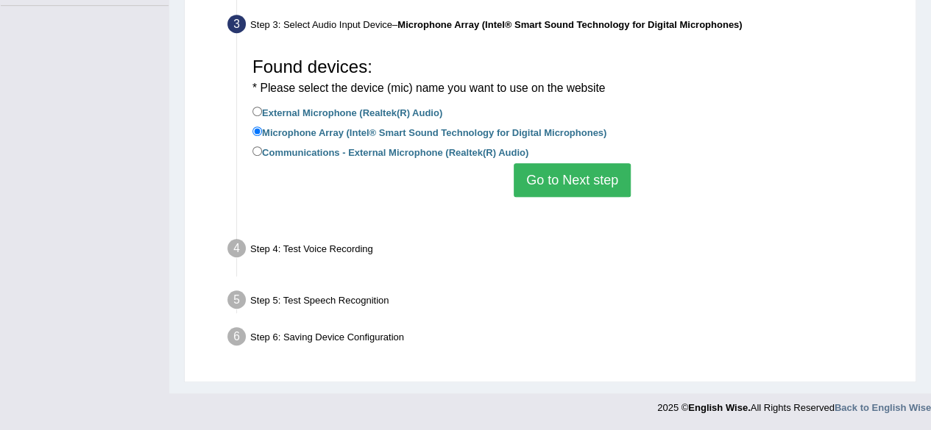
scroll to position [341, 0]
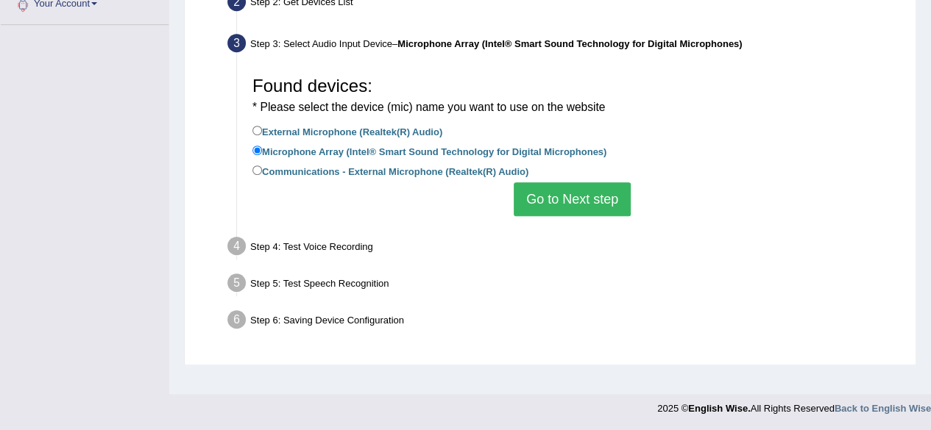
click at [550, 204] on button "Go to Next step" at bounding box center [572, 199] width 117 height 34
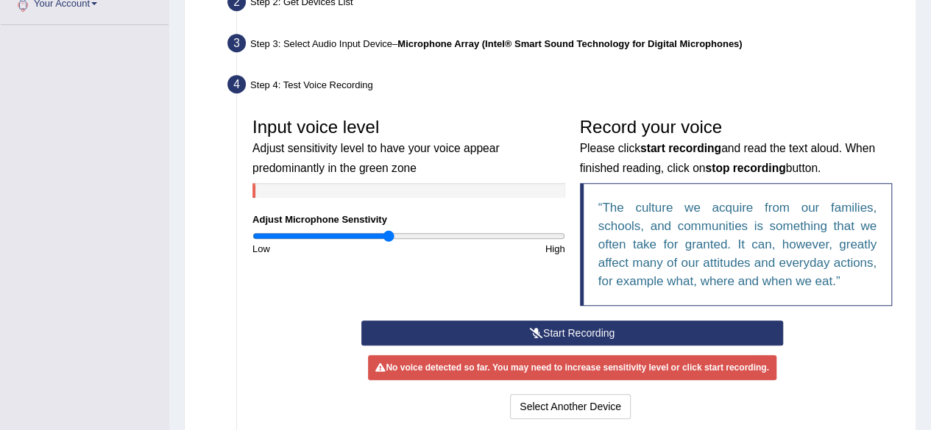
click at [514, 330] on button "Start Recording" at bounding box center [572, 333] width 422 height 25
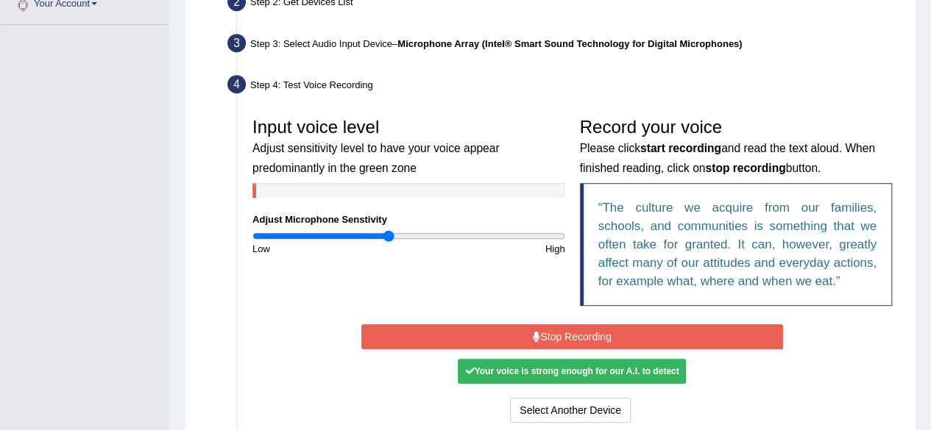
click at [544, 332] on button "Stop Recording" at bounding box center [572, 336] width 422 height 25
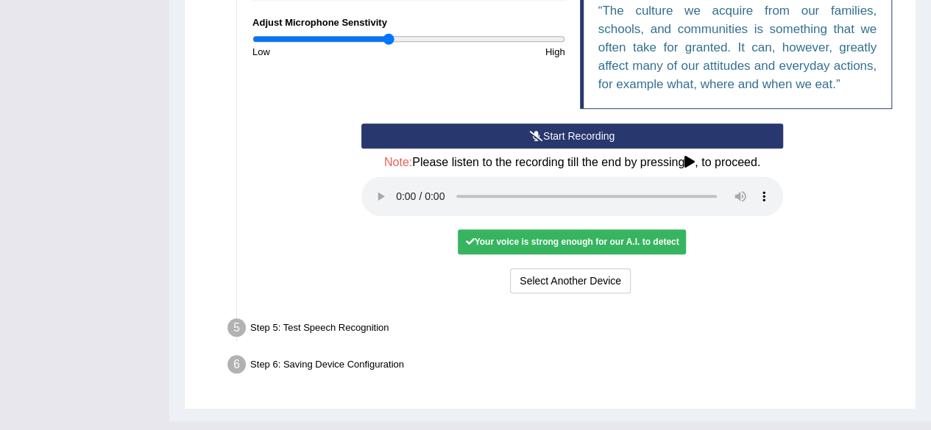
scroll to position [563, 0]
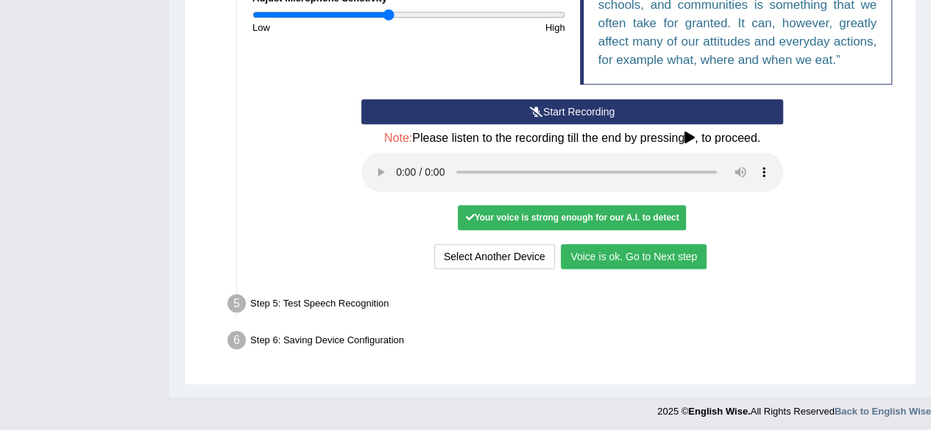
click at [671, 255] on button "Voice is ok. Go to Next step" at bounding box center [634, 256] width 146 height 25
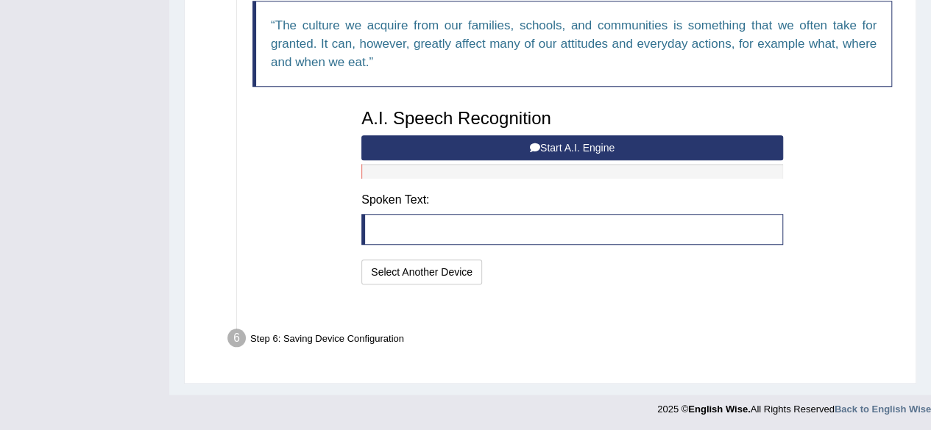
scroll to position [505, 0]
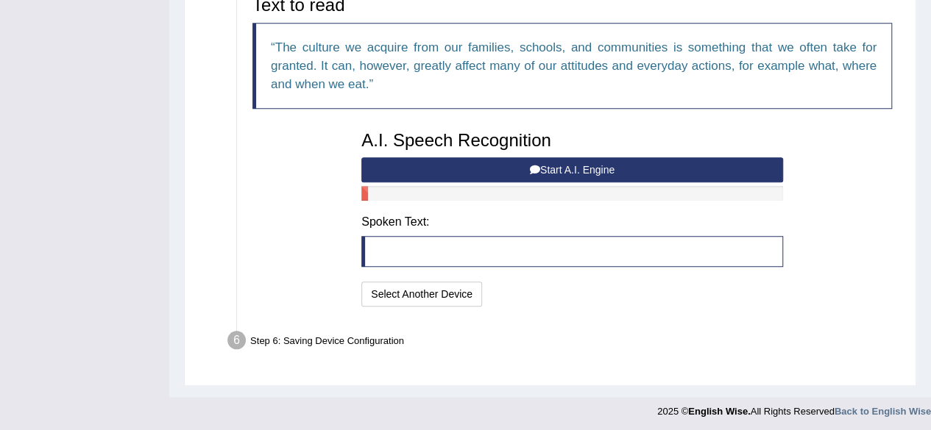
click at [612, 168] on button "Start A.I. Engine" at bounding box center [572, 169] width 422 height 25
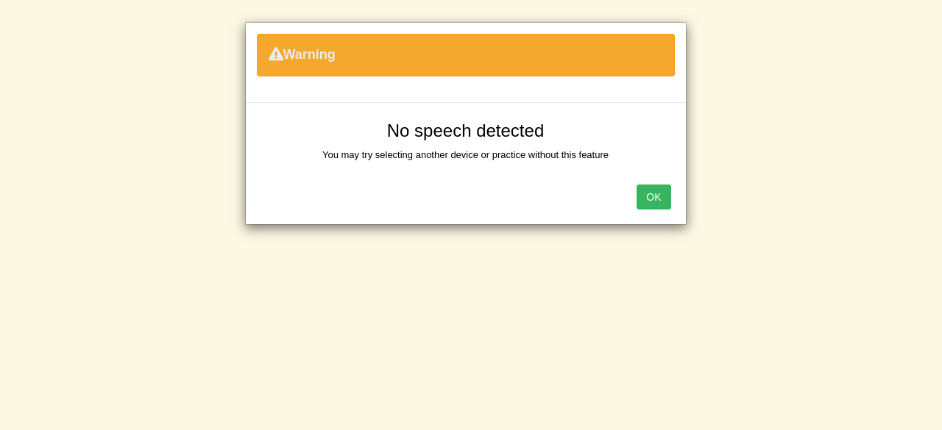
click at [653, 194] on button "OK" at bounding box center [653, 197] width 34 height 25
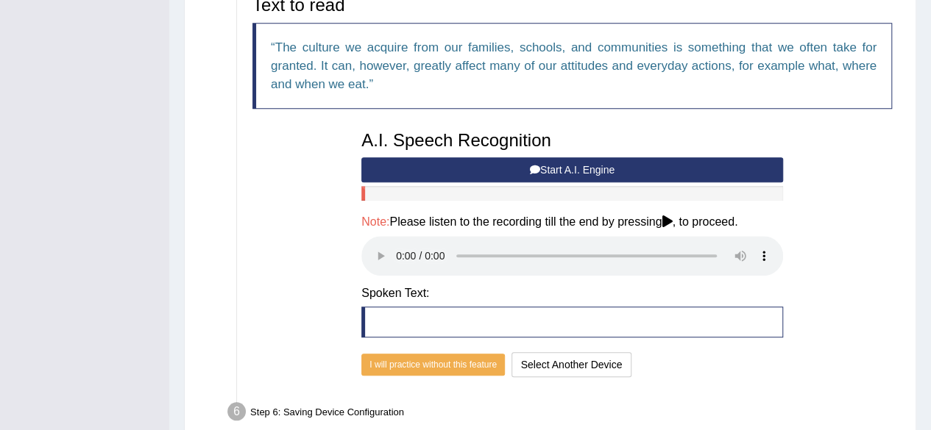
click at [638, 170] on button "Start A.I. Engine" at bounding box center [572, 169] width 422 height 25
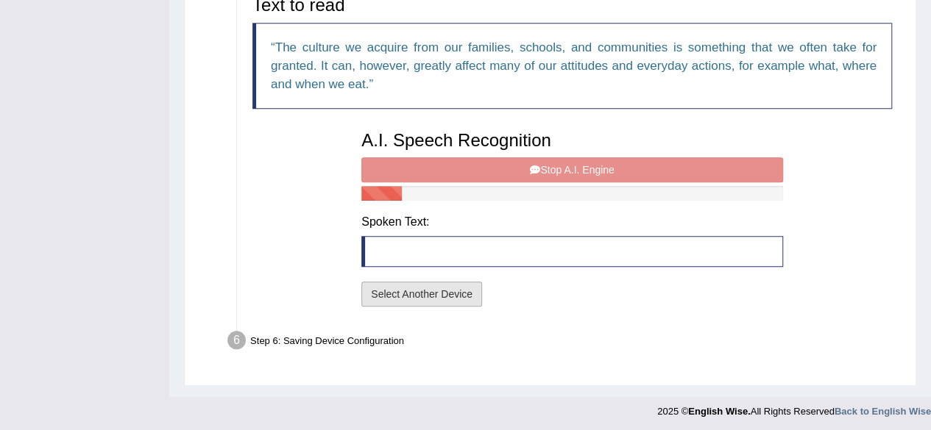
click at [431, 291] on button "Select Another Device" at bounding box center [421, 294] width 121 height 25
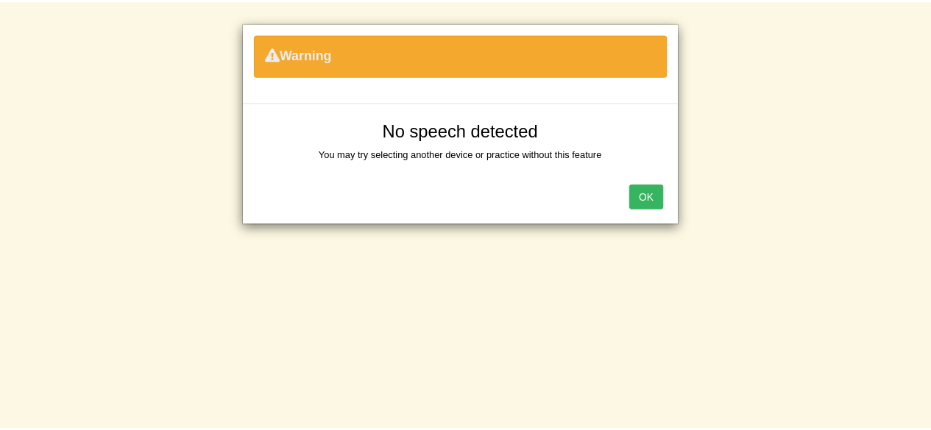
scroll to position [341, 0]
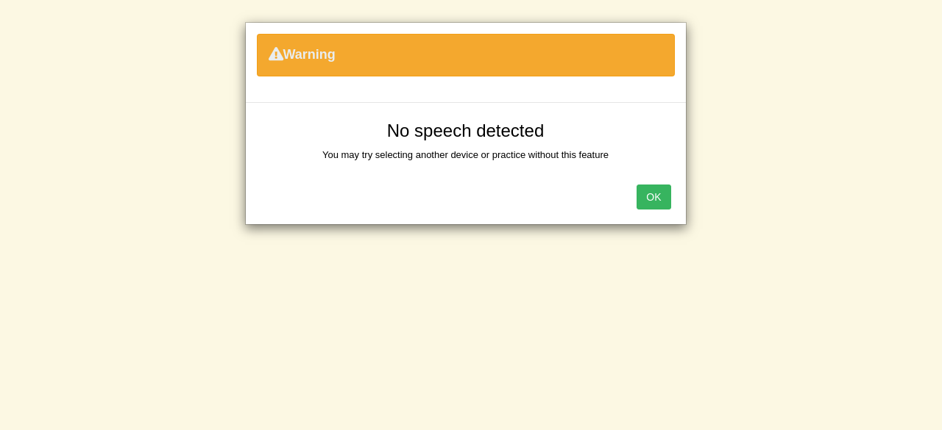
click at [647, 199] on button "OK" at bounding box center [653, 197] width 34 height 25
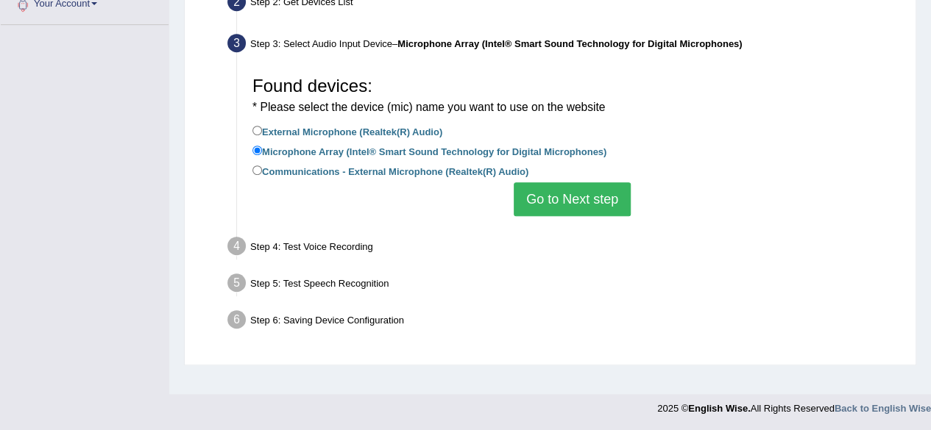
click at [582, 194] on button "Go to Next step" at bounding box center [572, 199] width 117 height 34
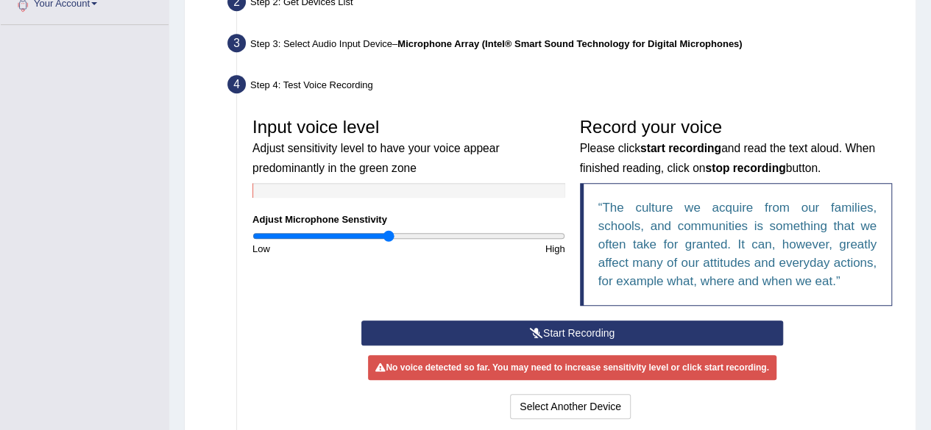
click at [548, 330] on button "Start Recording" at bounding box center [572, 333] width 422 height 25
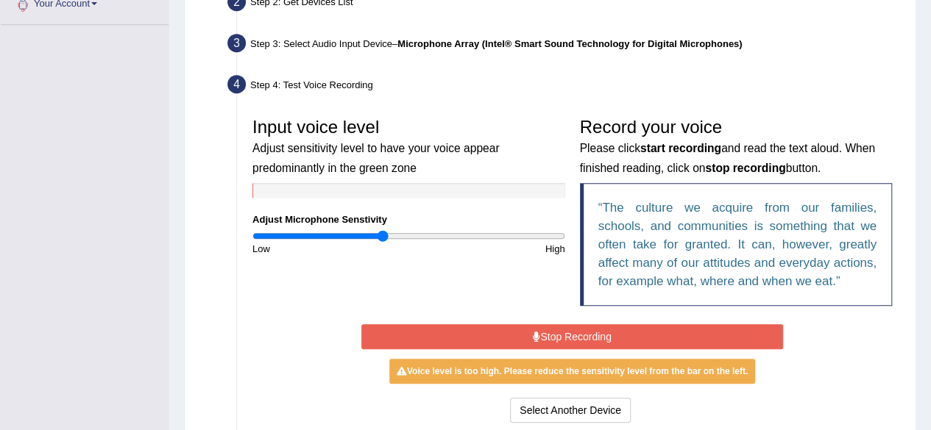
type input "0.84"
click at [381, 233] on input "range" at bounding box center [408, 236] width 313 height 12
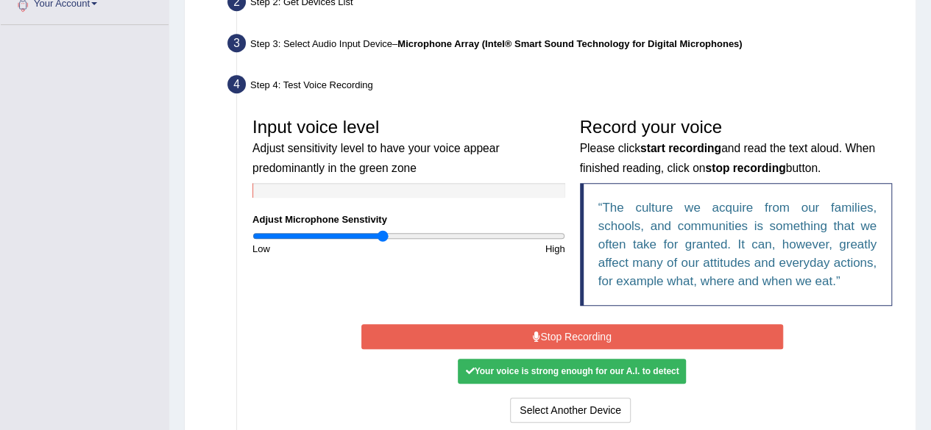
click at [567, 337] on button "Stop Recording" at bounding box center [572, 336] width 422 height 25
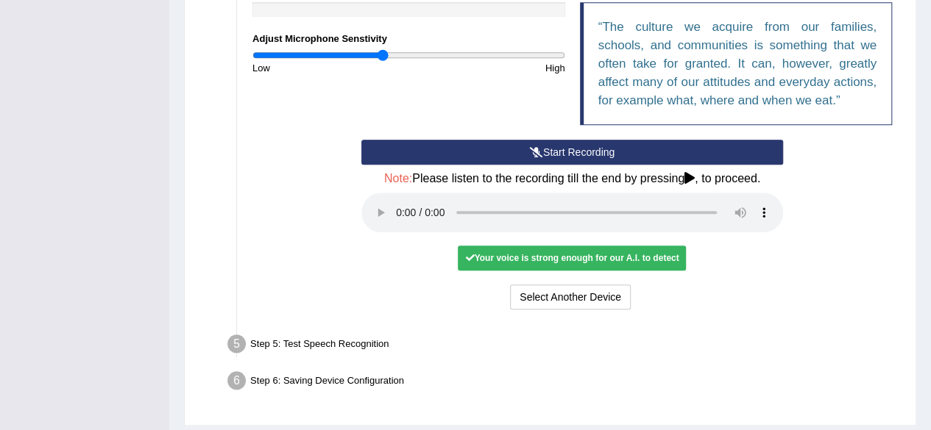
scroll to position [563, 0]
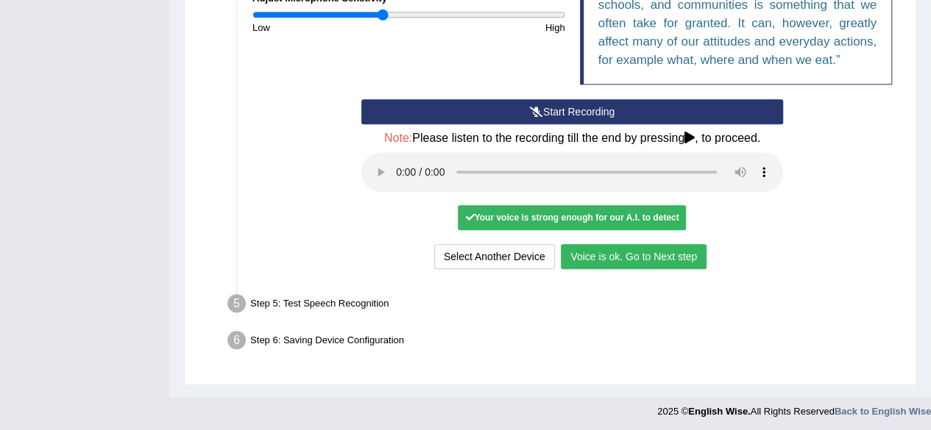
click at [679, 257] on button "Voice is ok. Go to Next step" at bounding box center [634, 256] width 146 height 25
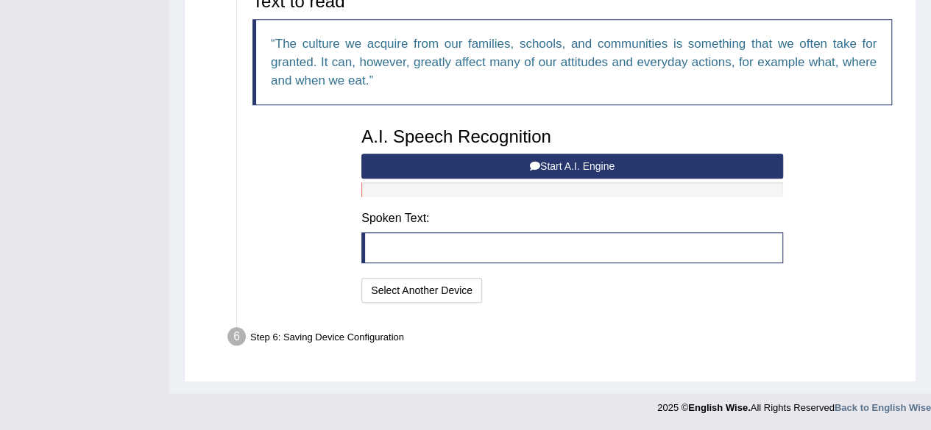
scroll to position [505, 0]
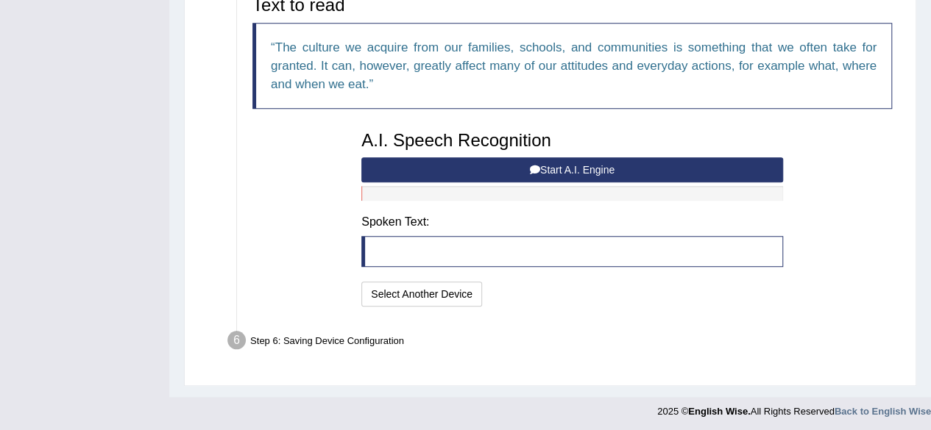
click at [622, 168] on button "Start A.I. Engine" at bounding box center [572, 169] width 422 height 25
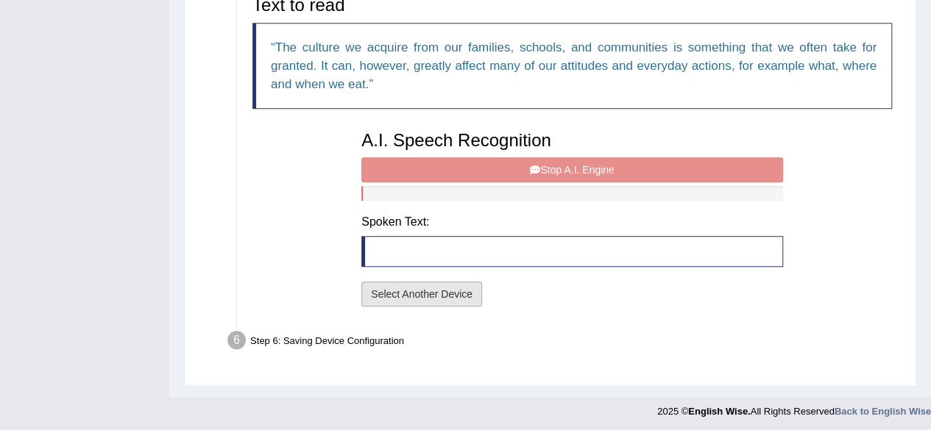
click at [439, 297] on button "Select Another Device" at bounding box center [421, 294] width 121 height 25
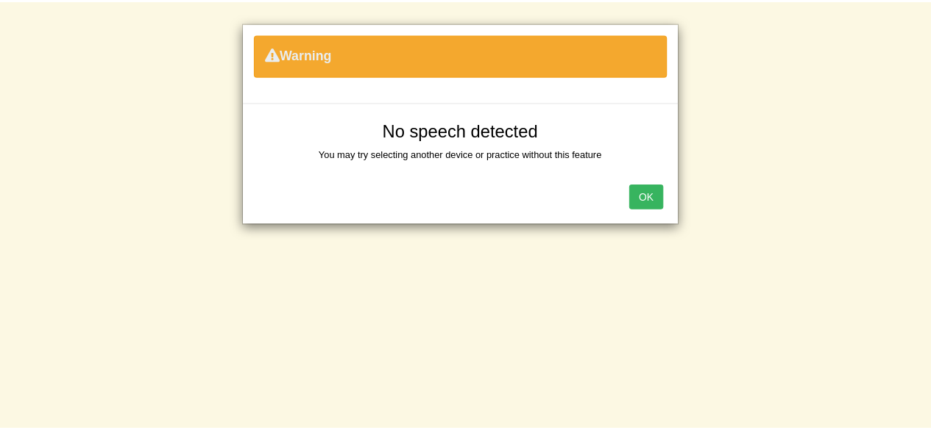
scroll to position [341, 0]
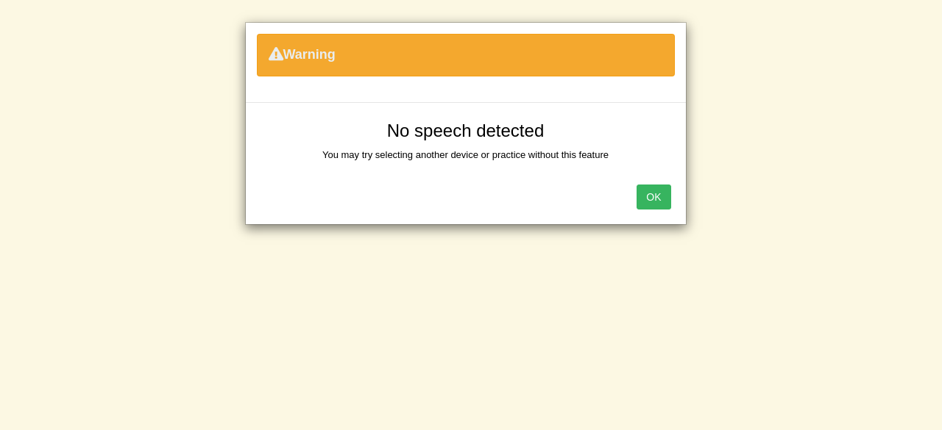
click at [659, 199] on button "OK" at bounding box center [653, 197] width 34 height 25
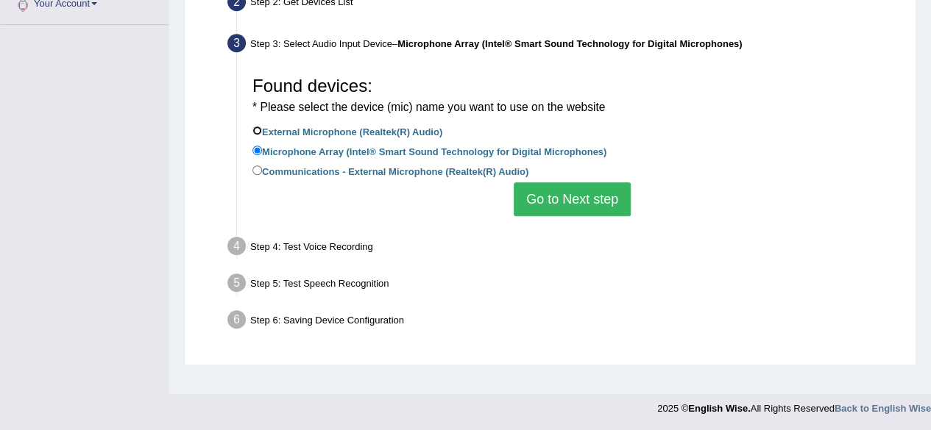
click at [258, 127] on input "External Microphone (Realtek(R) Audio)" at bounding box center [257, 131] width 10 height 10
radio input "true"
click at [575, 197] on button "Go to Next step" at bounding box center [572, 199] width 117 height 34
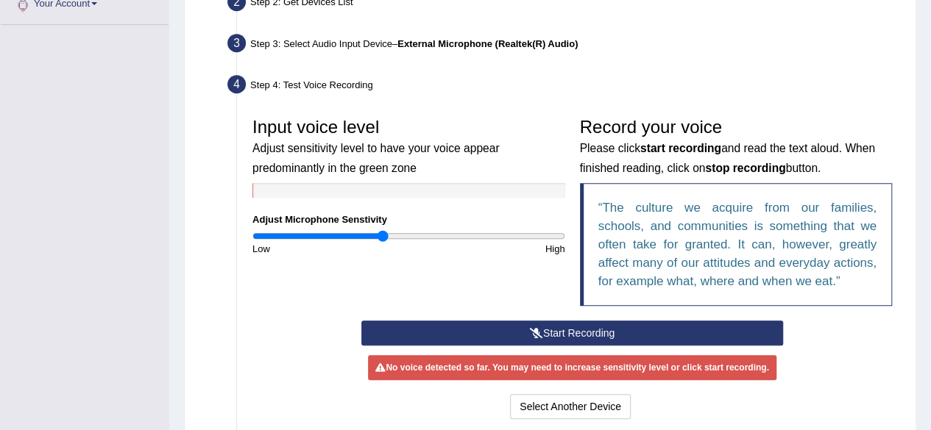
click at [509, 328] on button "Start Recording" at bounding box center [572, 333] width 422 height 25
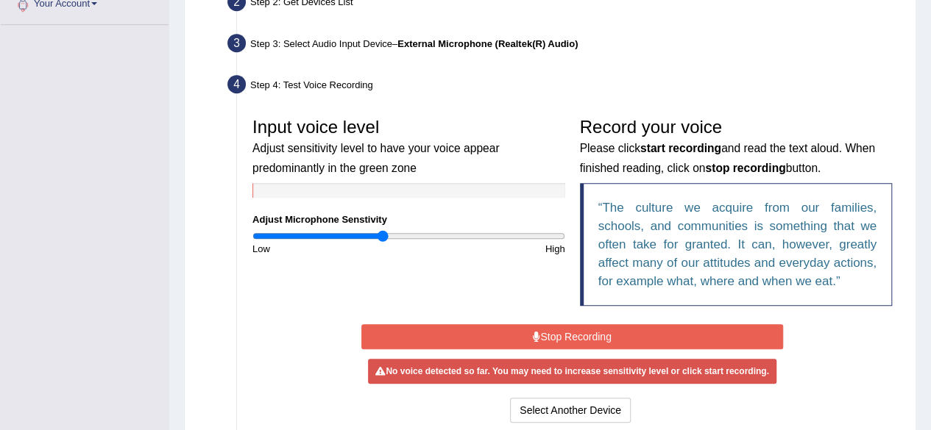
click at [522, 330] on button "Stop Recording" at bounding box center [572, 336] width 422 height 25
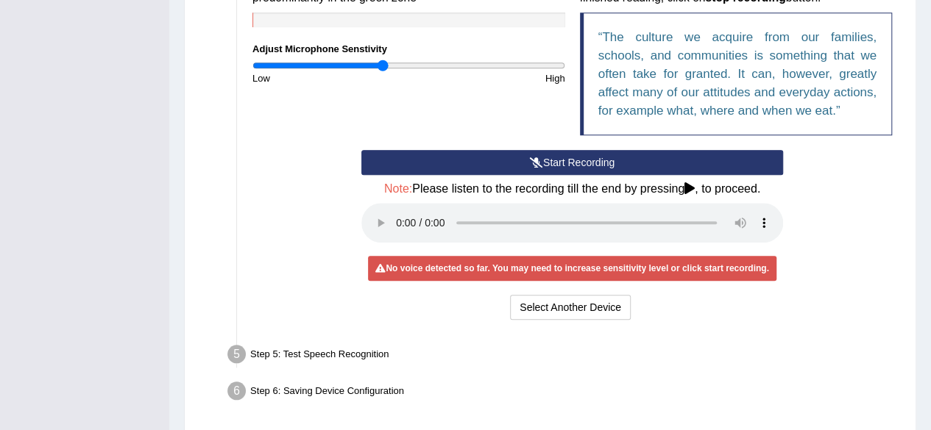
scroll to position [512, 0]
click at [585, 309] on button "Select Another Device" at bounding box center [570, 307] width 121 height 25
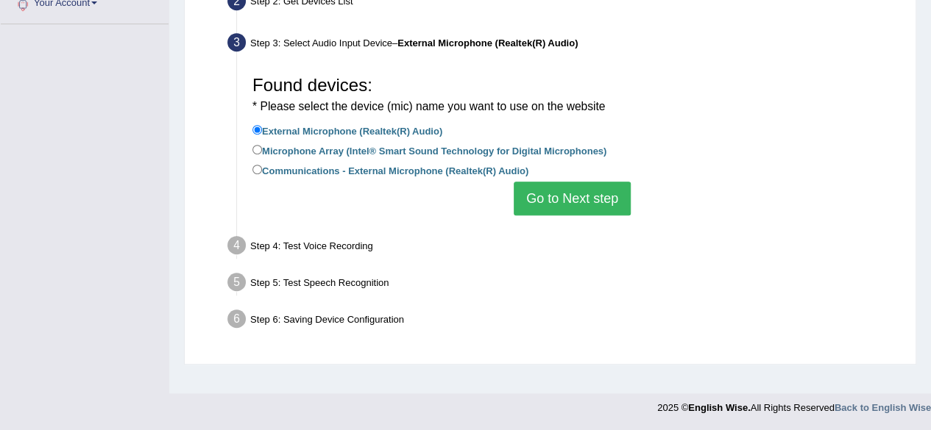
scroll to position [341, 0]
click at [256, 151] on input "Microphone Array (Intel® Smart Sound Technology for Digital Microphones)" at bounding box center [257, 151] width 10 height 10
radio input "true"
click at [257, 167] on input "Communications - External Microphone (Realtek(R) Audio)" at bounding box center [257, 171] width 10 height 10
radio input "true"
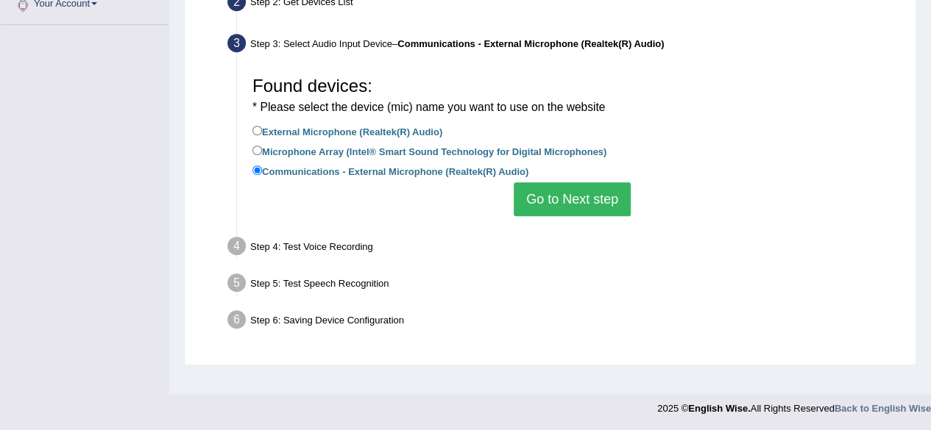
click at [585, 200] on button "Go to Next step" at bounding box center [572, 199] width 117 height 34
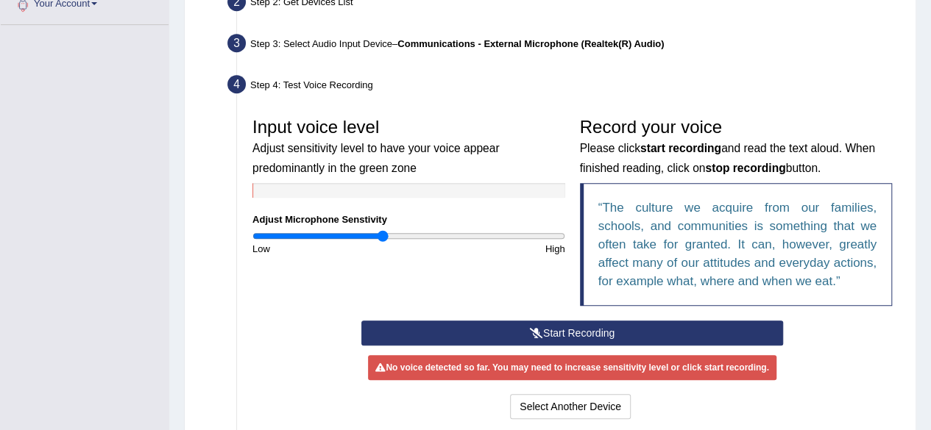
click at [546, 330] on button "Start Recording" at bounding box center [572, 333] width 422 height 25
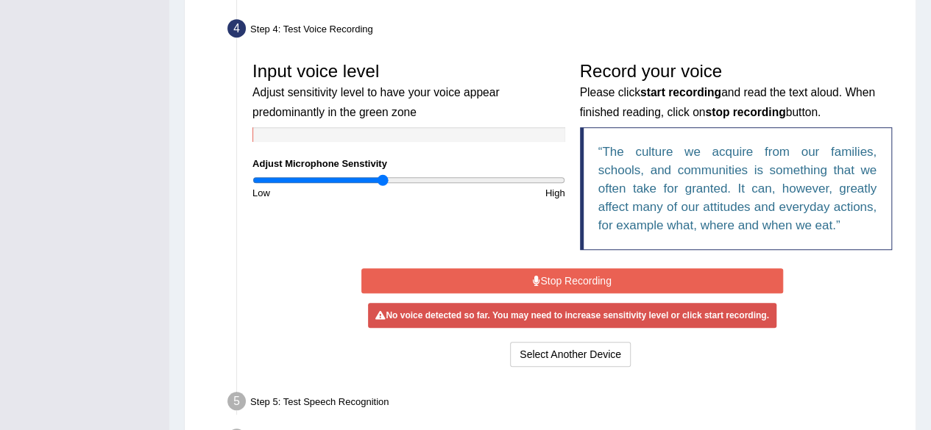
scroll to position [399, 0]
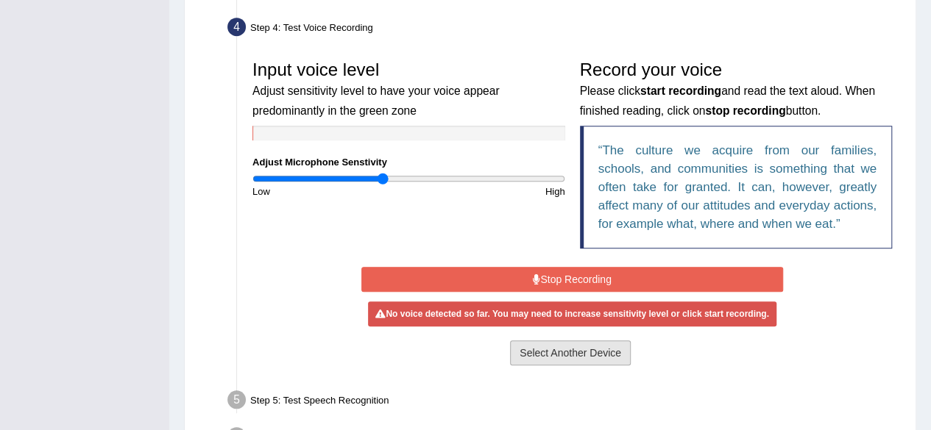
click at [559, 351] on button "Select Another Device" at bounding box center [570, 353] width 121 height 25
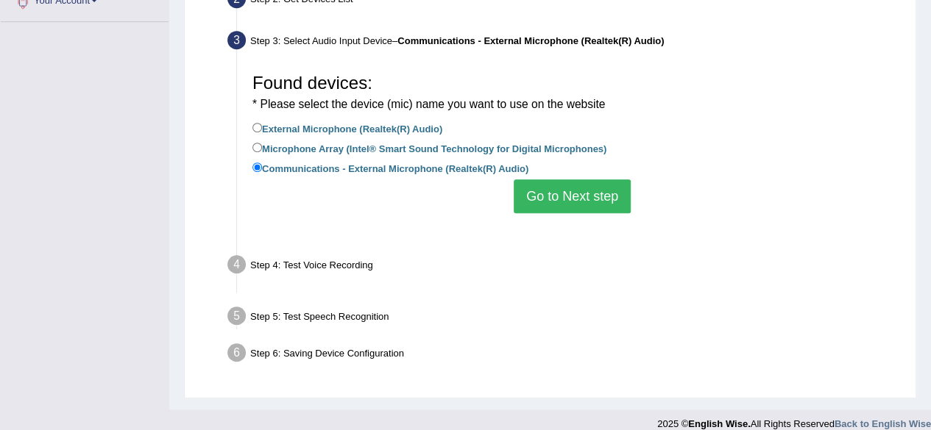
scroll to position [341, 0]
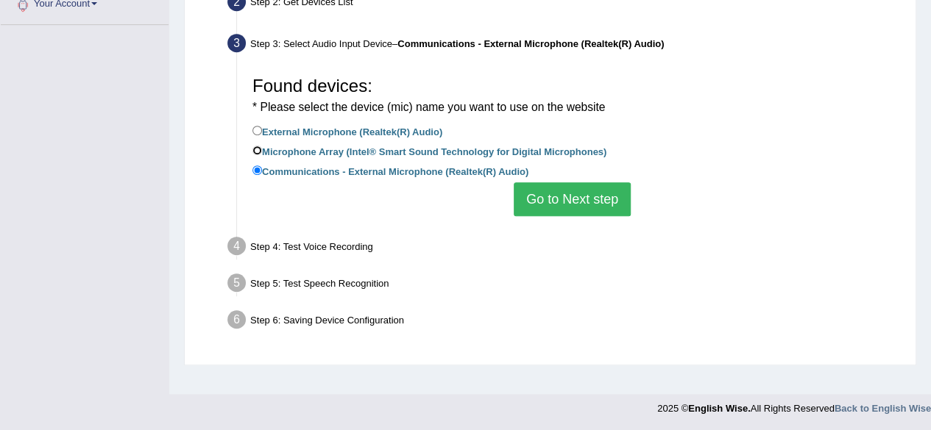
click at [258, 153] on input "Microphone Array (Intel® Smart Sound Technology for Digital Microphones)" at bounding box center [257, 151] width 10 height 10
radio input "true"
click at [569, 204] on button "Go to Next step" at bounding box center [572, 199] width 117 height 34
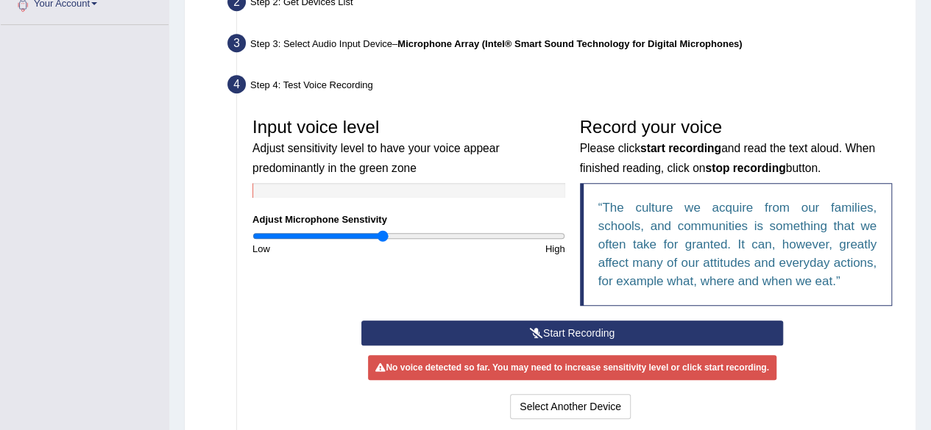
click at [572, 336] on button "Start Recording" at bounding box center [572, 333] width 422 height 25
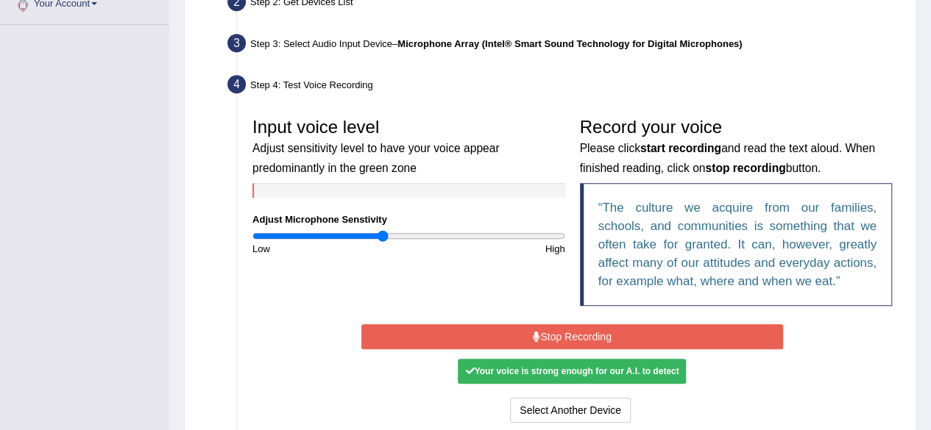
click at [612, 339] on button "Stop Recording" at bounding box center [572, 336] width 422 height 25
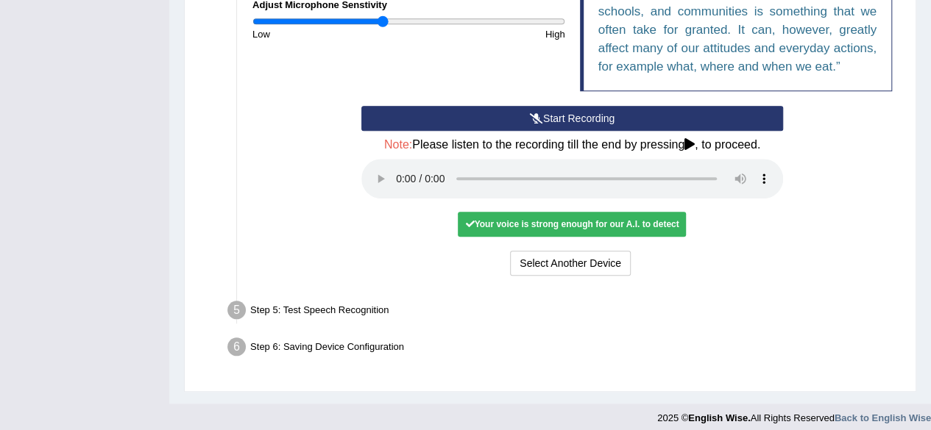
scroll to position [563, 0]
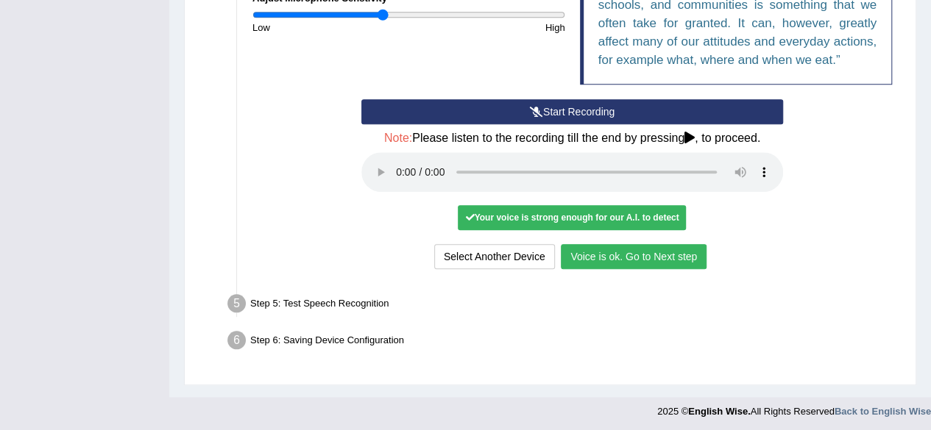
click at [647, 254] on button "Voice is ok. Go to Next step" at bounding box center [634, 256] width 146 height 25
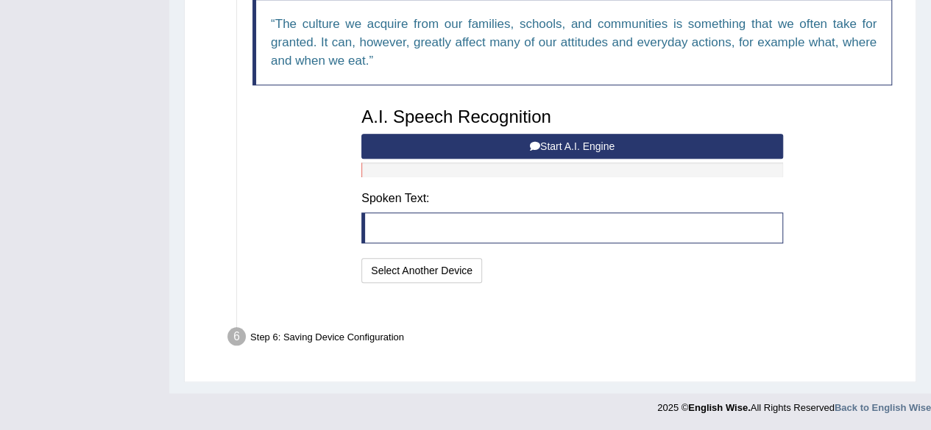
scroll to position [505, 0]
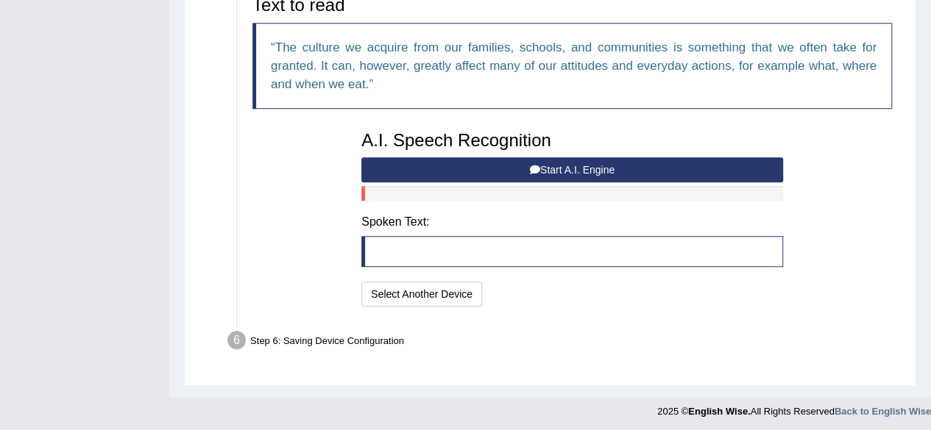
click at [631, 164] on button "Start A.I. Engine" at bounding box center [572, 169] width 422 height 25
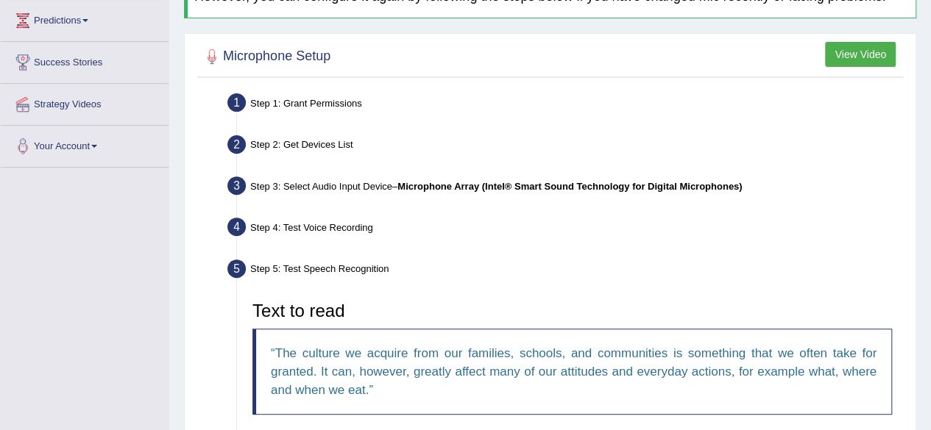
scroll to position [0, 0]
